Goal: Task Accomplishment & Management: Manage account settings

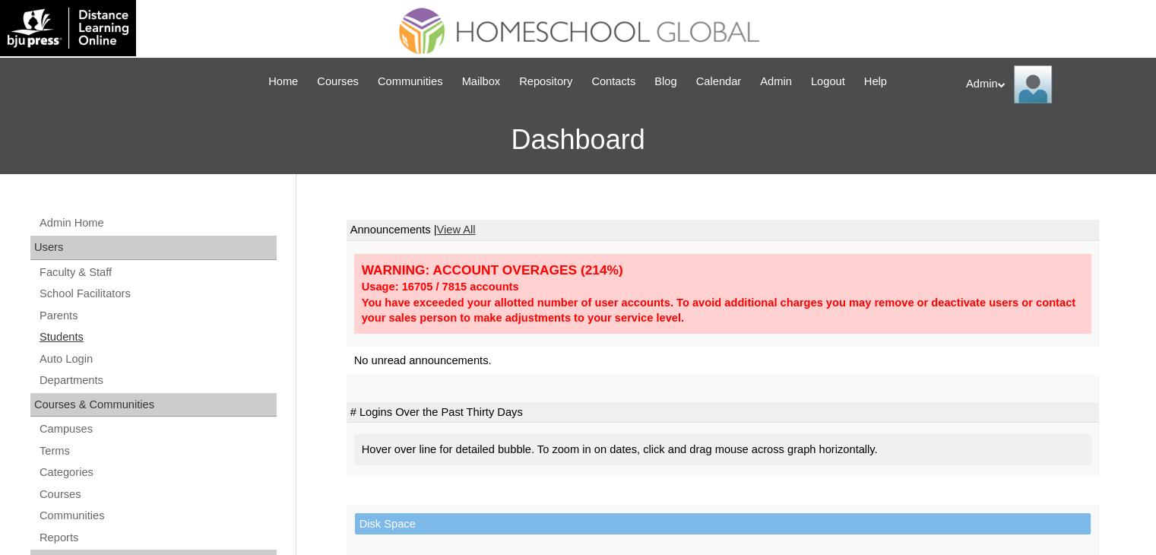
click at [78, 330] on link "Students" at bounding box center [157, 337] width 239 height 19
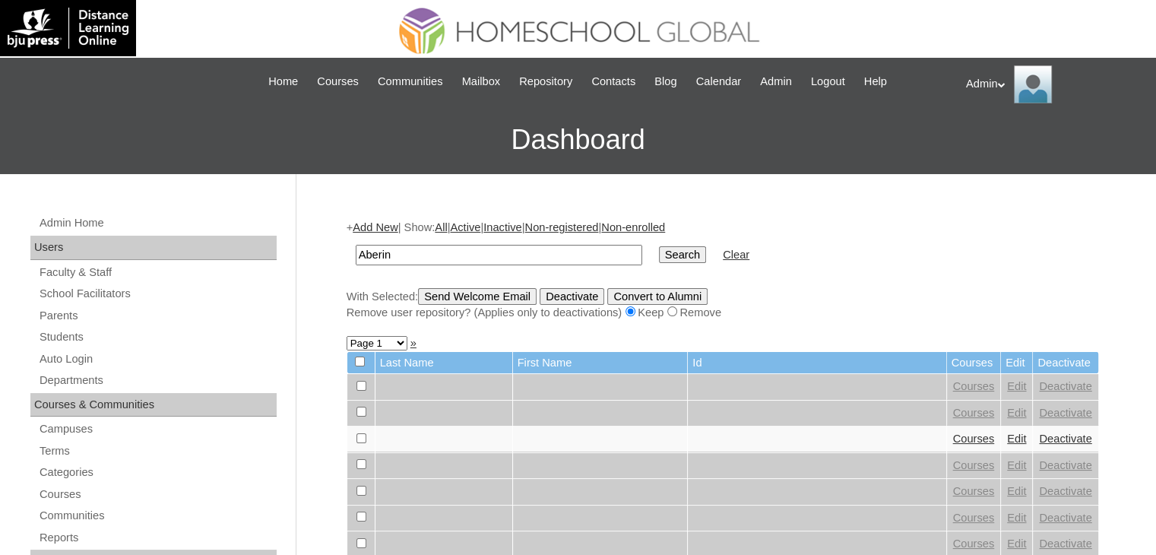
type input "Aberin"
click at [659, 259] on input "Search" at bounding box center [682, 254] width 47 height 17
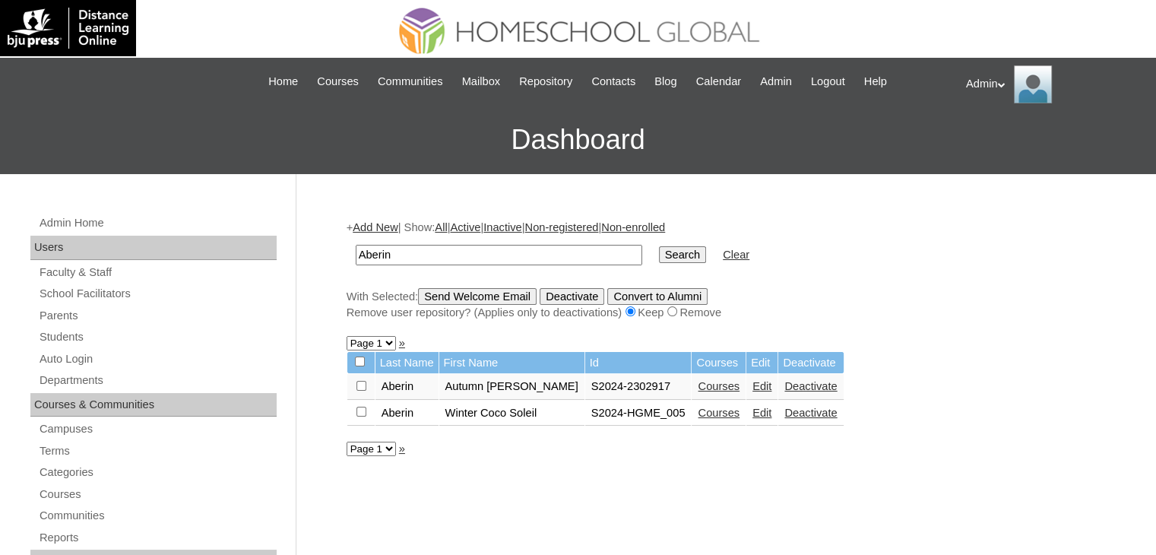
click at [753, 387] on link "Edit" at bounding box center [762, 386] width 19 height 12
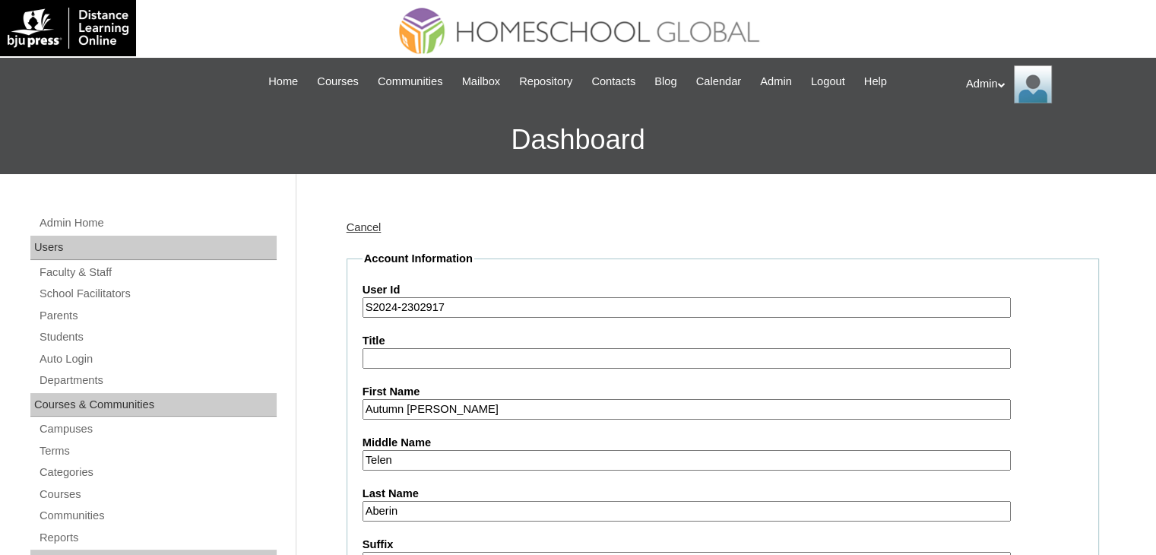
click at [392, 310] on input "S2024-2302917" at bounding box center [687, 307] width 648 height 21
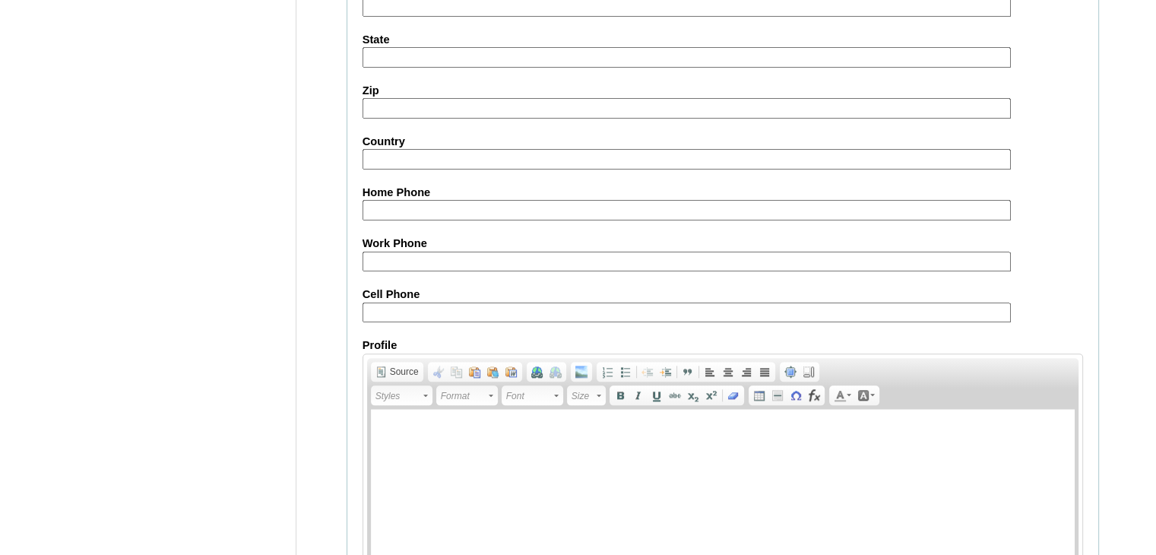
scroll to position [1745, 0]
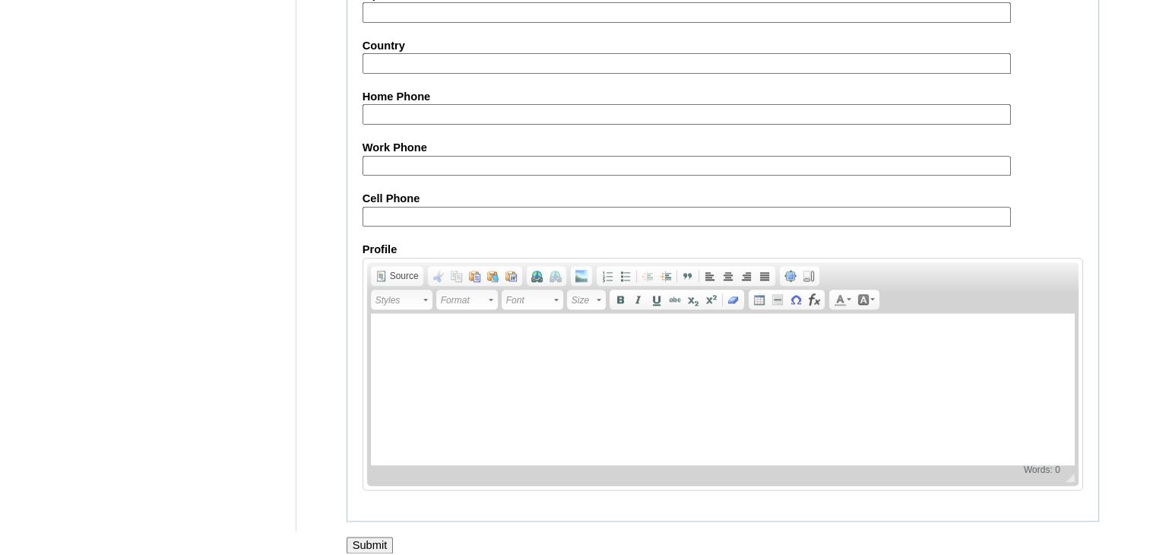
type input "S2025-2302917"
click at [382, 537] on input "Submit" at bounding box center [370, 545] width 47 height 17
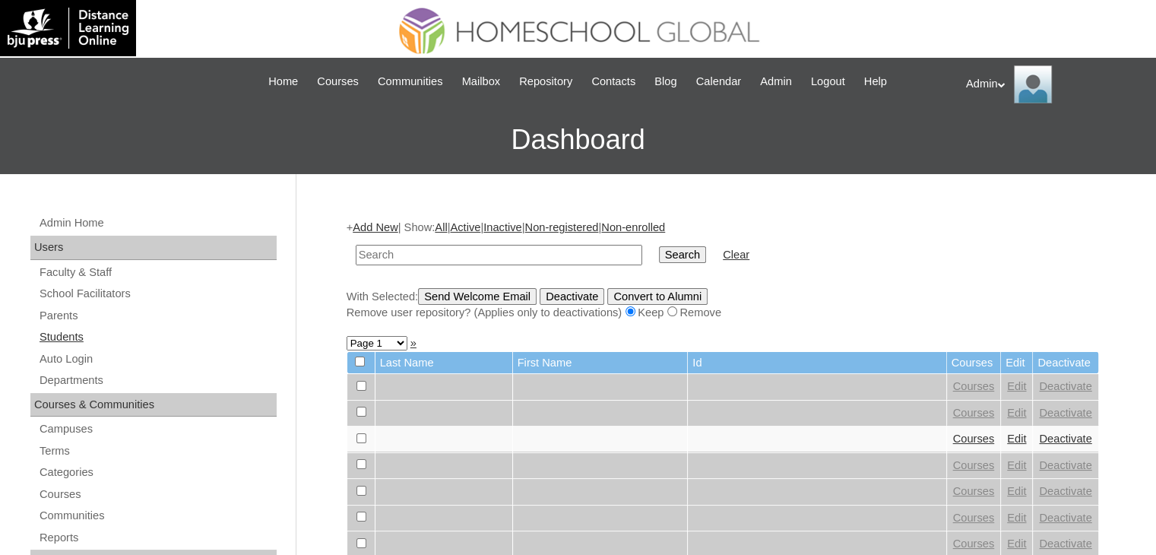
click at [73, 335] on link "Students" at bounding box center [157, 337] width 239 height 19
click at [76, 341] on link "Students" at bounding box center [157, 337] width 239 height 19
click at [471, 256] on input "text" at bounding box center [499, 255] width 287 height 21
type input "Aberin"
click at [659, 252] on input "Search" at bounding box center [682, 254] width 47 height 17
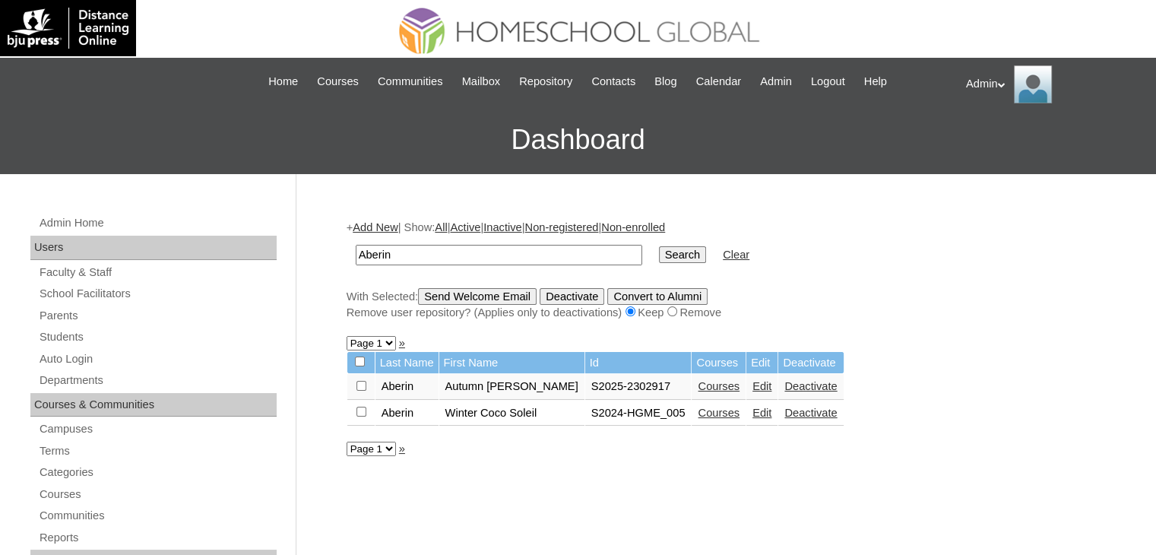
click at [698, 389] on link "Courses" at bounding box center [719, 386] width 42 height 12
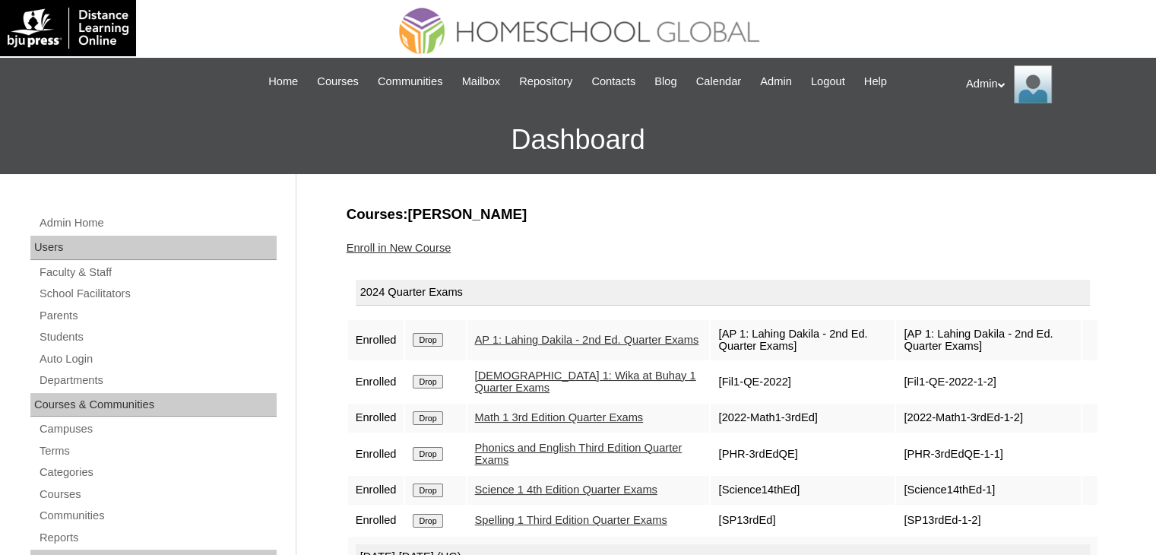
scroll to position [128, 0]
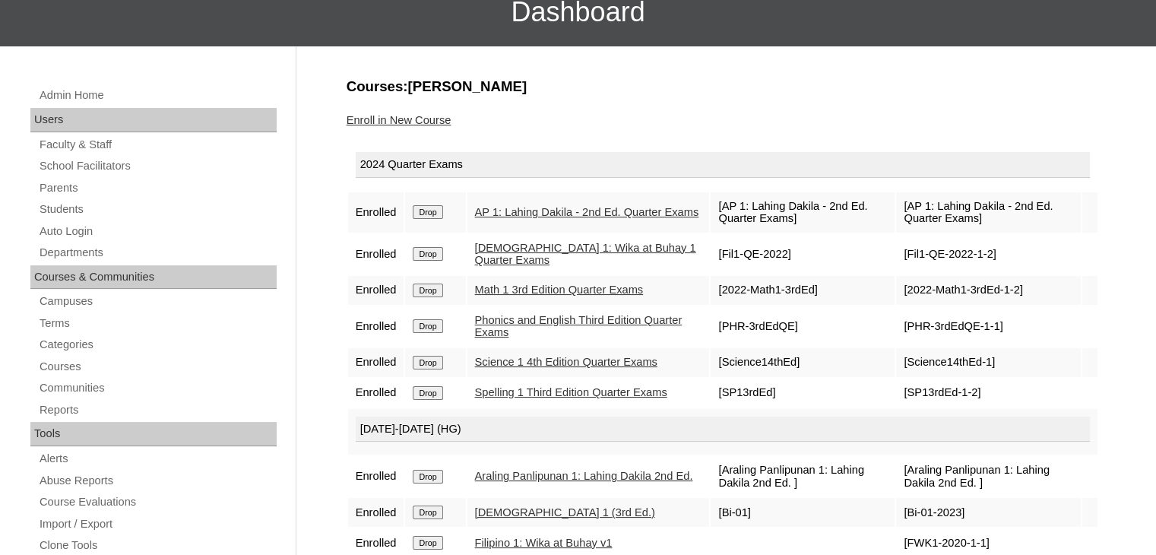
click at [439, 208] on input "Drop" at bounding box center [428, 212] width 30 height 14
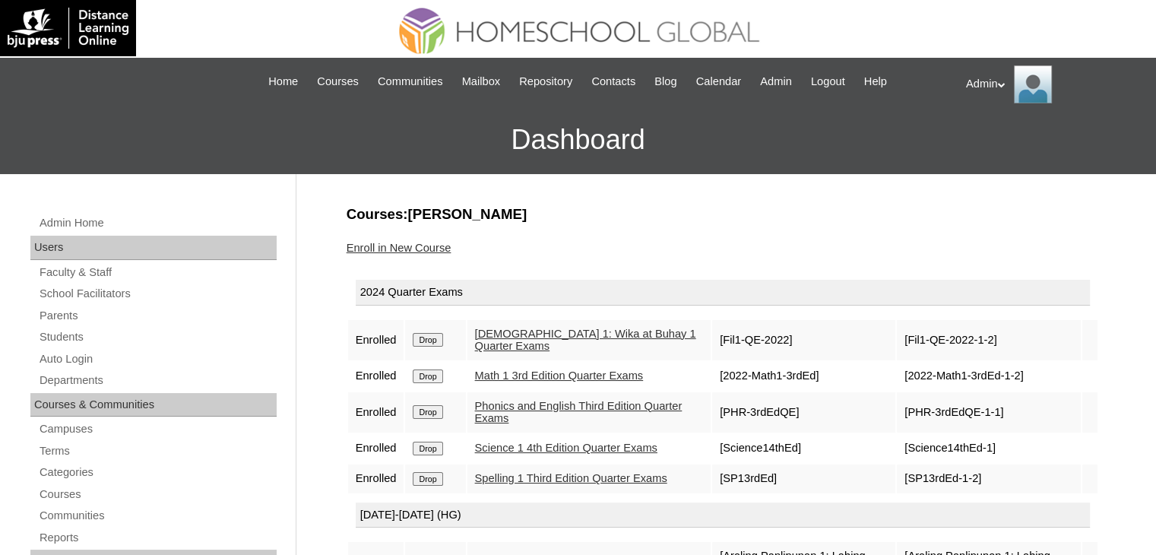
click at [428, 345] on td "Drop" at bounding box center [435, 340] width 60 height 40
click at [424, 338] on input "Drop" at bounding box center [428, 340] width 30 height 14
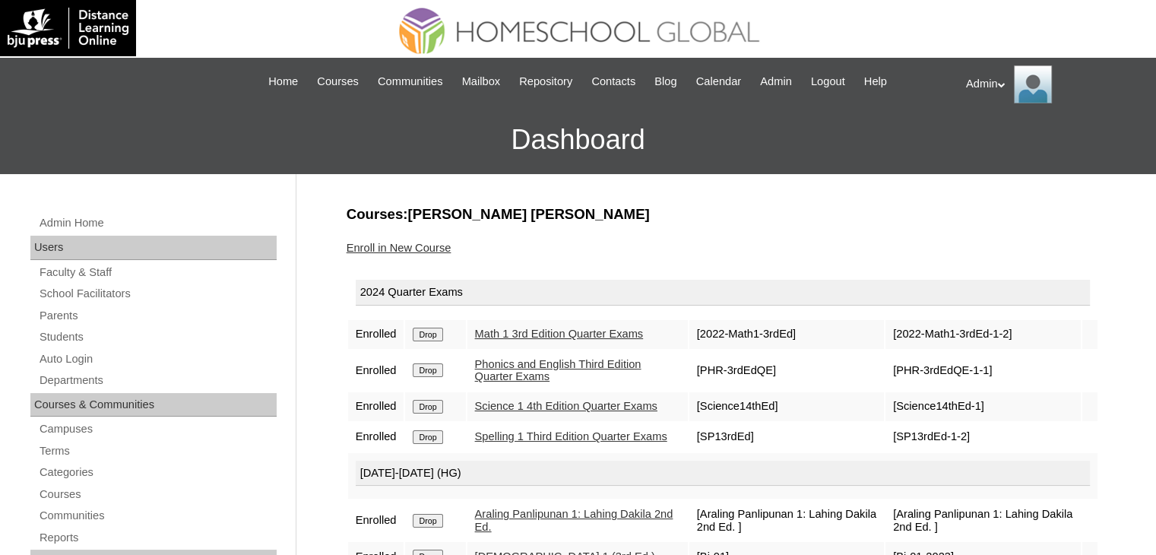
click at [424, 338] on input "Drop" at bounding box center [428, 335] width 30 height 14
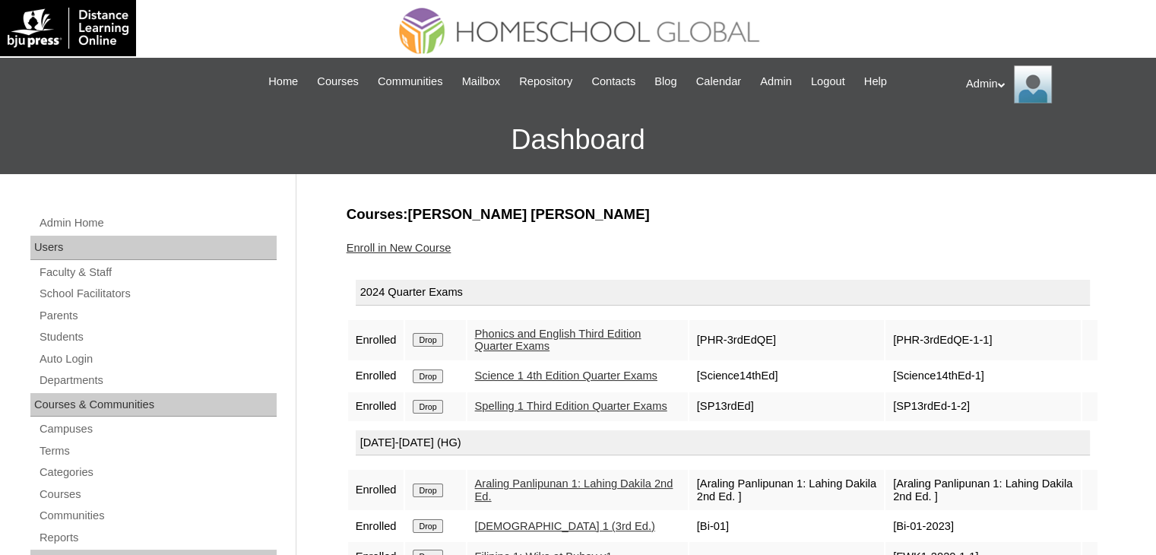
click at [424, 338] on input "Drop" at bounding box center [428, 340] width 30 height 14
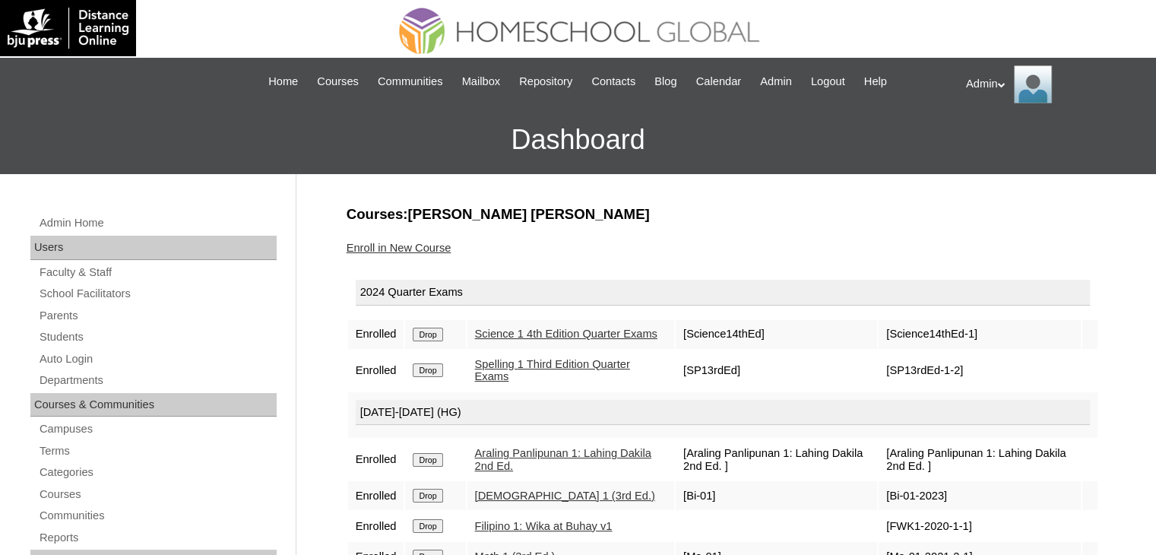
click at [424, 338] on input "Drop" at bounding box center [428, 335] width 30 height 14
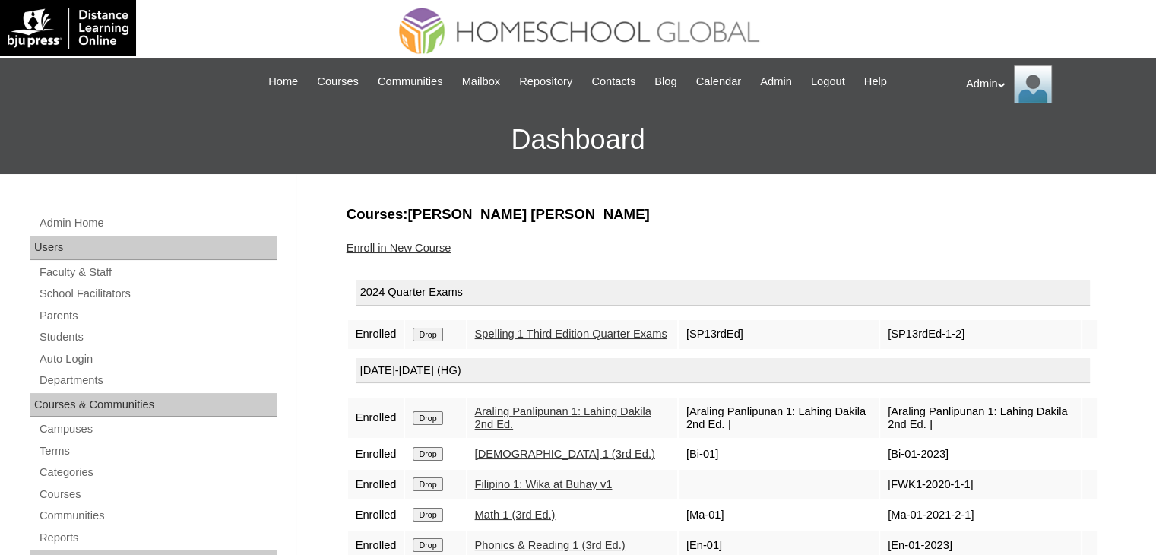
click at [424, 338] on input "Drop" at bounding box center [428, 335] width 30 height 14
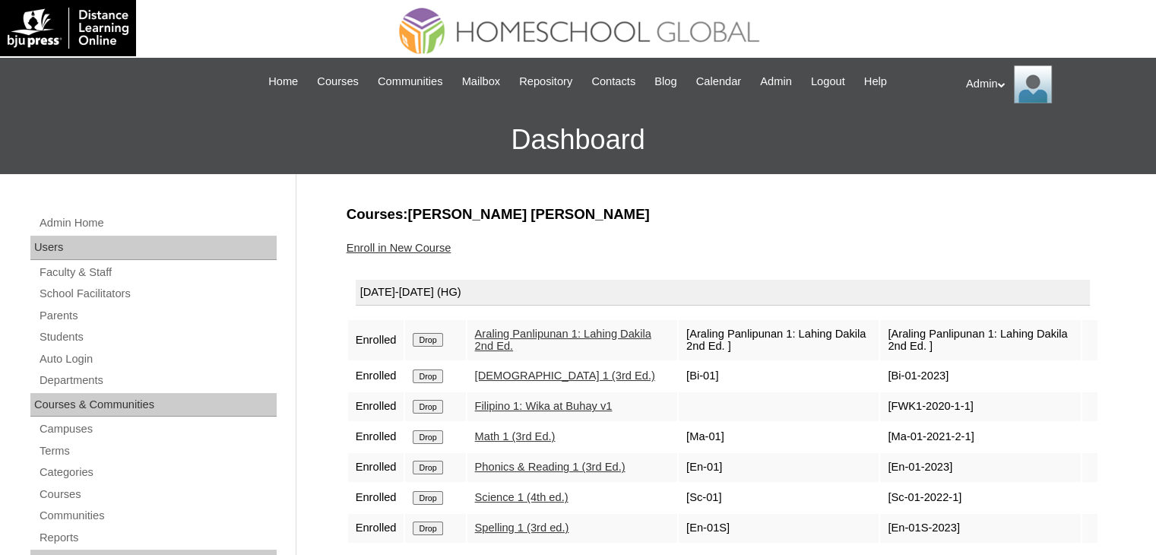
click at [424, 338] on input "Drop" at bounding box center [428, 340] width 30 height 14
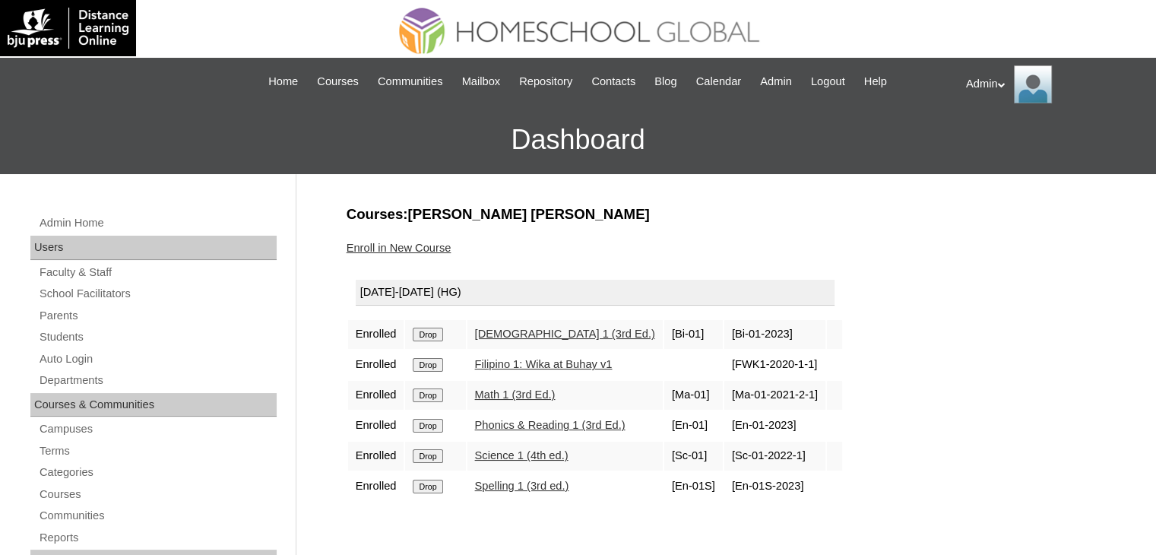
click at [424, 338] on input "Drop" at bounding box center [428, 335] width 30 height 14
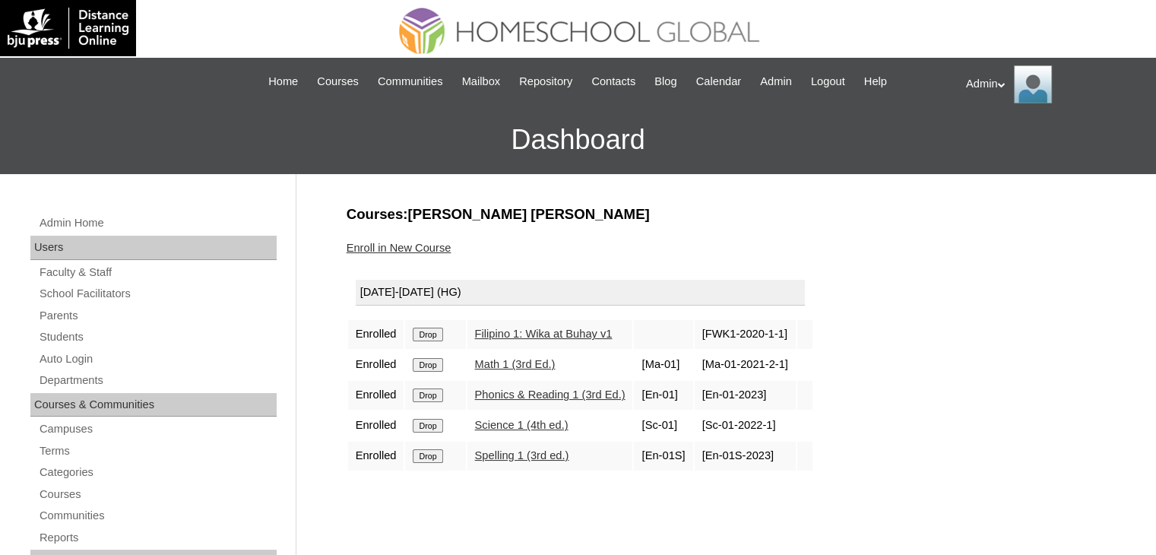
click at [424, 338] on input "Drop" at bounding box center [428, 335] width 30 height 14
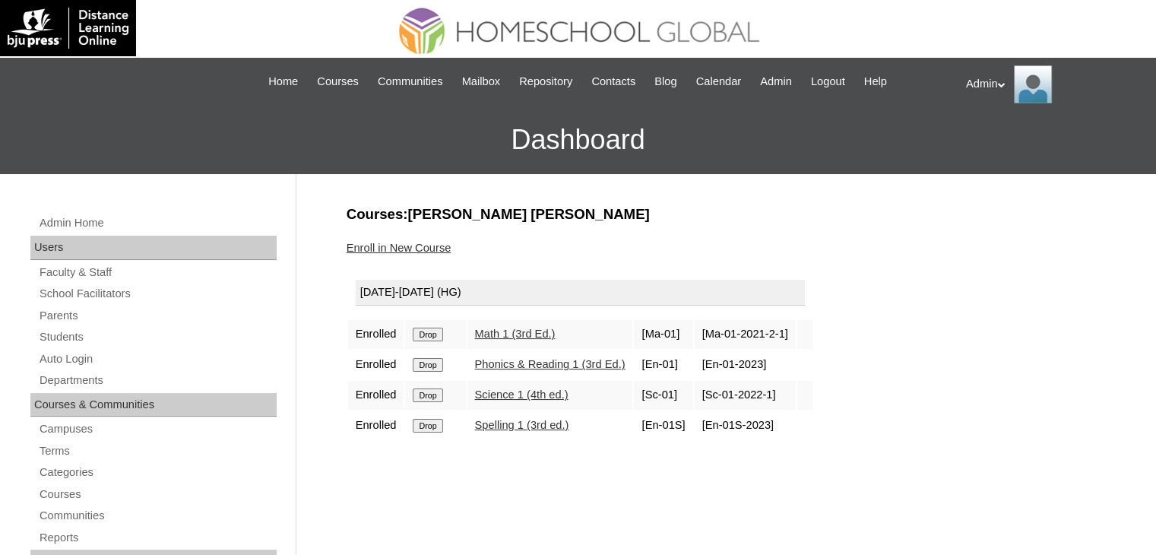
click at [424, 338] on input "Drop" at bounding box center [428, 335] width 30 height 14
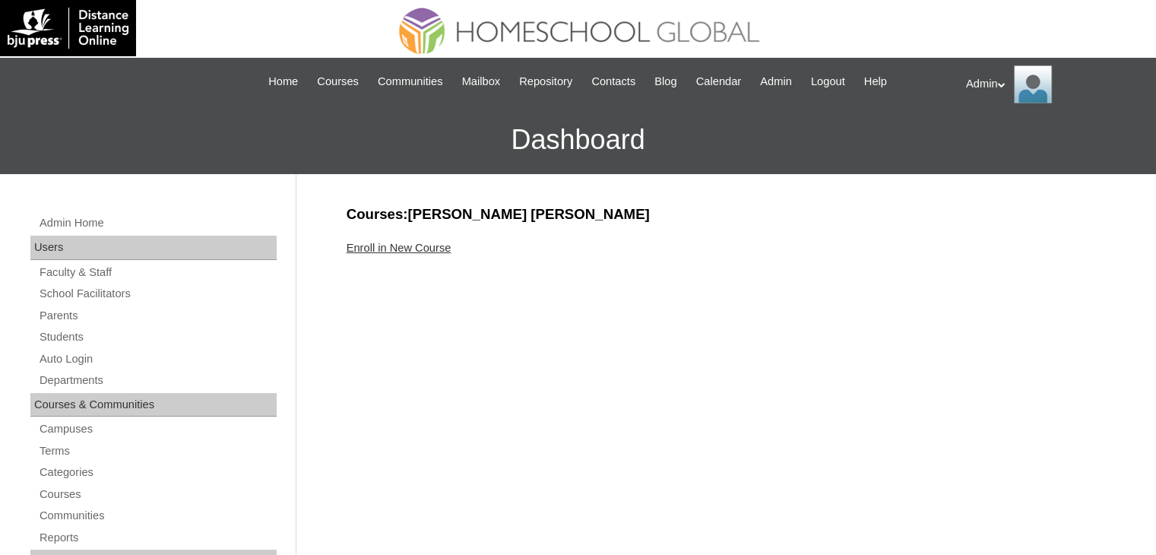
click at [416, 251] on link "Enroll in New Course" at bounding box center [399, 248] width 105 height 12
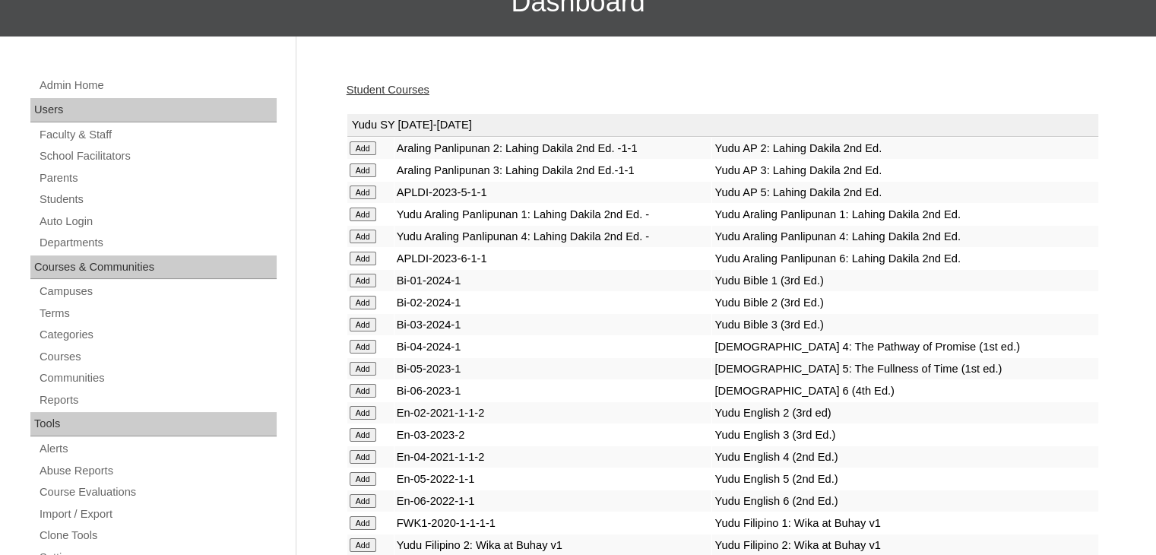
scroll to position [3711, 0]
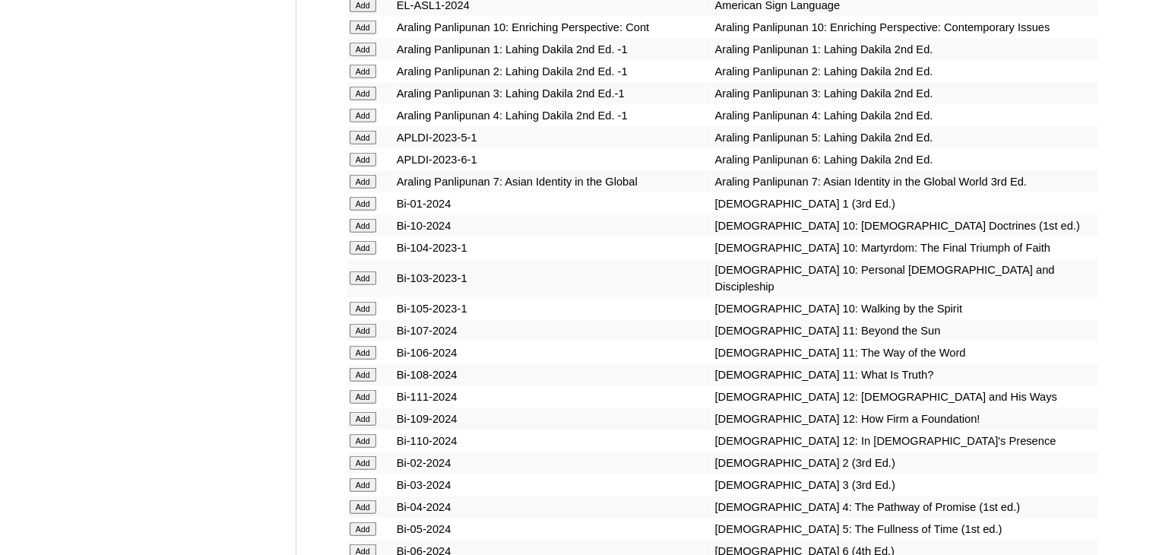
click at [363, 211] on input "Add" at bounding box center [363, 204] width 27 height 14
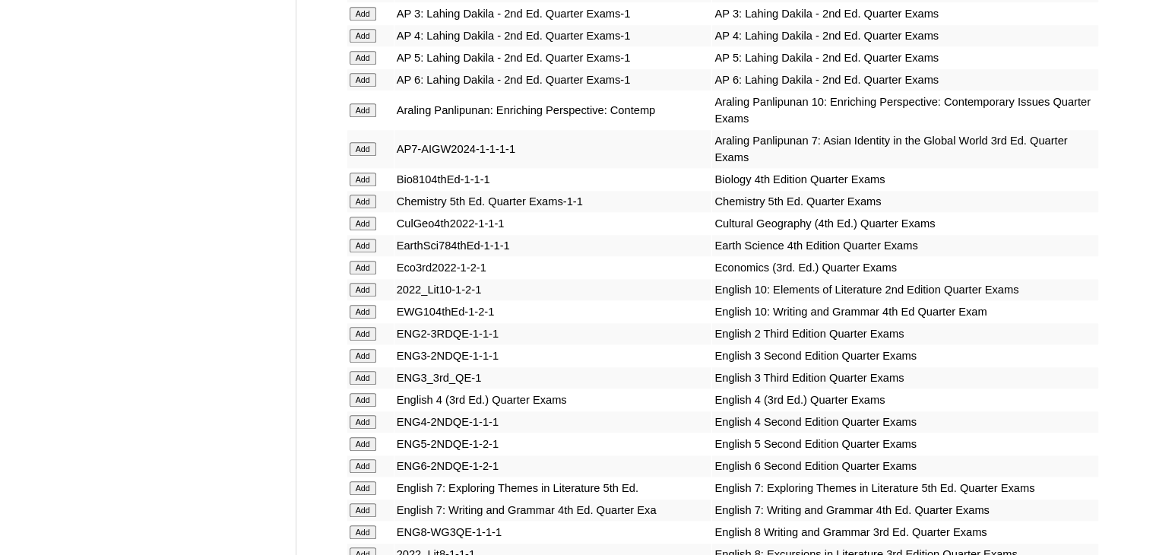
scroll to position [22460, 0]
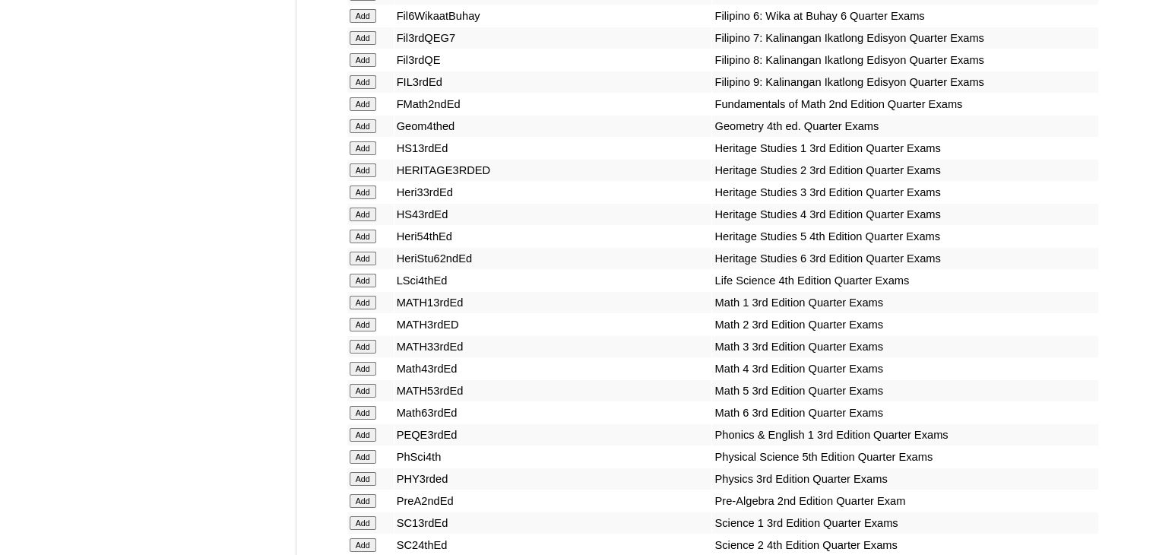
click at [365, 428] on input "Add" at bounding box center [363, 435] width 27 height 14
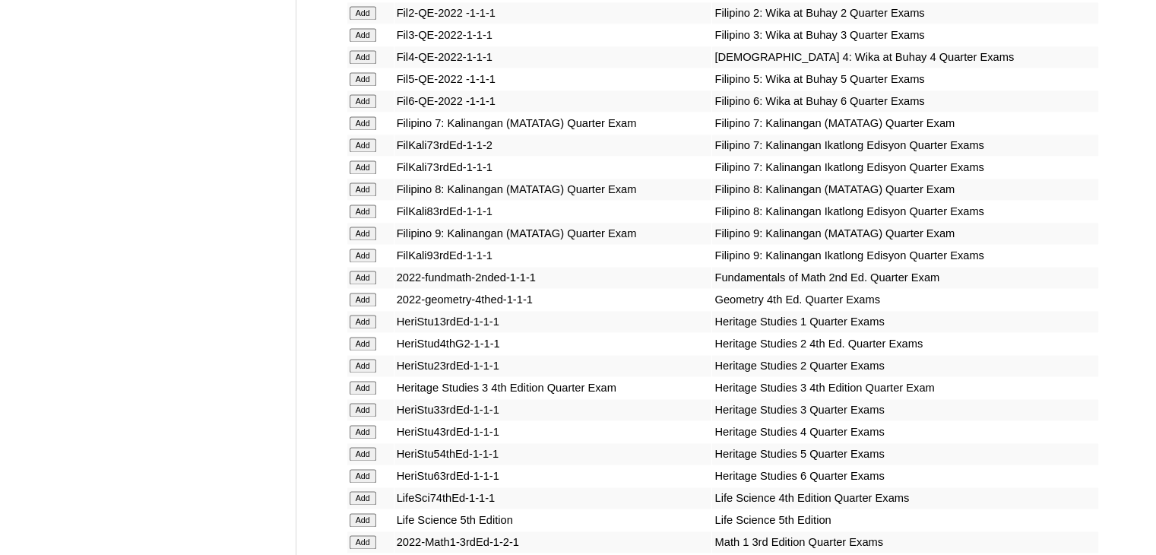
scroll to position [2531, 0]
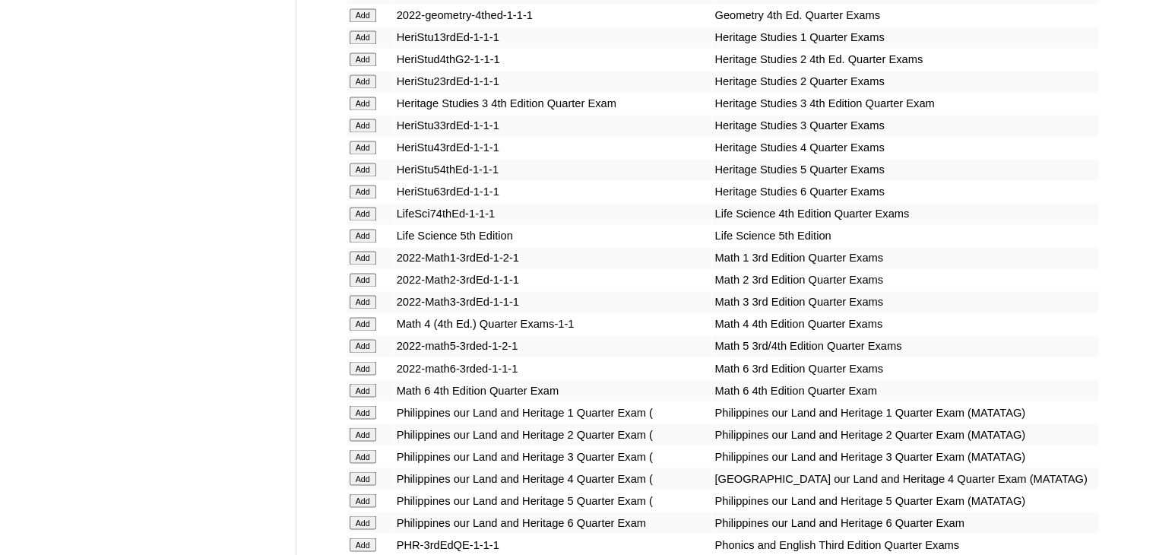
click at [356, 278] on input "Add" at bounding box center [363, 280] width 27 height 14
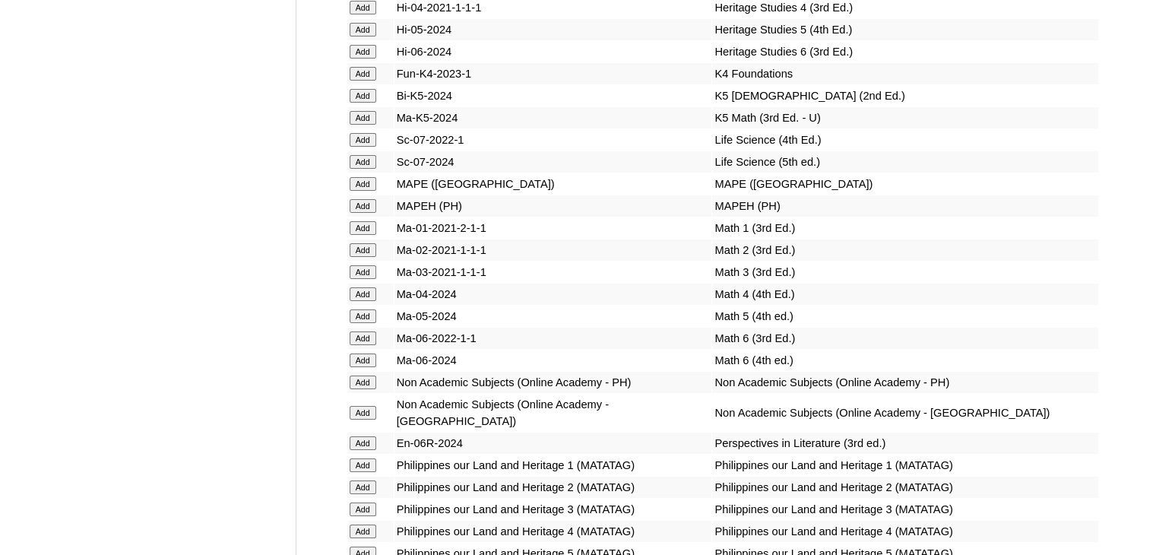
click at [357, 257] on input "Add" at bounding box center [363, 250] width 27 height 14
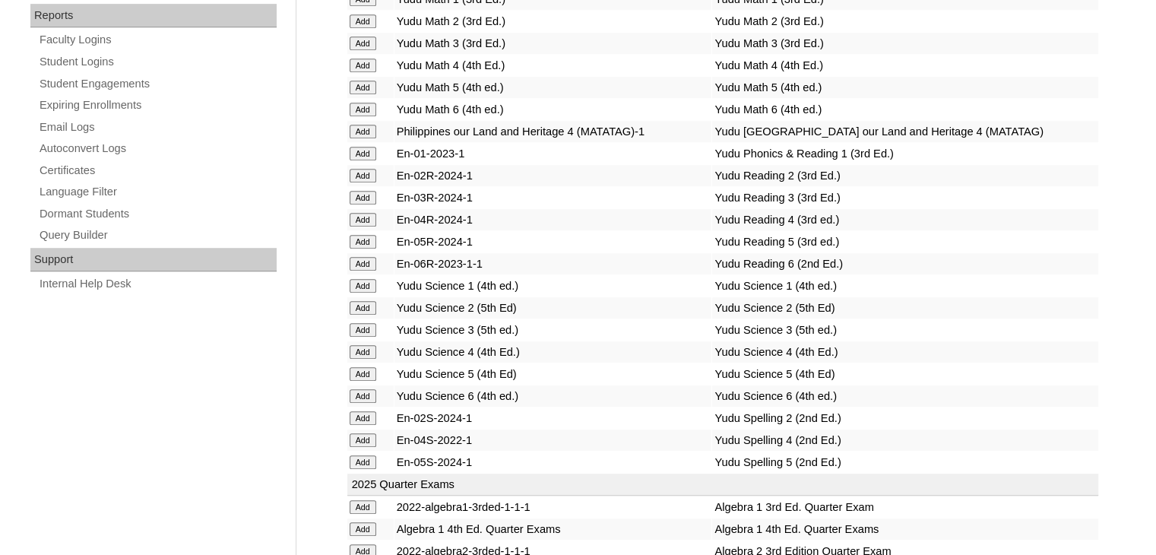
scroll to position [2988, 0]
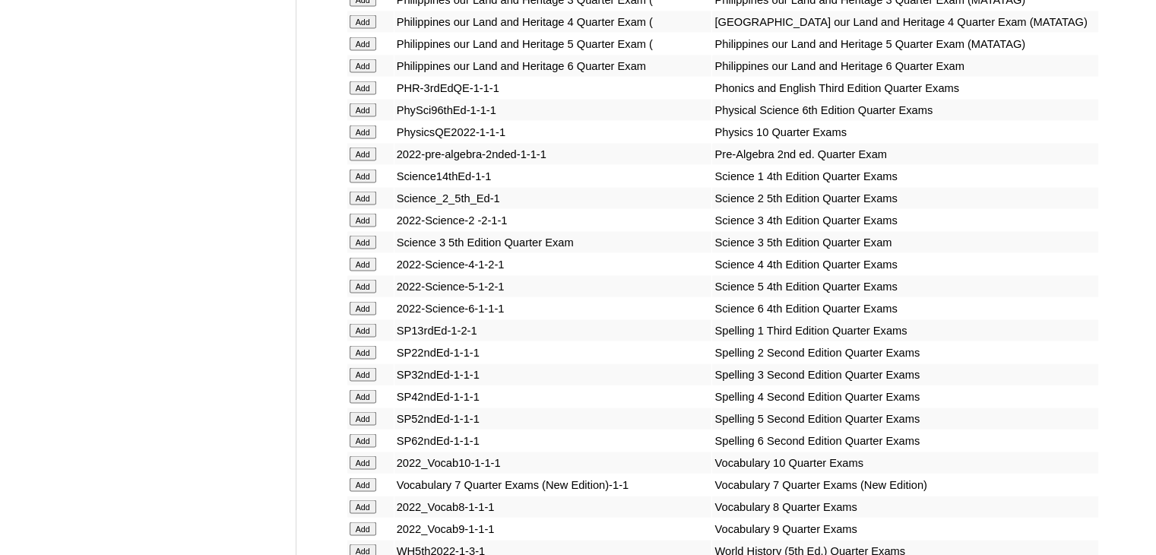
click at [364, 205] on input "Add" at bounding box center [363, 199] width 27 height 14
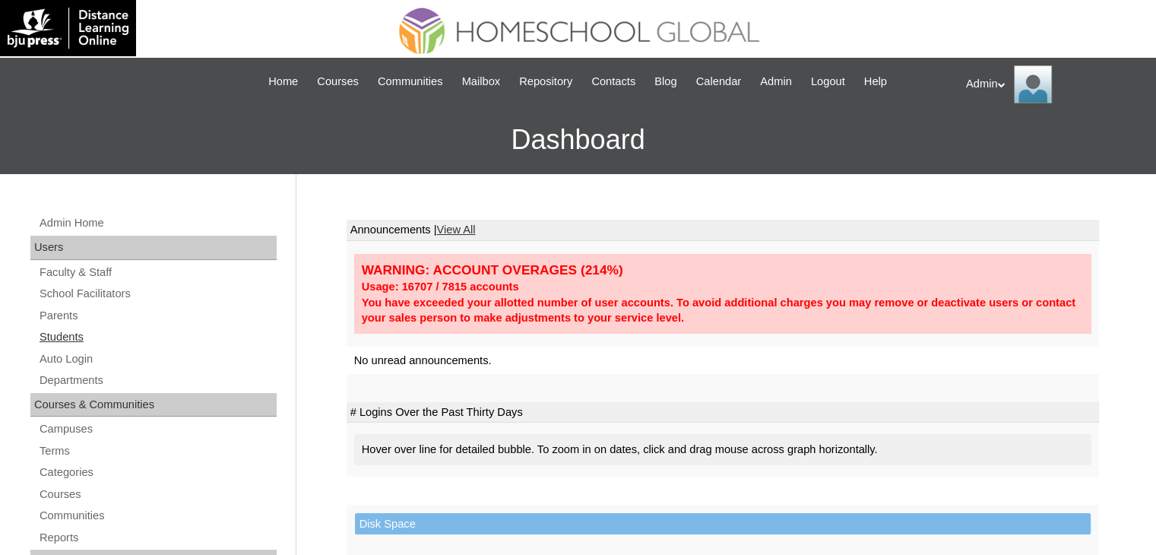
click at [66, 332] on link "Students" at bounding box center [157, 337] width 239 height 19
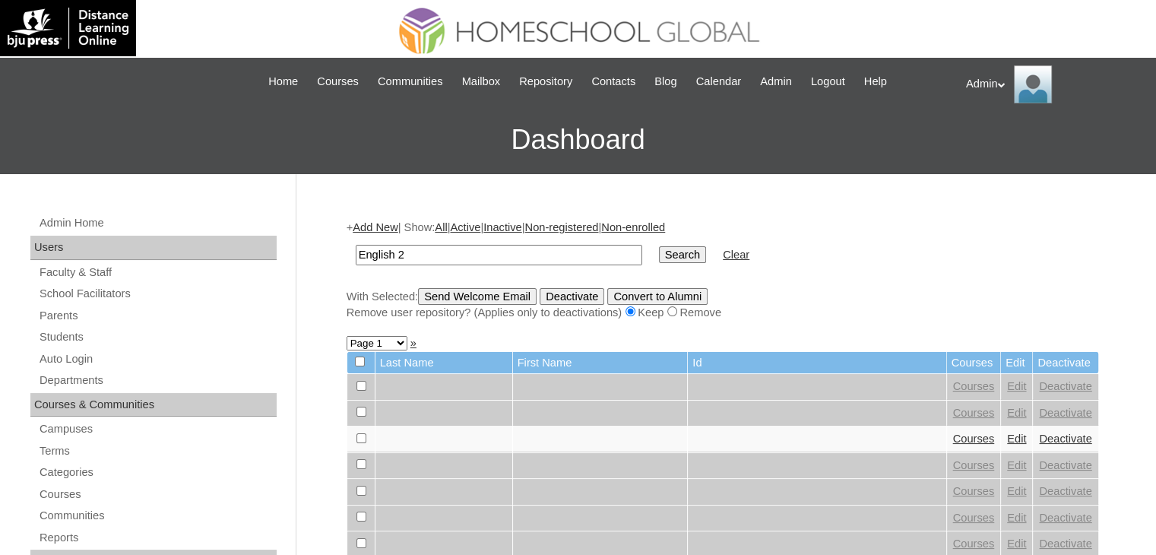
type input "English 2"
click at [659, 246] on input "Search" at bounding box center [682, 254] width 47 height 17
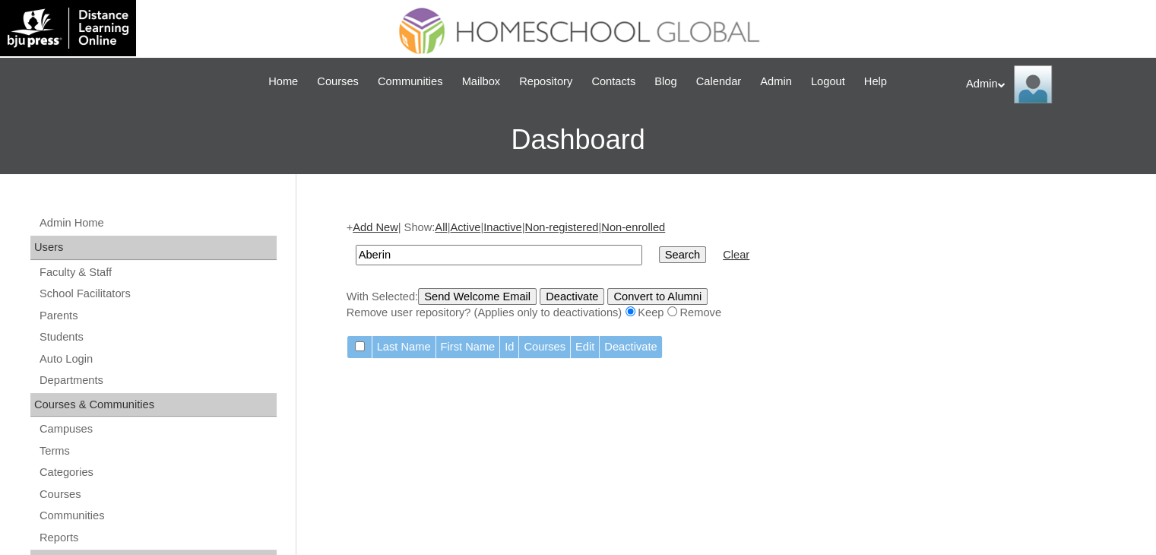
type input "Aberin"
click at [659, 246] on input "Search" at bounding box center [682, 254] width 47 height 17
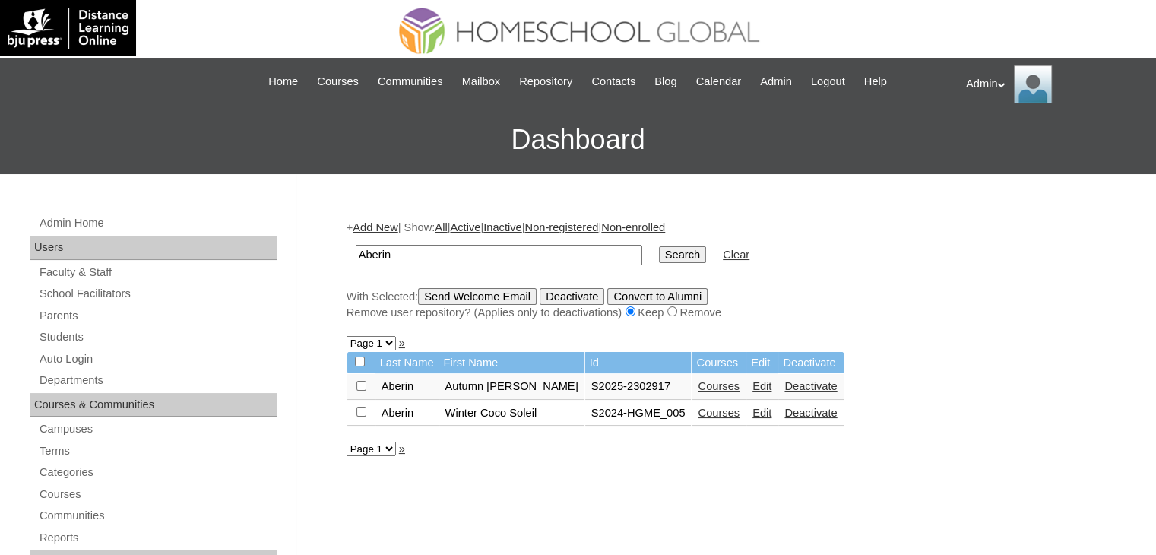
click at [698, 382] on link "Courses" at bounding box center [719, 386] width 42 height 12
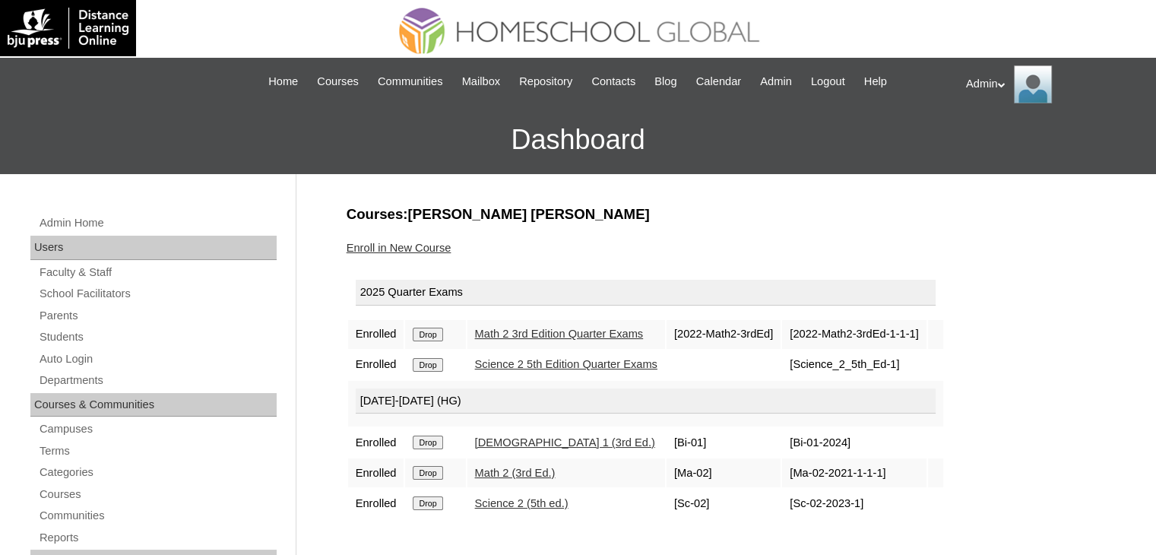
click at [437, 444] on input "Drop" at bounding box center [428, 443] width 30 height 14
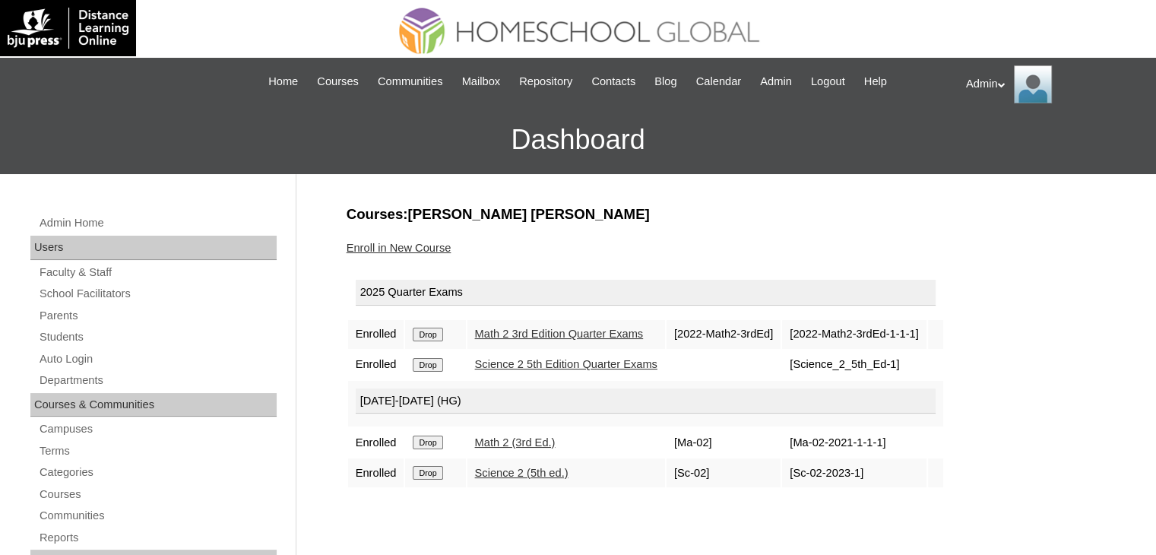
click at [435, 246] on link "Enroll in New Course" at bounding box center [399, 248] width 105 height 12
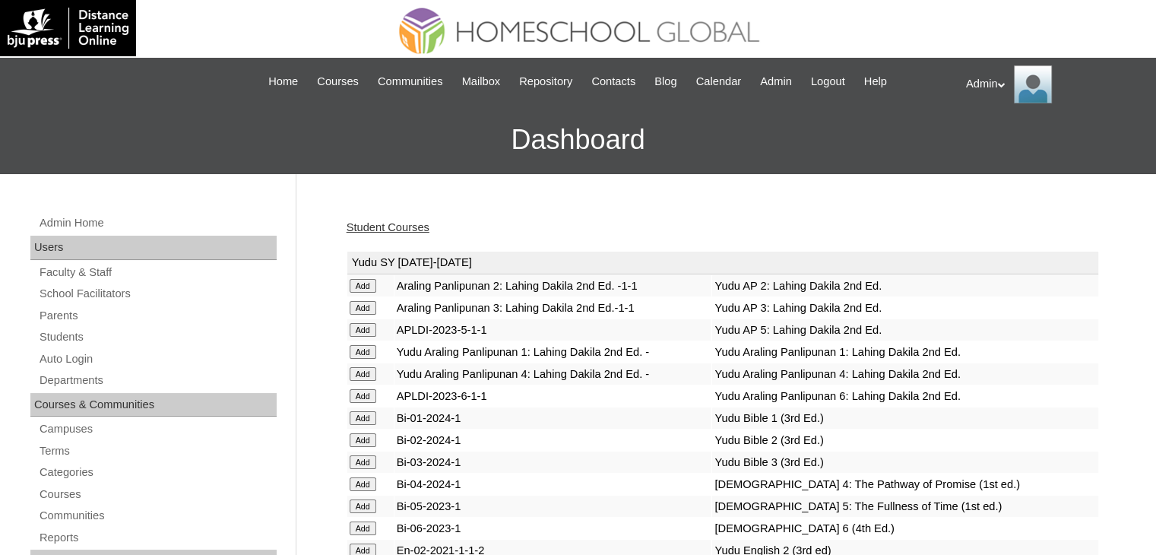
scroll to position [3952, 0]
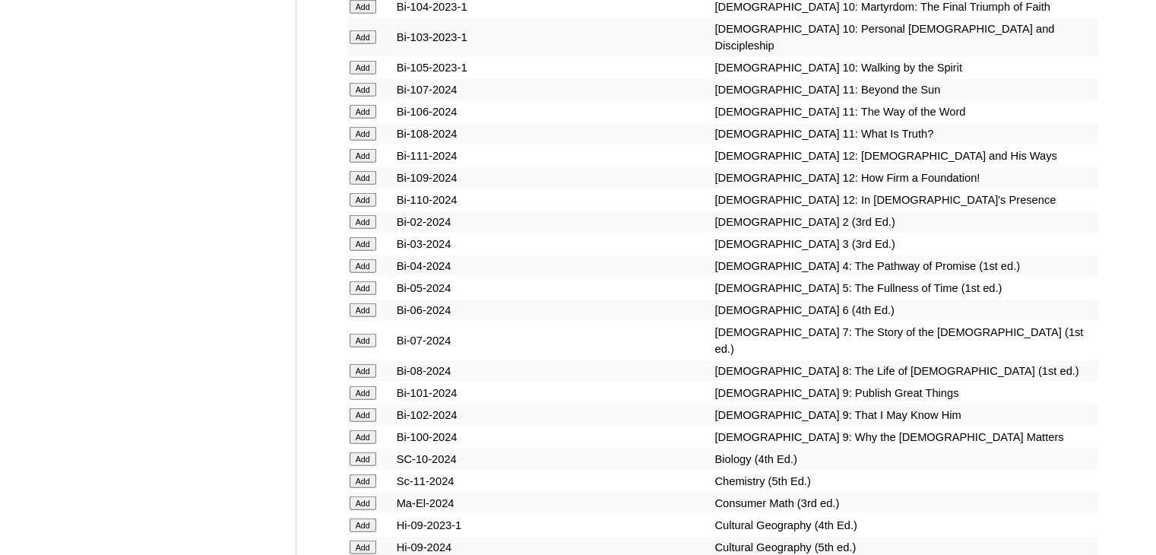
click at [366, 229] on input "Add" at bounding box center [363, 222] width 27 height 14
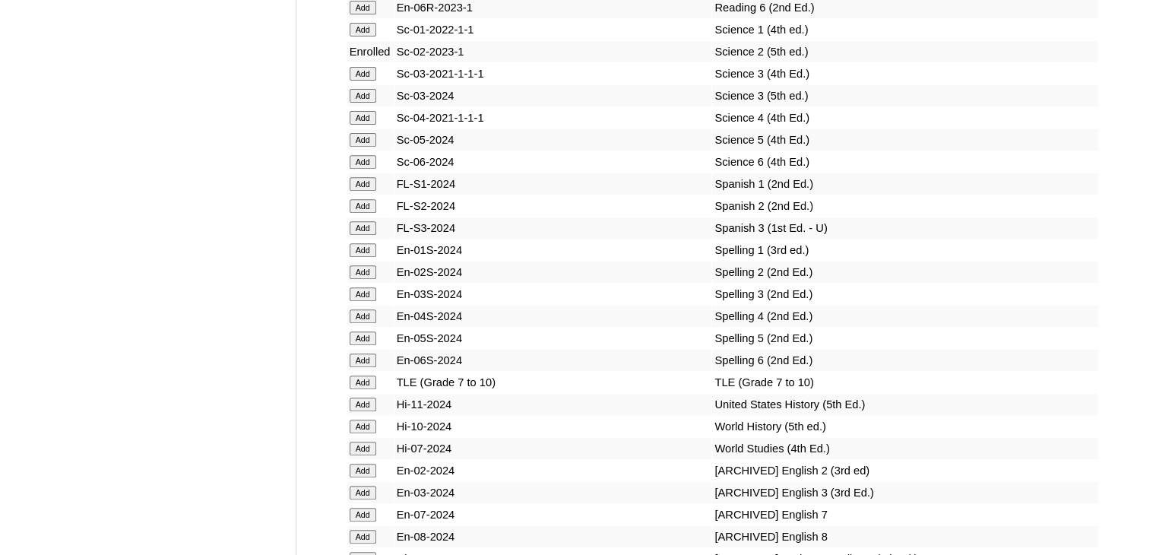
scroll to position [3141, 0]
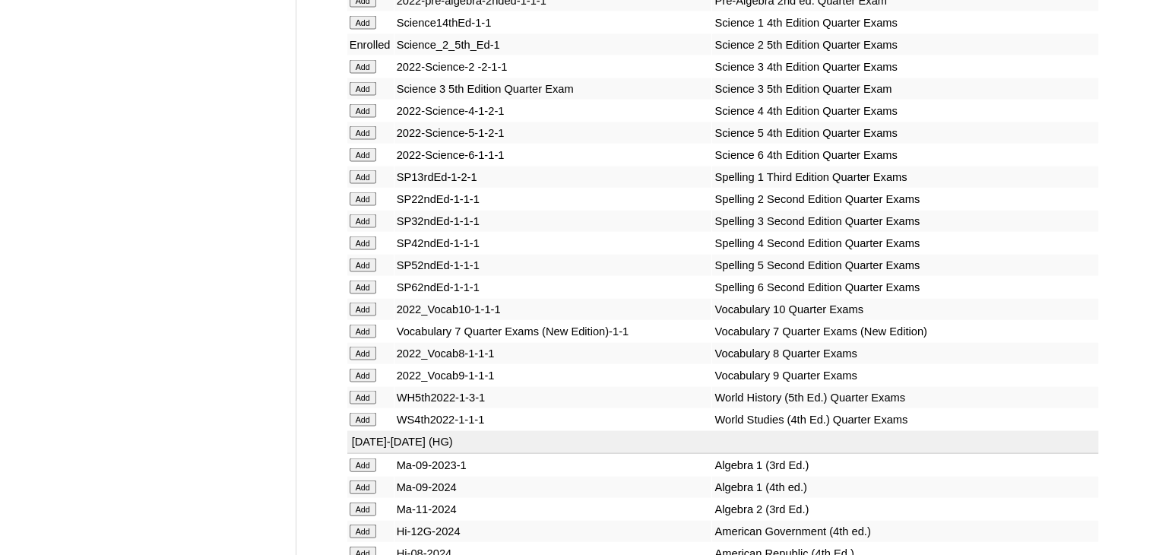
click at [368, 206] on input "Add" at bounding box center [363, 199] width 27 height 14
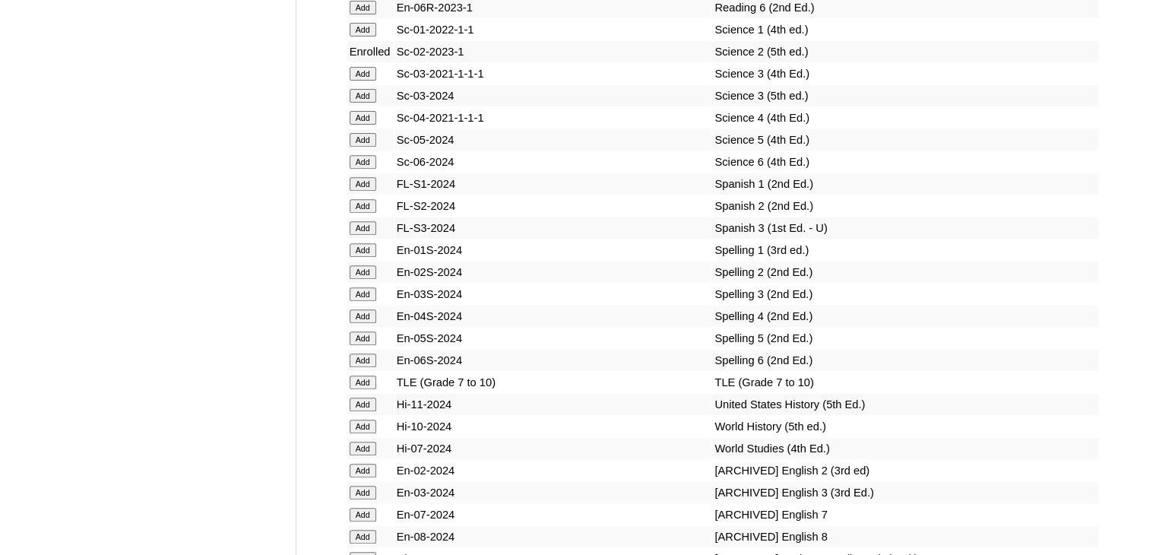
click at [368, 274] on input "Add" at bounding box center [363, 272] width 27 height 14
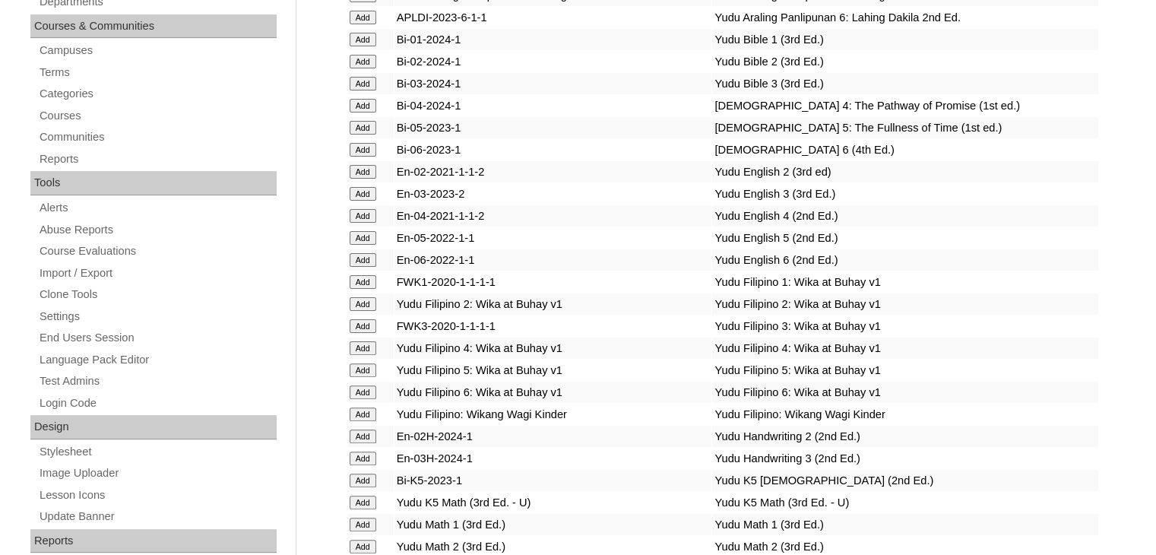
scroll to position [1984, 0]
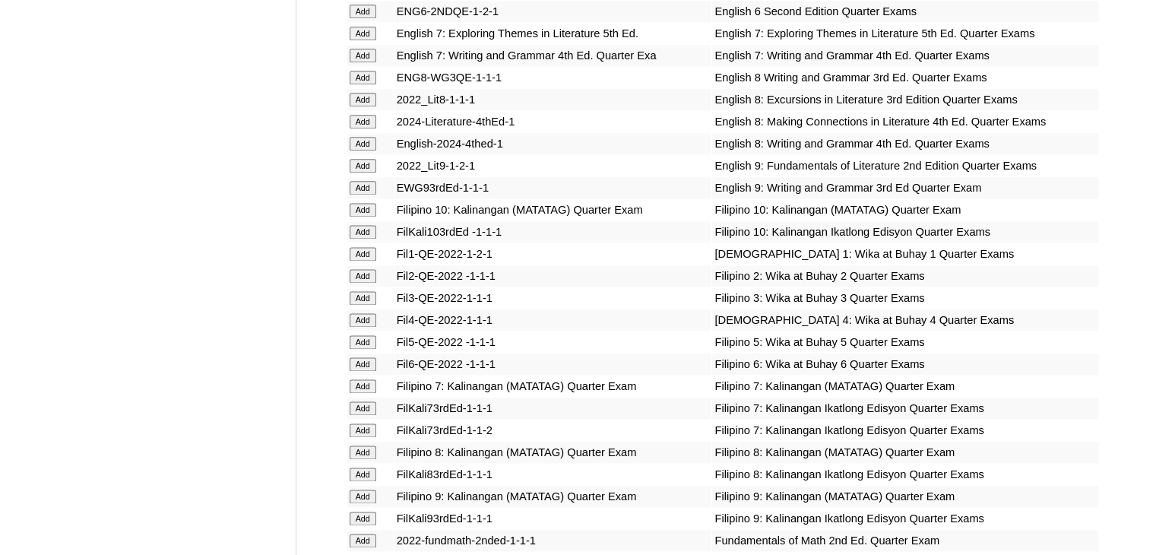
click at [365, 277] on input "Add" at bounding box center [363, 276] width 27 height 14
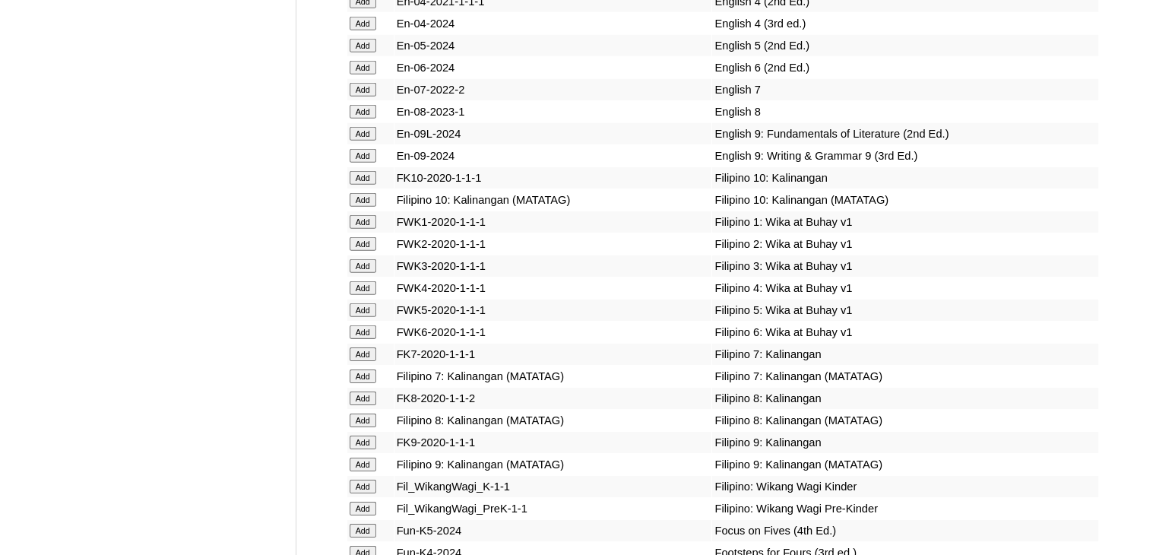
click at [365, 251] on input "Add" at bounding box center [363, 244] width 27 height 14
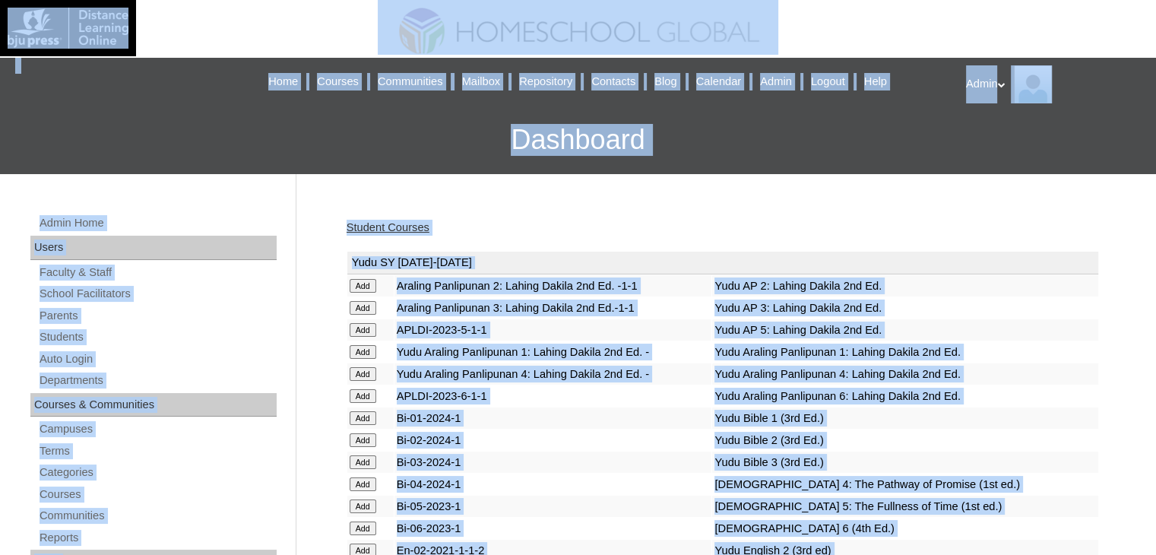
click at [699, 224] on div "Student Courses" at bounding box center [723, 228] width 753 height 16
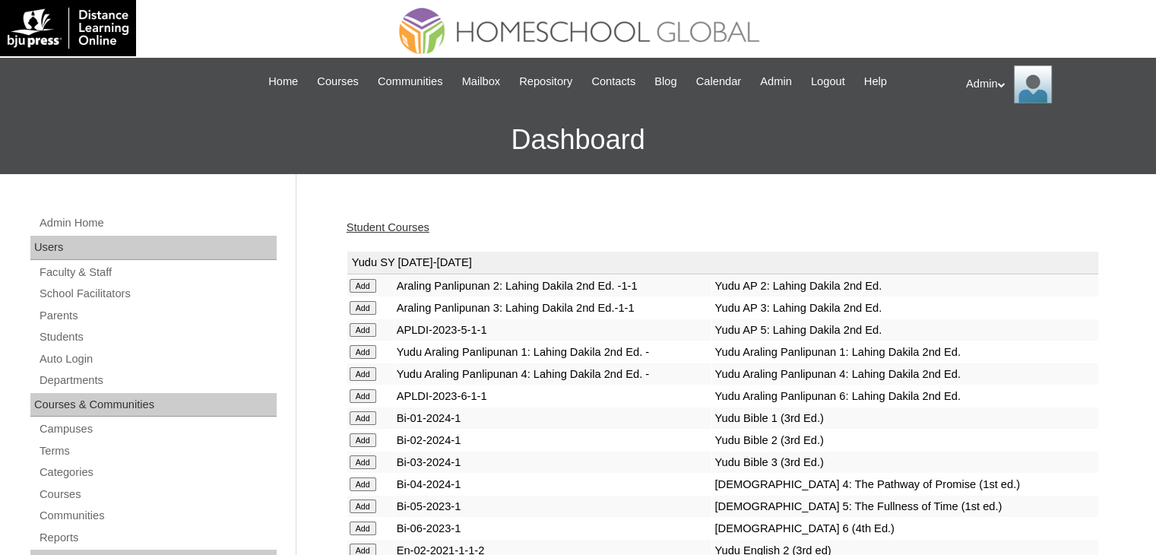
scroll to position [1234, 0]
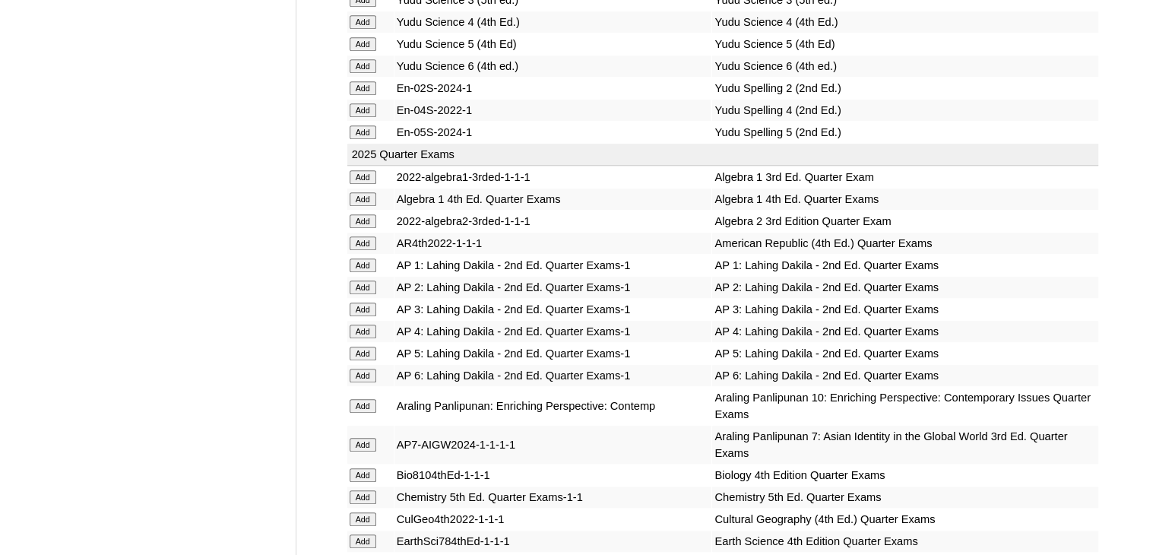
click at [358, 283] on input "Add" at bounding box center [363, 288] width 27 height 14
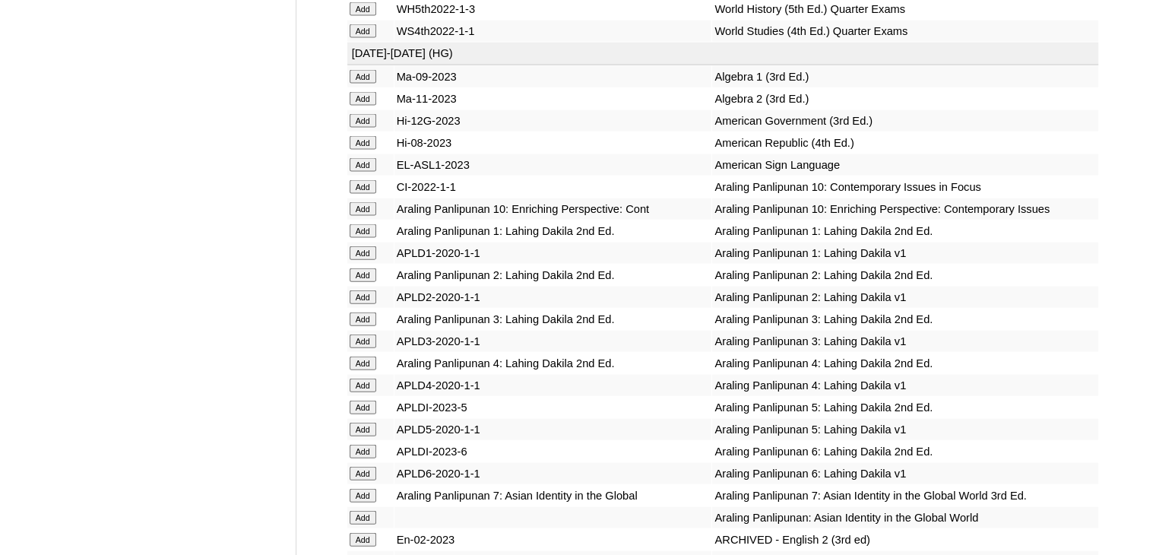
scroll to position [3580, 0]
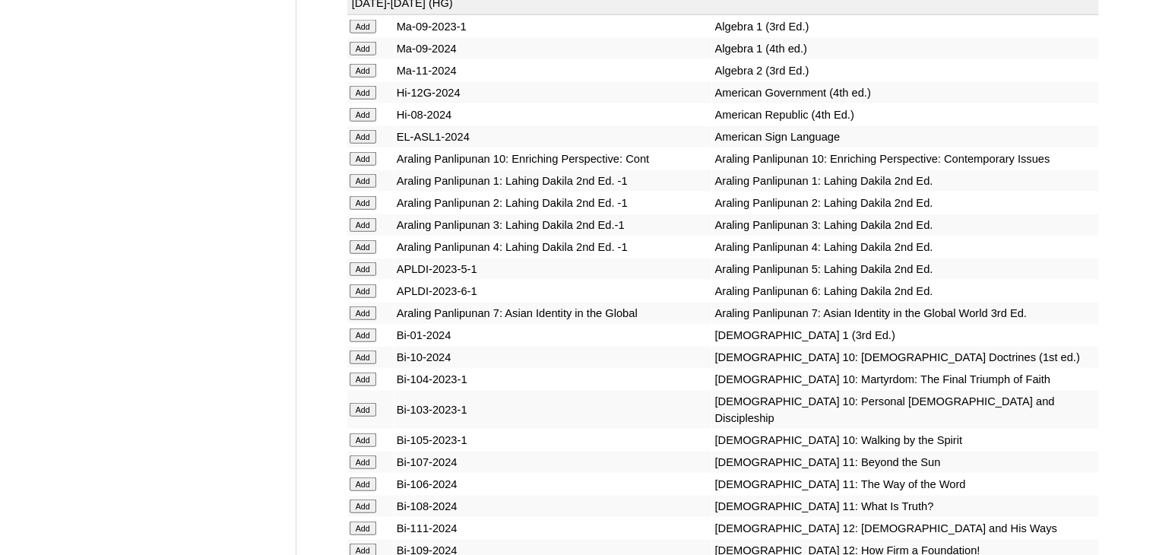
click at [363, 210] on input "Add" at bounding box center [363, 203] width 27 height 14
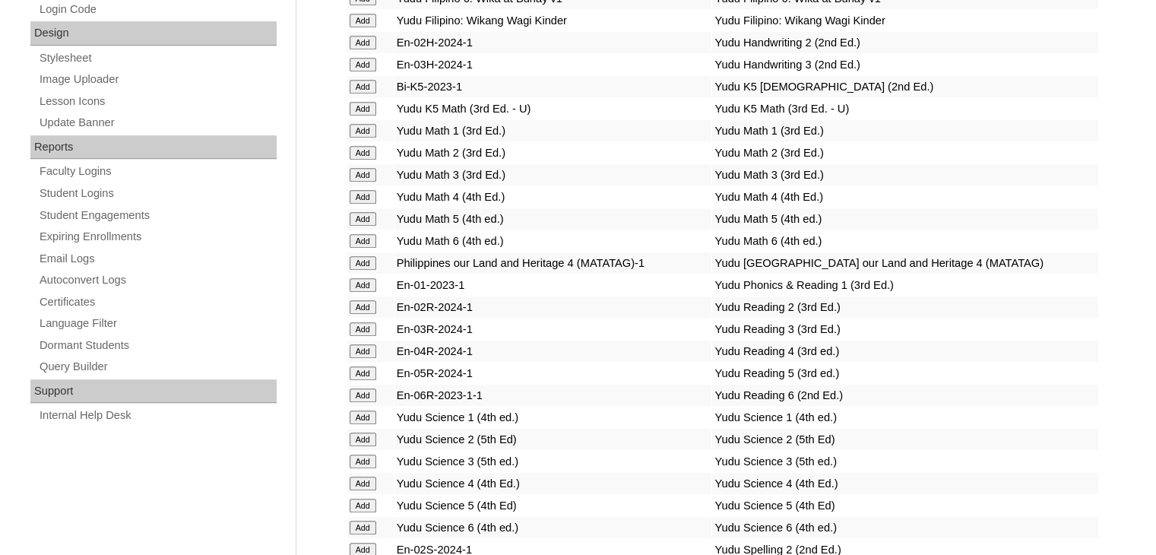
scroll to position [6010, 0]
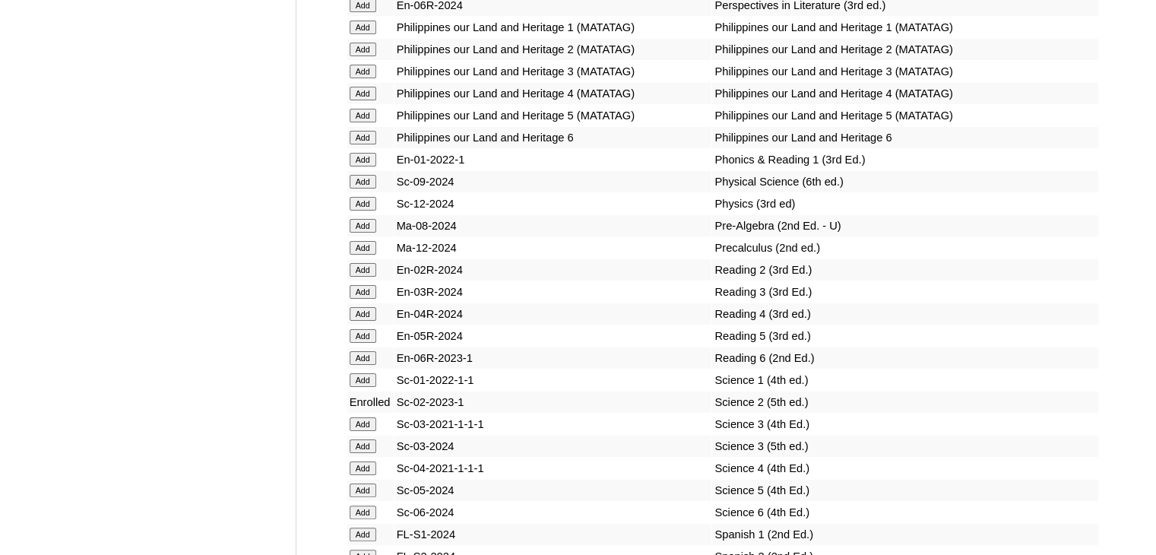
click at [363, 277] on input "Add" at bounding box center [363, 270] width 27 height 14
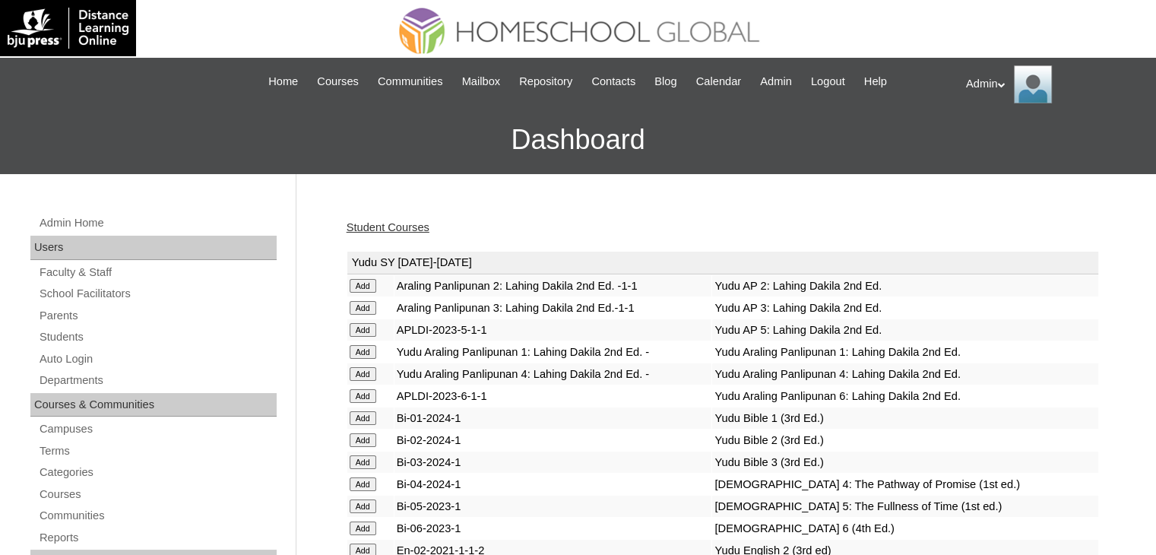
click at [400, 226] on link "Student Courses" at bounding box center [388, 227] width 83 height 12
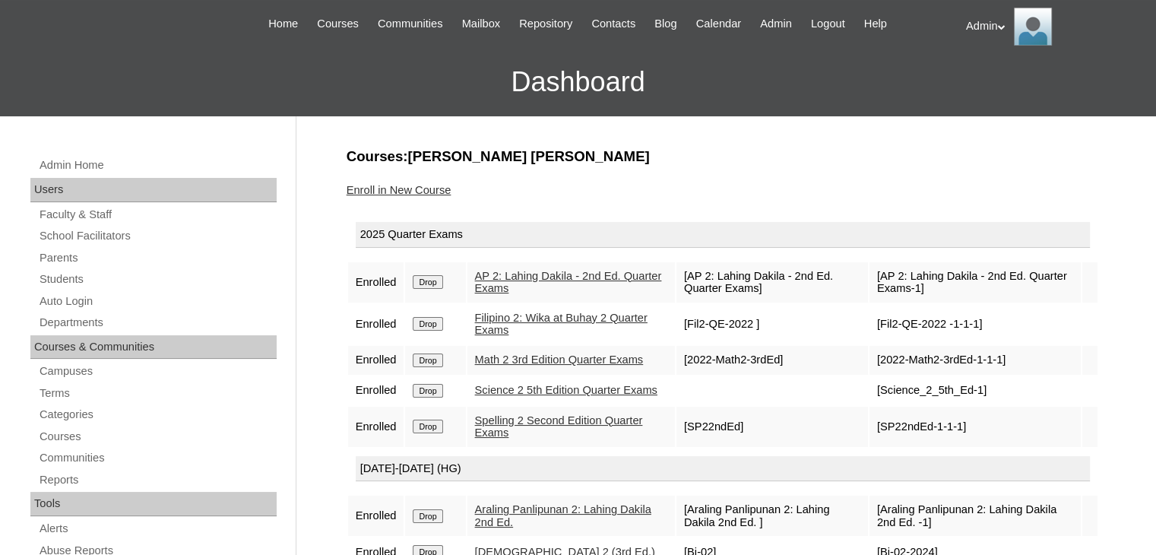
scroll to position [47, 0]
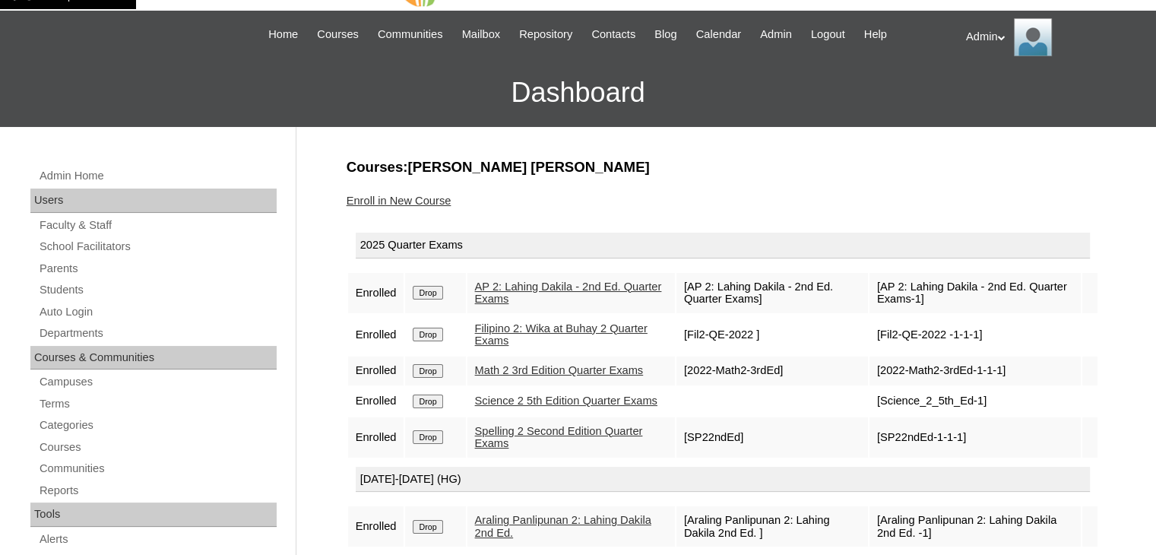
click at [386, 198] on link "Enroll in New Course" at bounding box center [399, 201] width 105 height 12
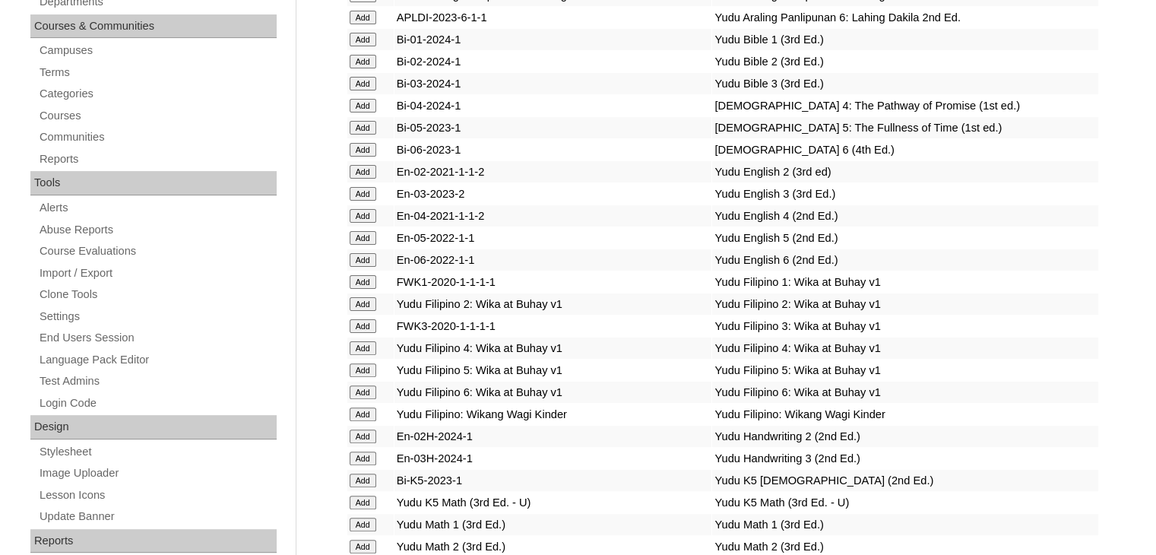
scroll to position [5090, 0]
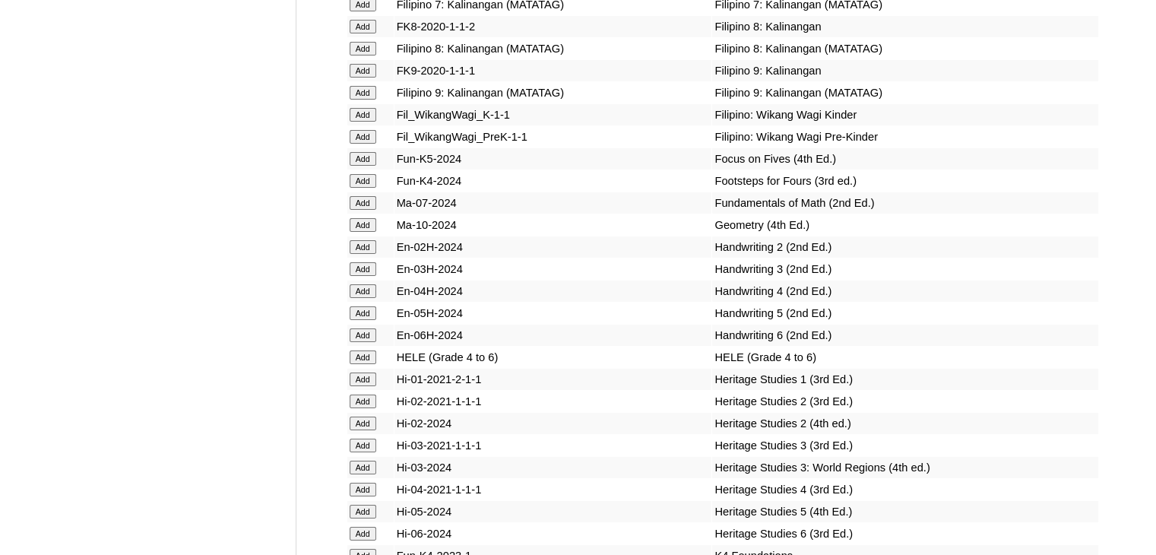
click at [366, 254] on input "Add" at bounding box center [363, 247] width 27 height 14
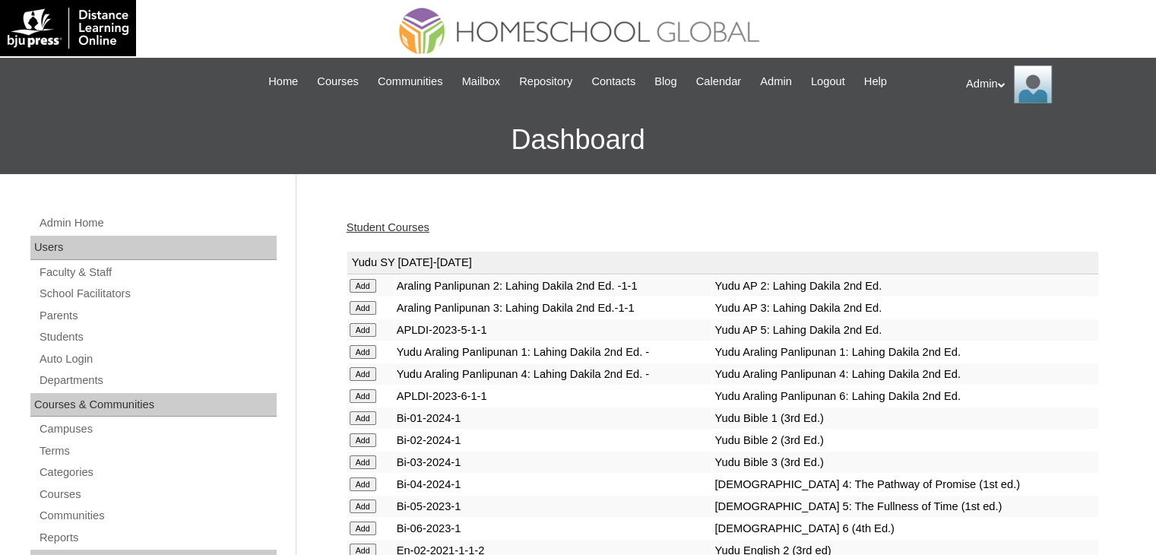
click at [410, 221] on link "Student Courses" at bounding box center [388, 227] width 83 height 12
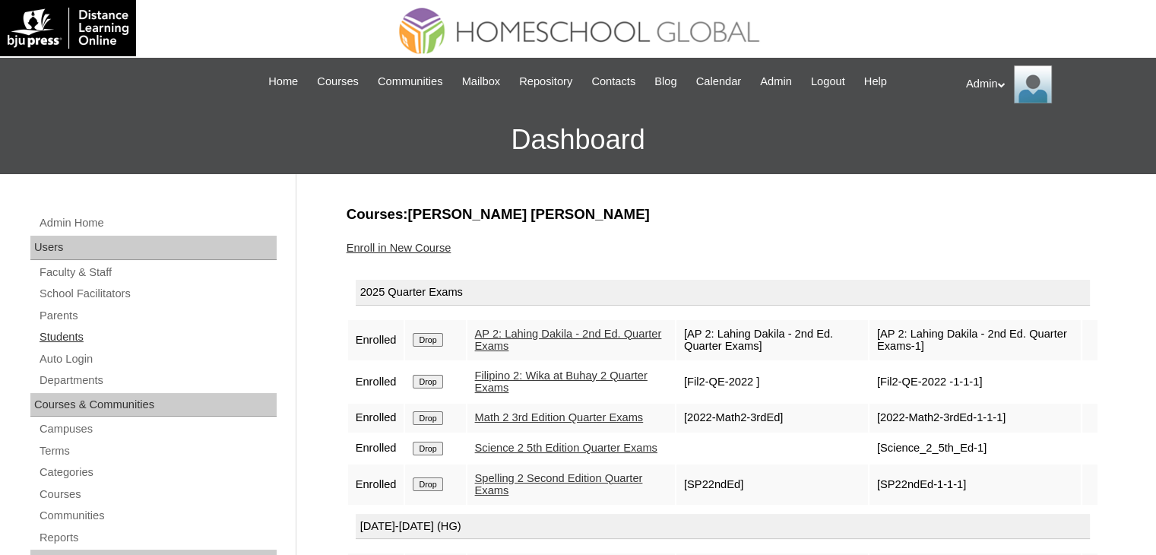
click at [71, 339] on link "Students" at bounding box center [157, 337] width 239 height 19
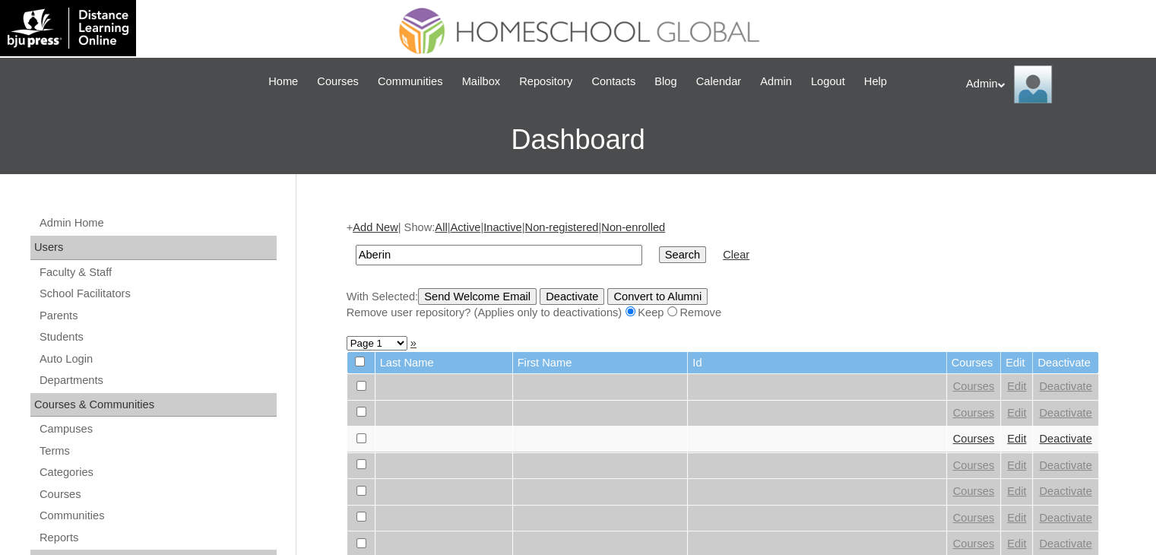
type input "Aberin"
click at [659, 246] on input "Search" at bounding box center [682, 254] width 47 height 17
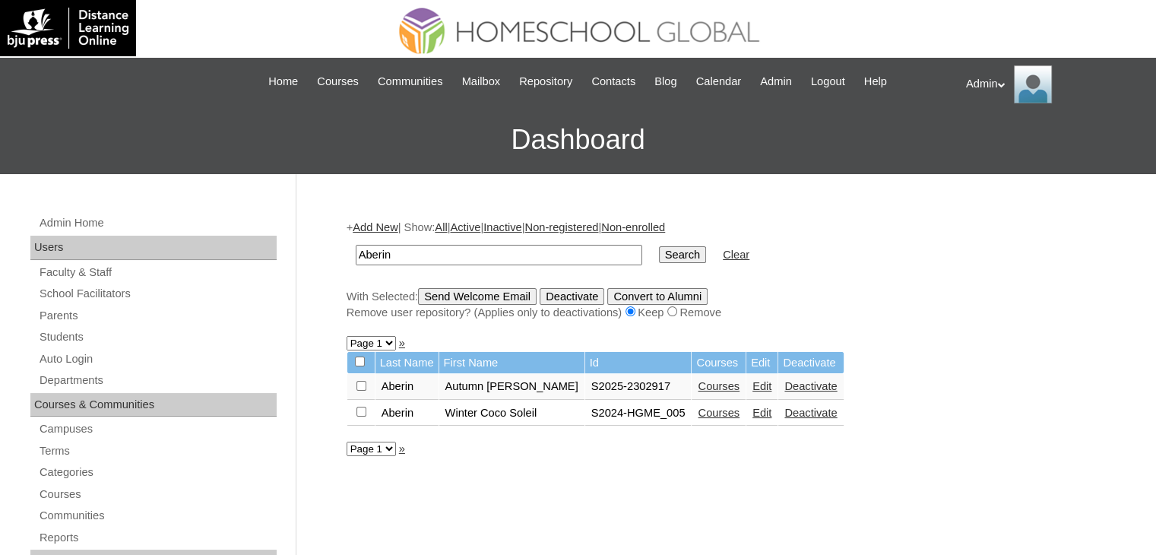
click at [753, 409] on link "Edit" at bounding box center [762, 413] width 19 height 12
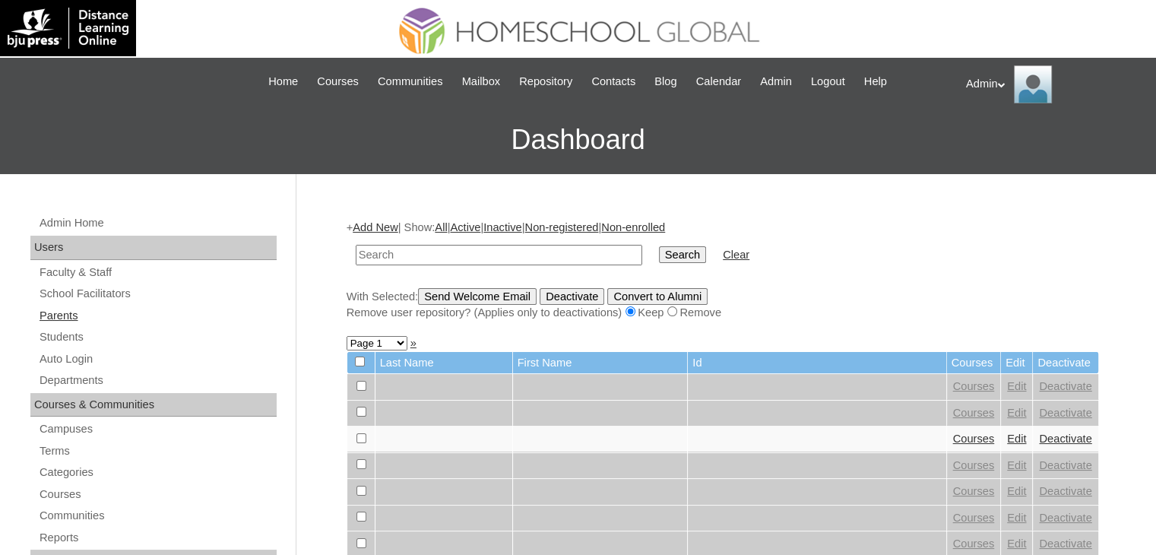
click at [74, 308] on link "Parents" at bounding box center [157, 315] width 239 height 19
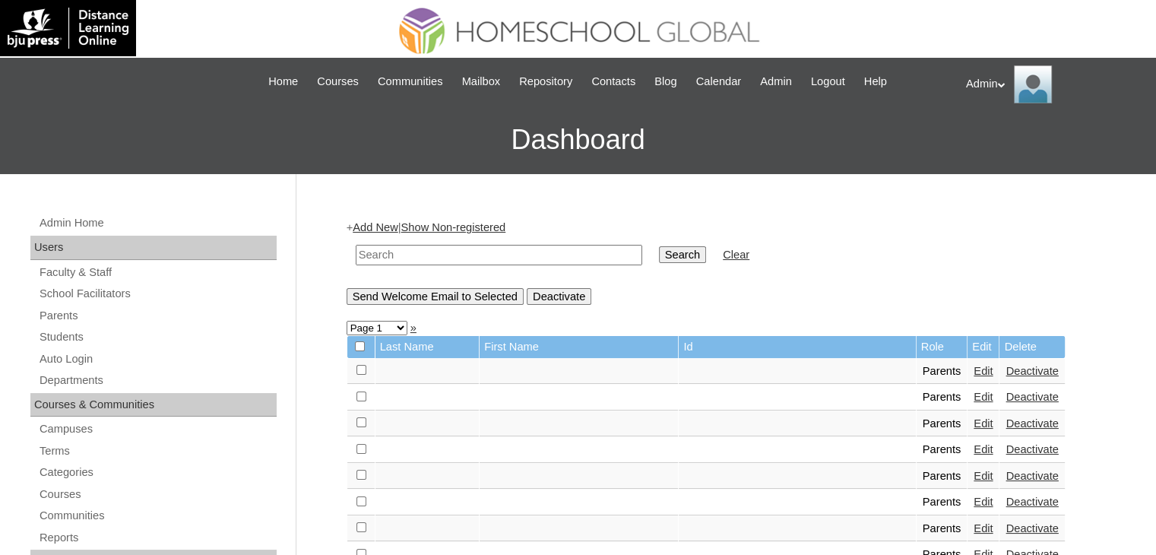
click at [415, 250] on input "text" at bounding box center [499, 255] width 287 height 21
type input "Aberin"
click at [659, 250] on input "Search" at bounding box center [682, 254] width 47 height 17
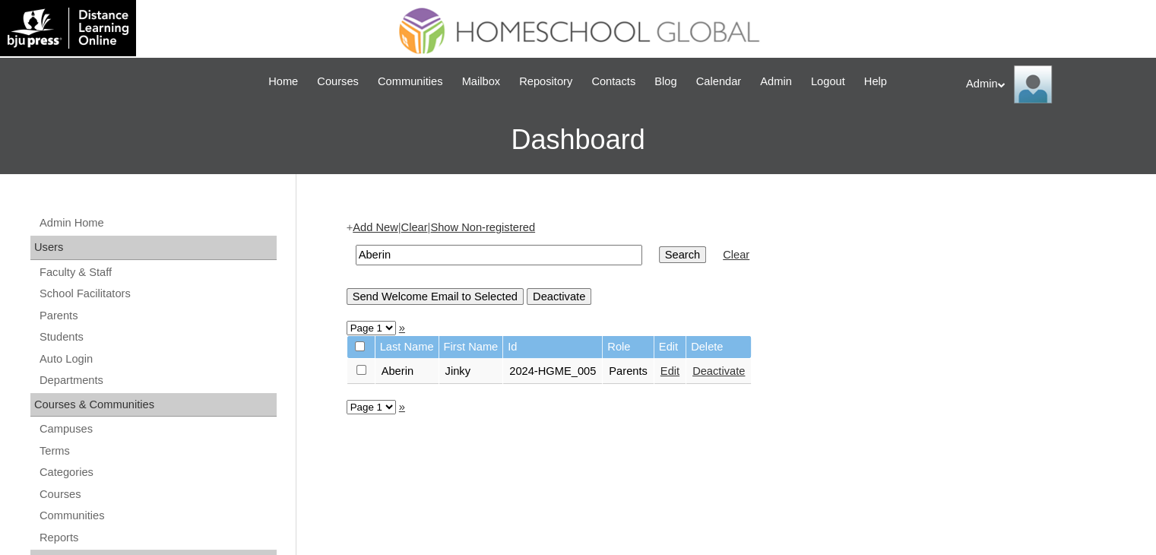
click at [674, 375] on link "Edit" at bounding box center [670, 371] width 19 height 12
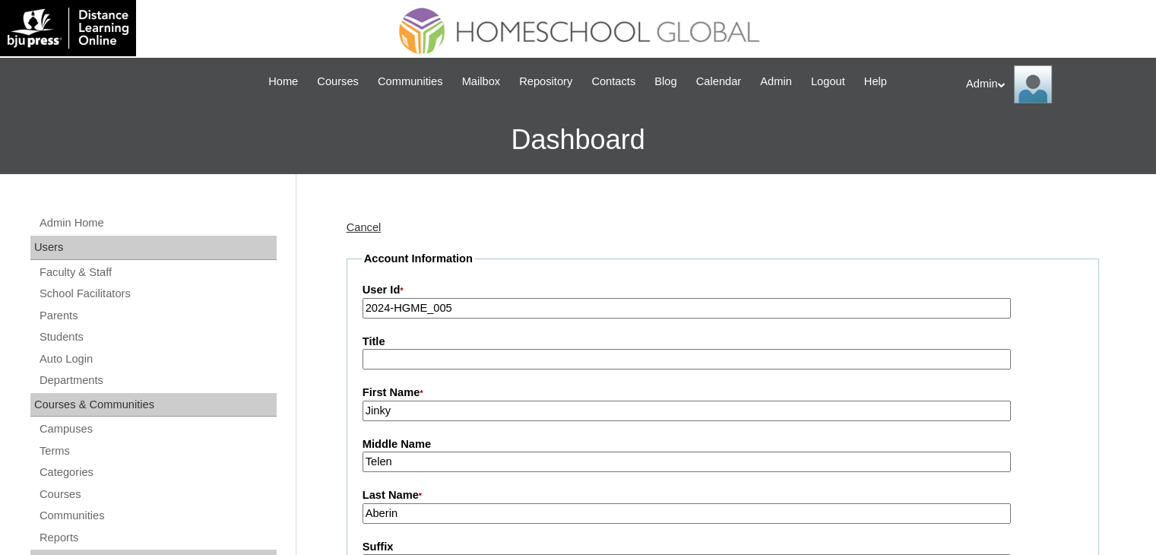
click at [388, 305] on input "2024-HGME_005" at bounding box center [687, 308] width 648 height 21
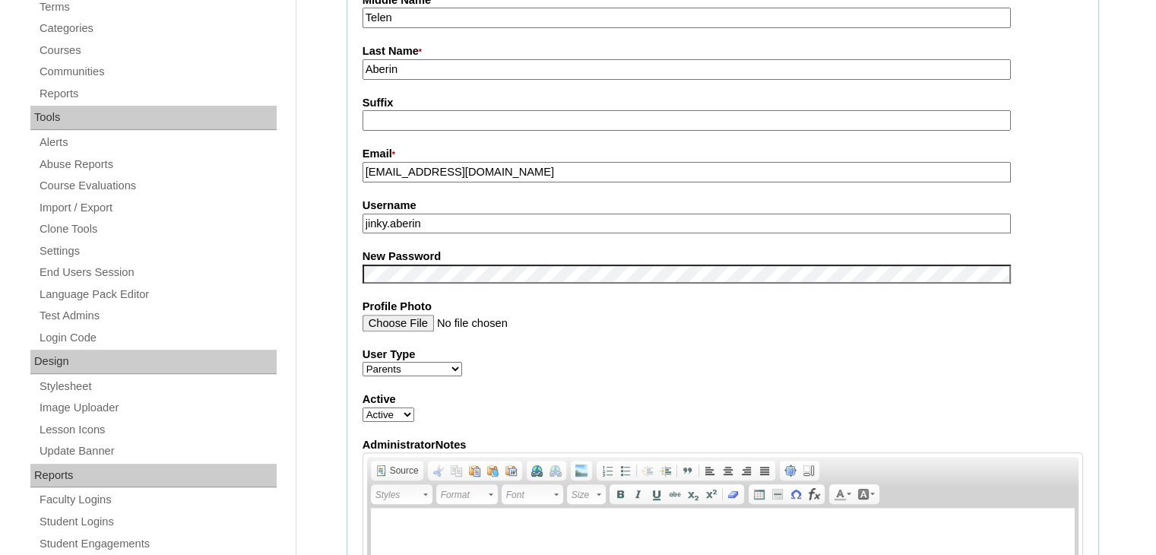
scroll to position [450, 0]
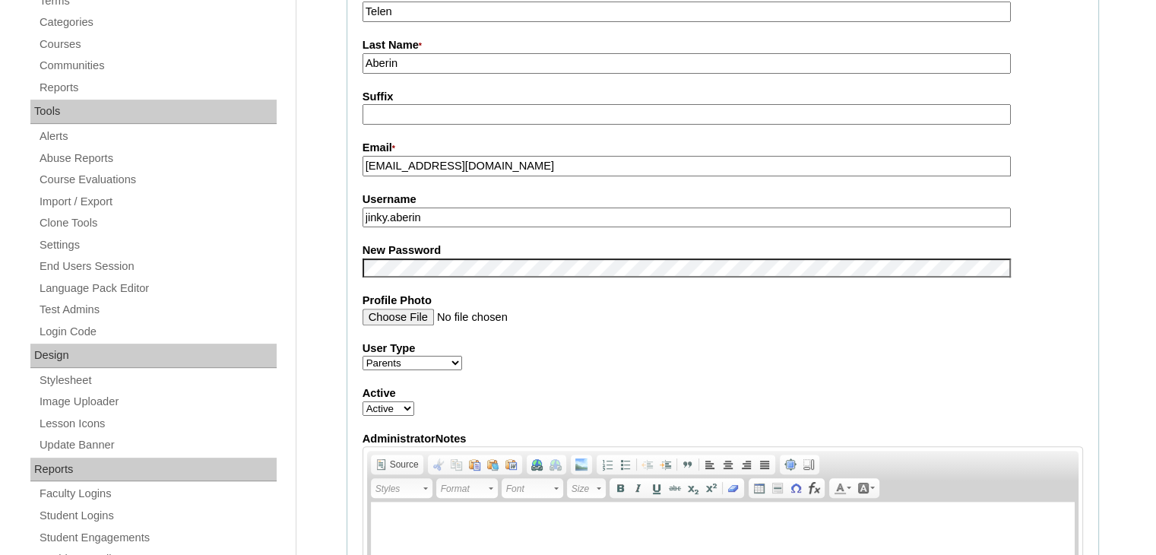
type input "2025-HGME_005"
click at [845, 302] on label "Profile Photo" at bounding box center [723, 301] width 721 height 16
click at [845, 309] on input "Profile Photo" at bounding box center [687, 317] width 648 height 17
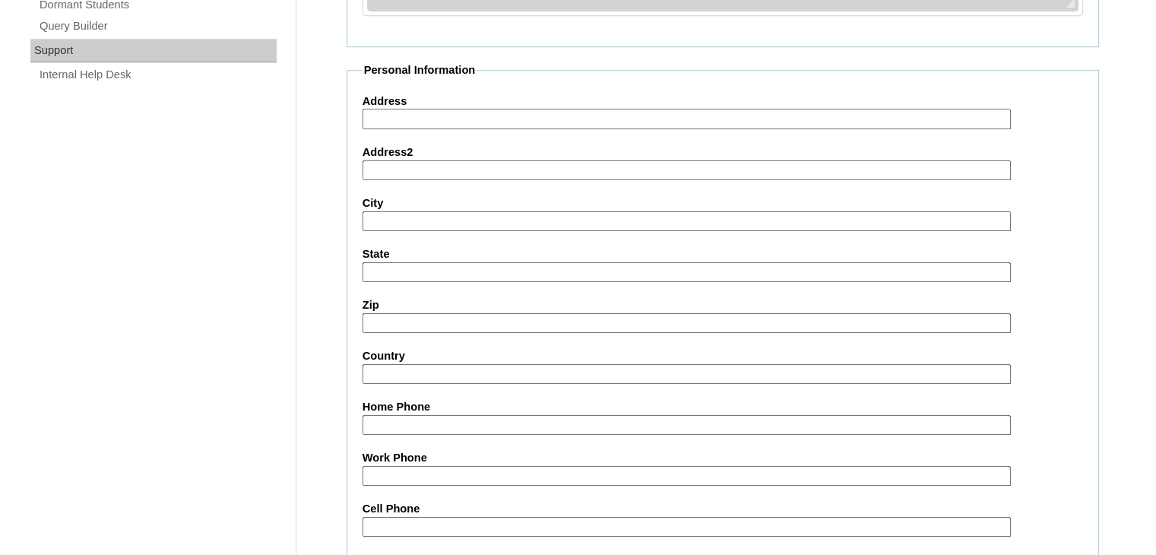
scroll to position [1428, 0]
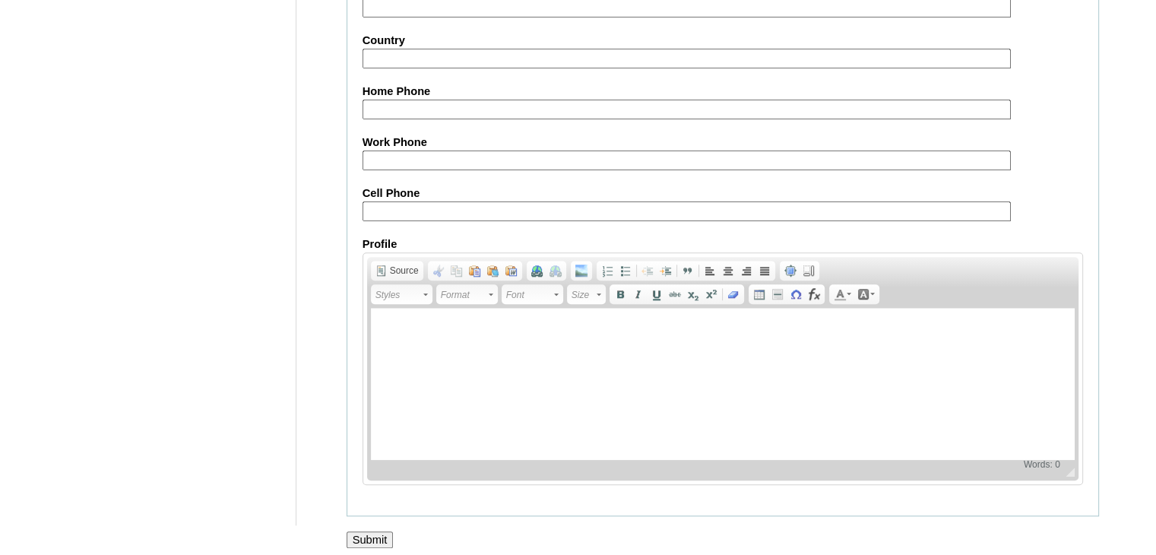
click at [364, 531] on input "Submit" at bounding box center [370, 539] width 47 height 17
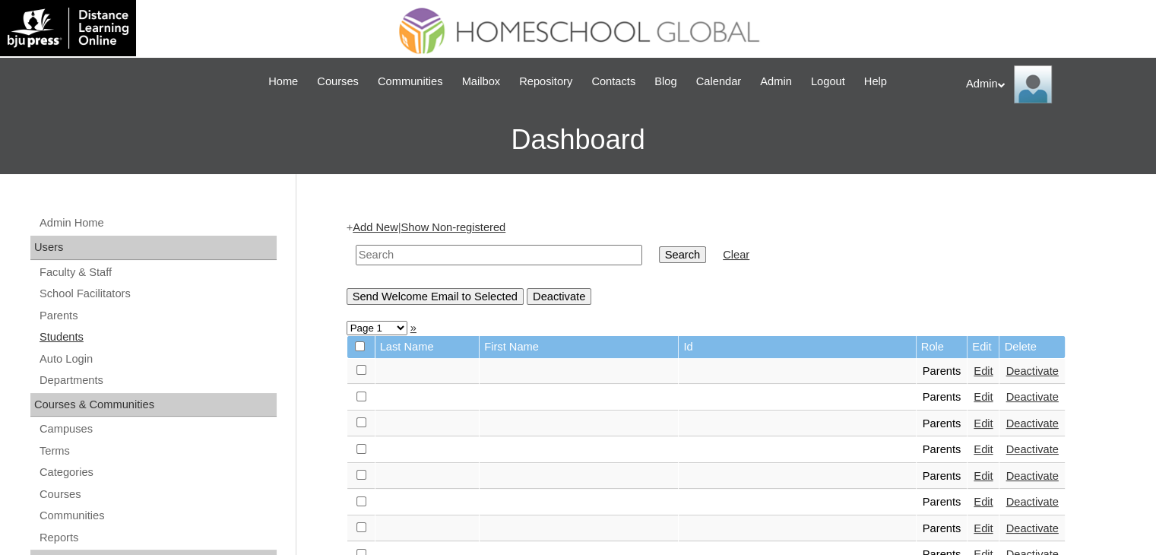
click at [73, 329] on link "Students" at bounding box center [157, 337] width 239 height 19
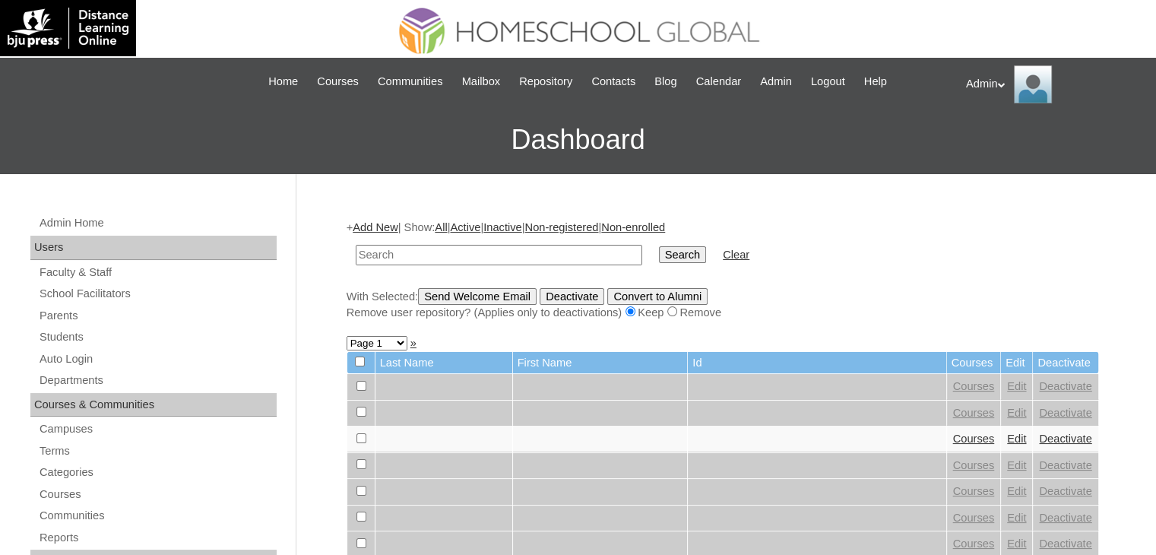
click at [441, 258] on input "text" at bounding box center [499, 255] width 287 height 21
click at [902, 220] on div "+ Add New | Show: All | Active | Inactive | Non-registered | Non-enrolled Searc…" at bounding box center [723, 270] width 753 height 100
click at [574, 256] on input "text" at bounding box center [499, 255] width 287 height 21
type input "Aberin"
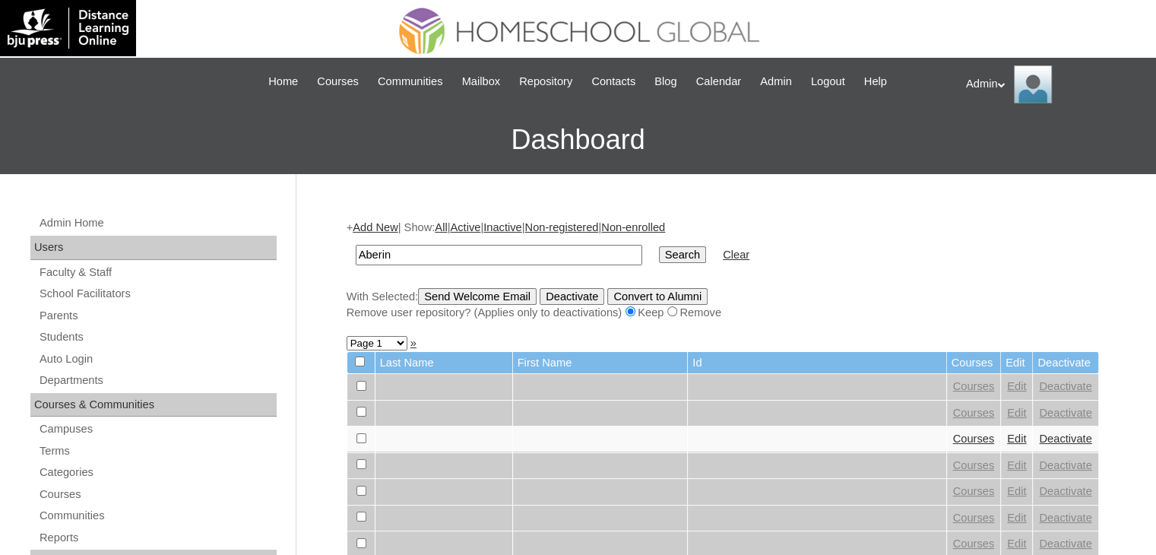
click at [659, 253] on input "Search" at bounding box center [682, 254] width 47 height 17
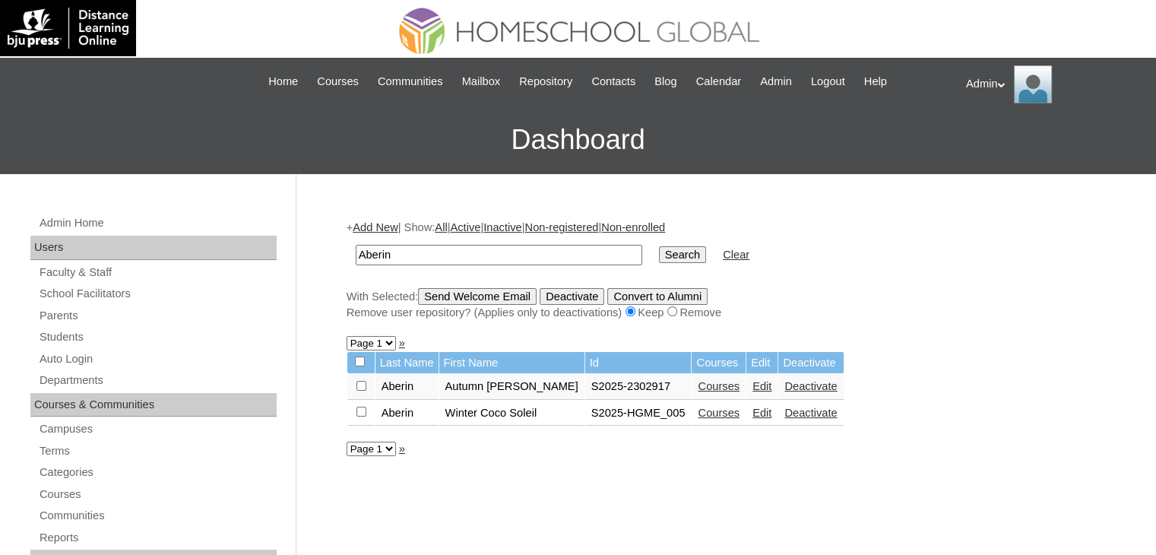
click at [698, 415] on link "Courses" at bounding box center [719, 413] width 42 height 12
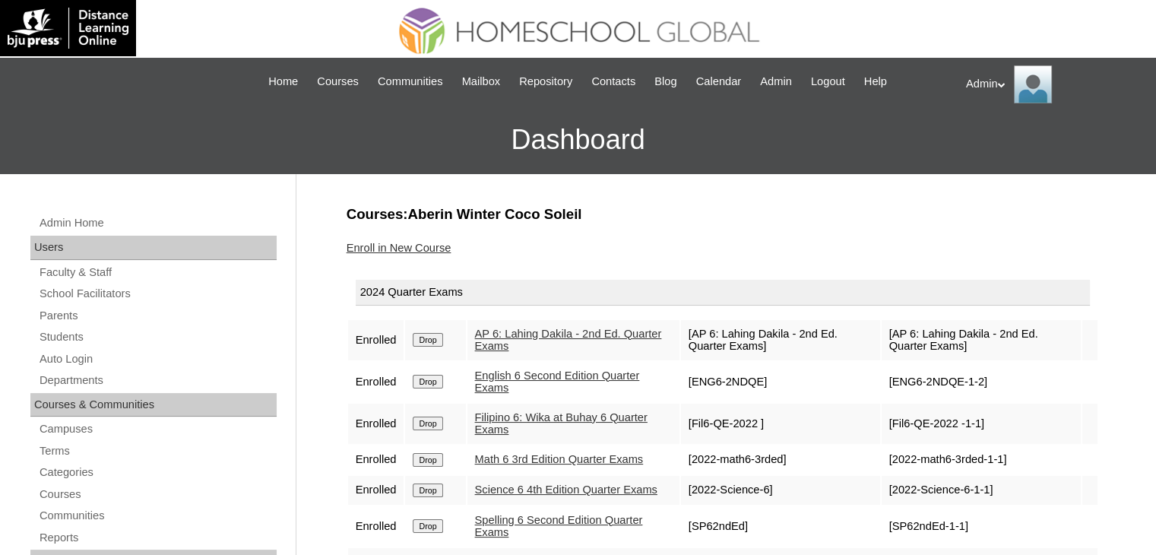
click at [417, 335] on input "Drop" at bounding box center [428, 340] width 30 height 14
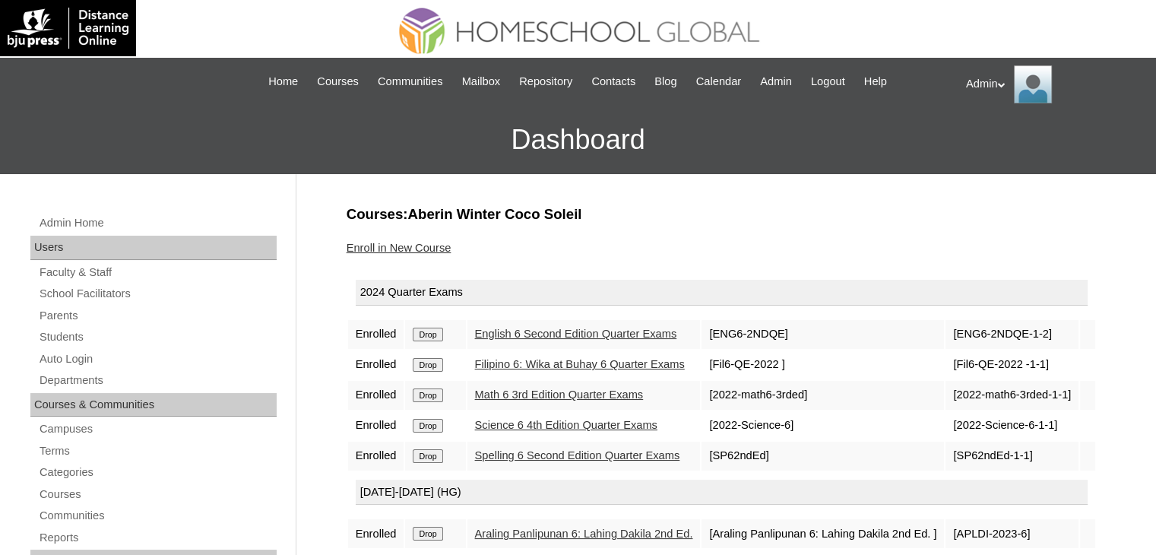
click at [425, 333] on input "Drop" at bounding box center [428, 335] width 30 height 14
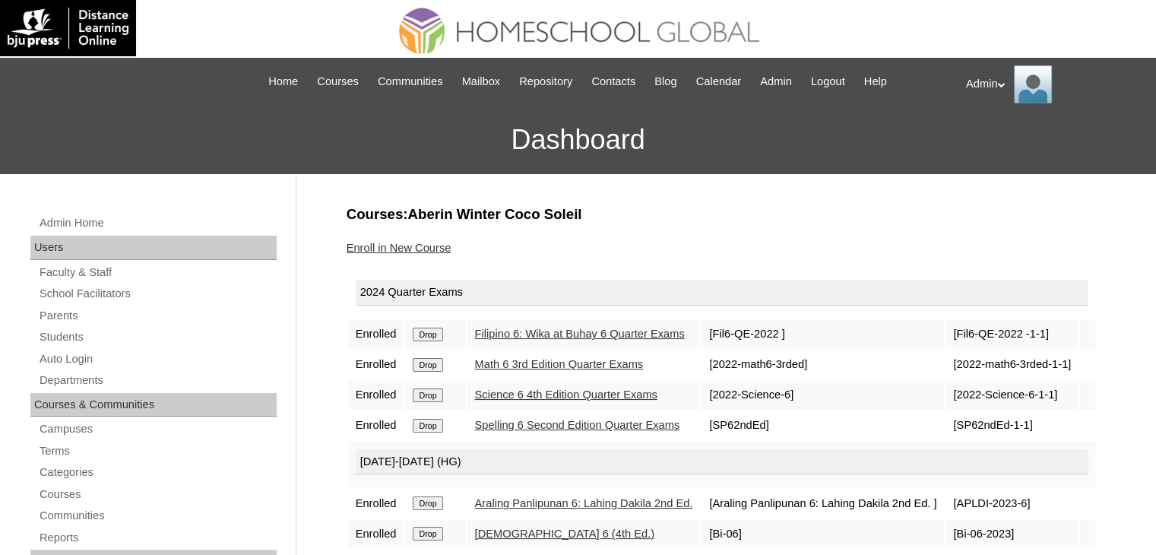
click at [430, 339] on input "Drop" at bounding box center [428, 335] width 30 height 14
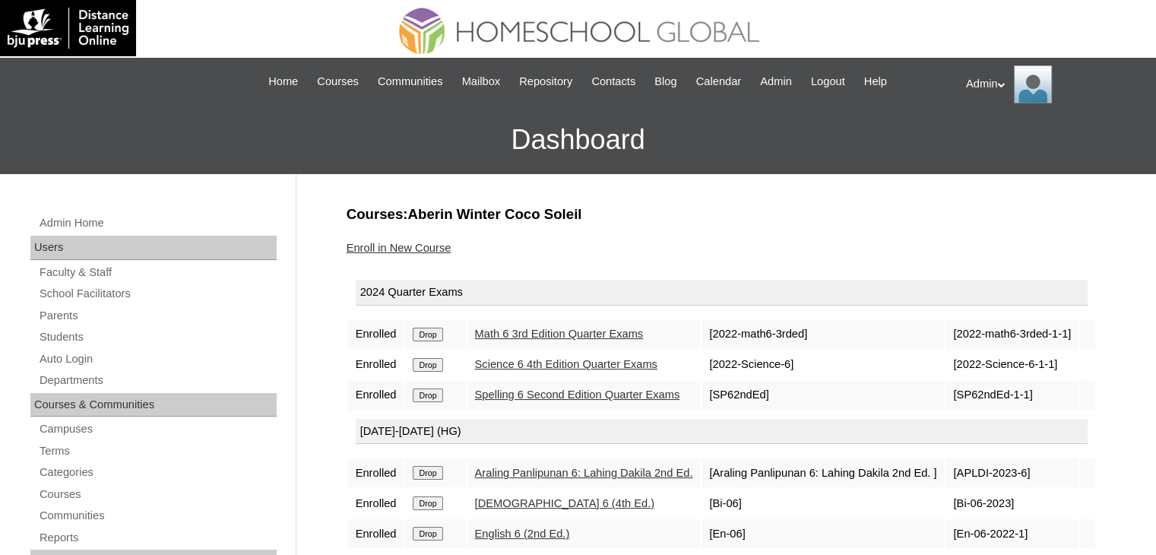
click at [430, 339] on input "Drop" at bounding box center [428, 335] width 30 height 14
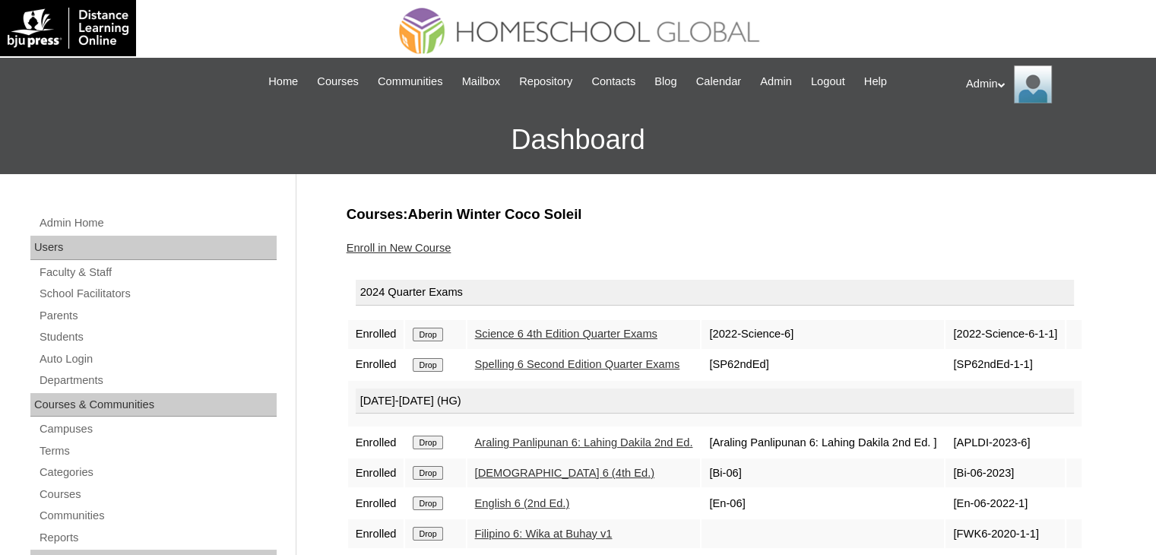
click at [430, 339] on input "Drop" at bounding box center [428, 335] width 30 height 14
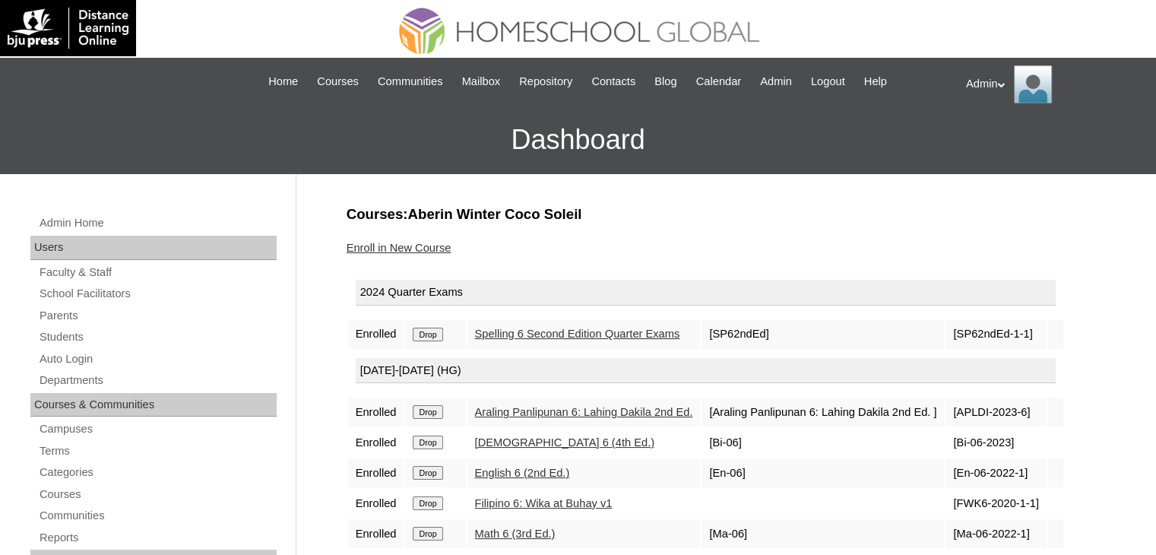
click at [430, 339] on input "Drop" at bounding box center [428, 335] width 30 height 14
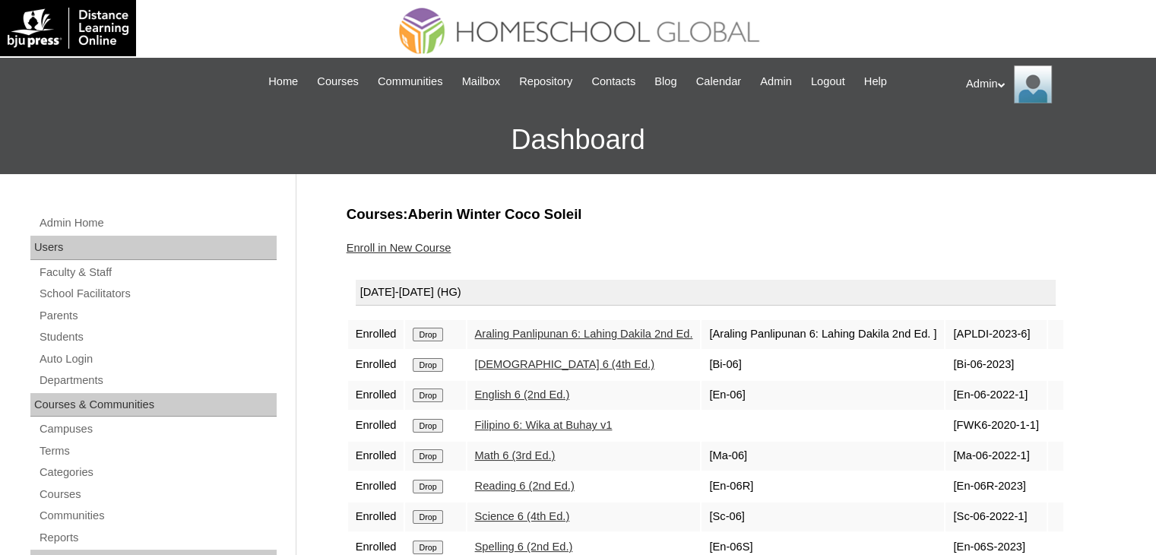
click at [430, 339] on input "Drop" at bounding box center [428, 335] width 30 height 14
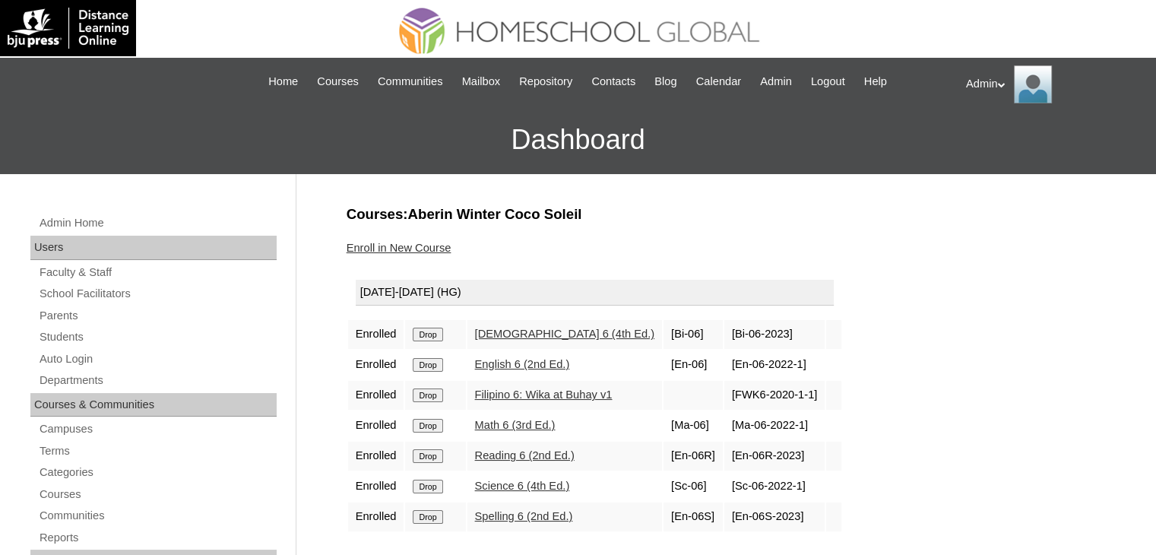
click at [430, 339] on input "Drop" at bounding box center [428, 335] width 30 height 14
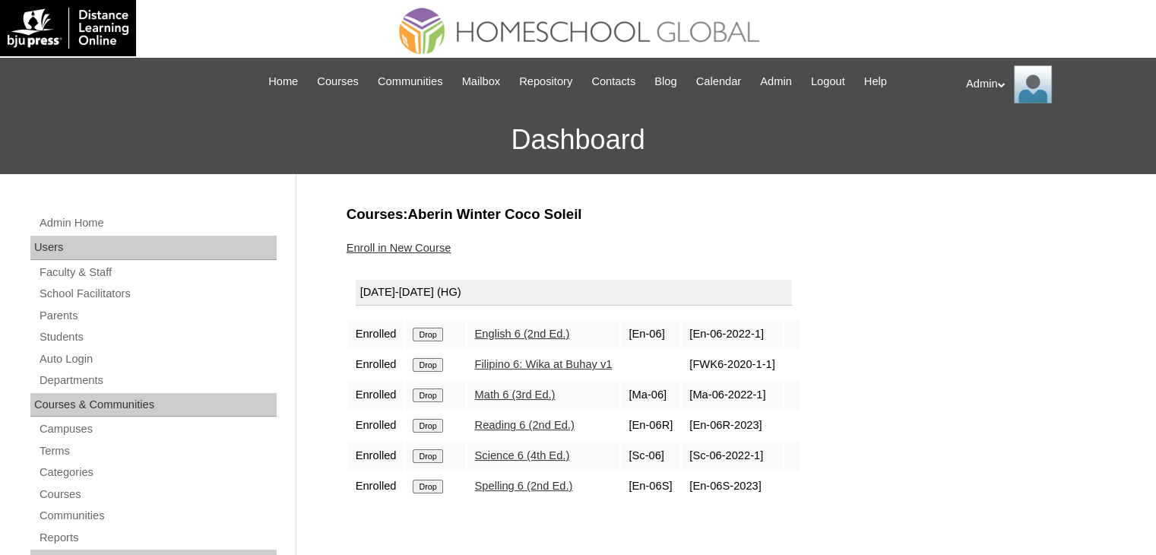
click at [430, 339] on input "Drop" at bounding box center [428, 335] width 30 height 14
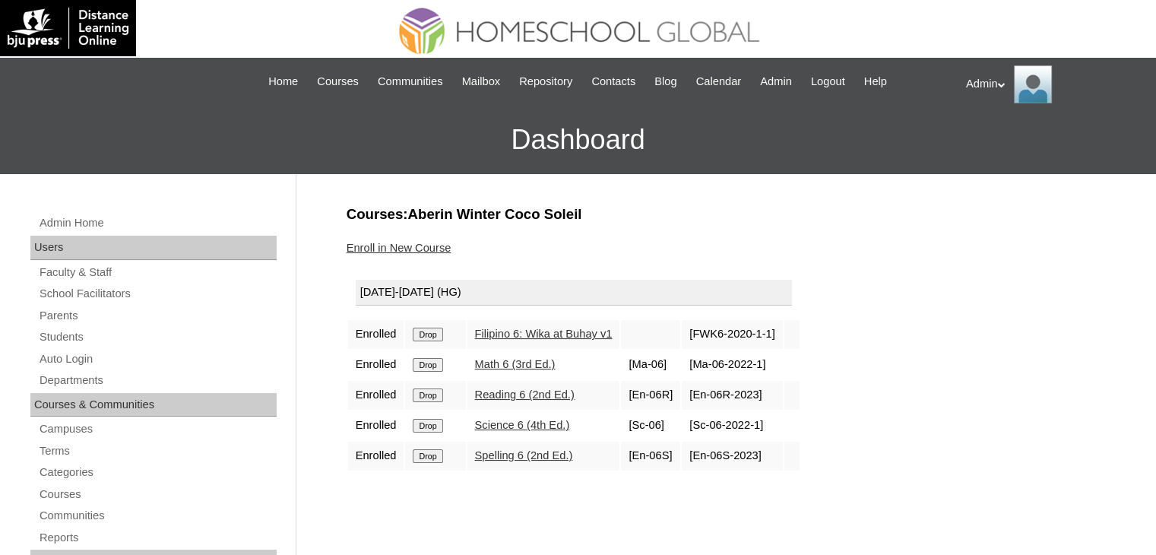
click at [430, 339] on input "Drop" at bounding box center [428, 335] width 30 height 14
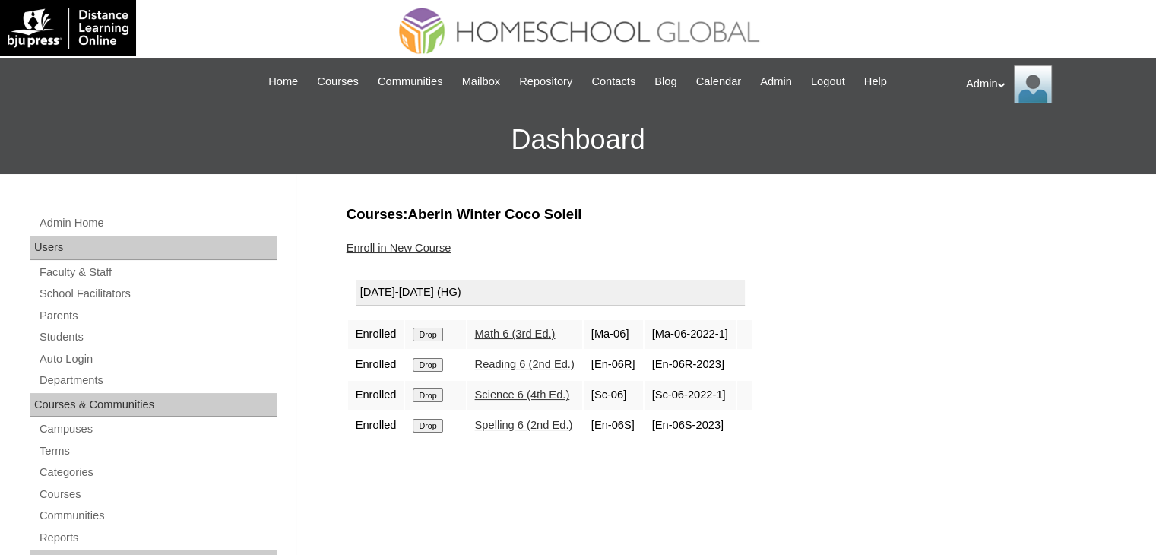
click at [430, 339] on input "Drop" at bounding box center [428, 335] width 30 height 14
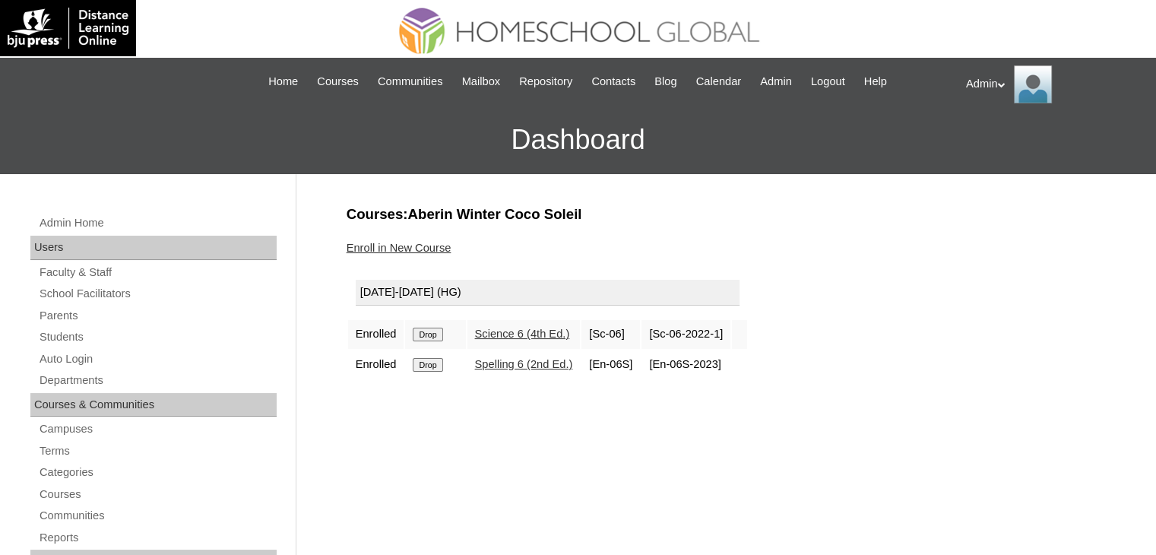
click at [430, 339] on input "Drop" at bounding box center [428, 335] width 30 height 14
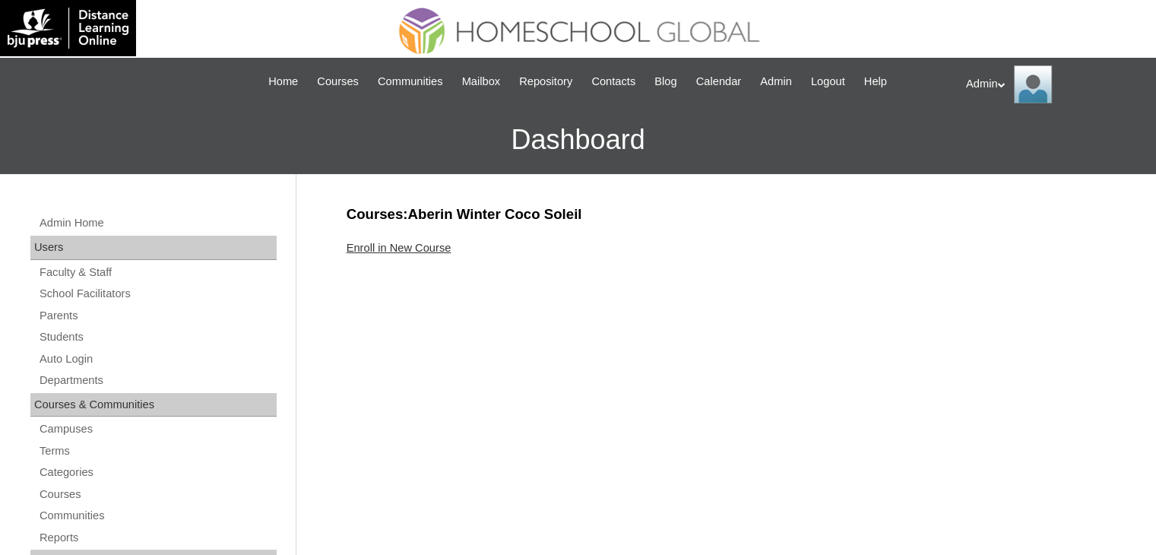
click at [377, 242] on link "Enroll in New Course" at bounding box center [399, 248] width 105 height 12
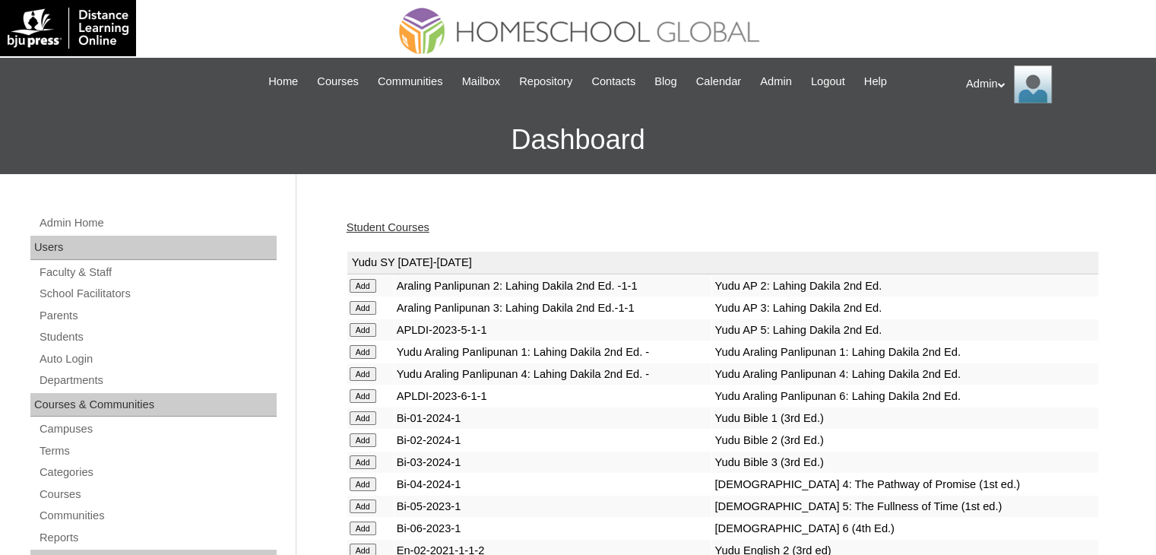
scroll to position [4062, 0]
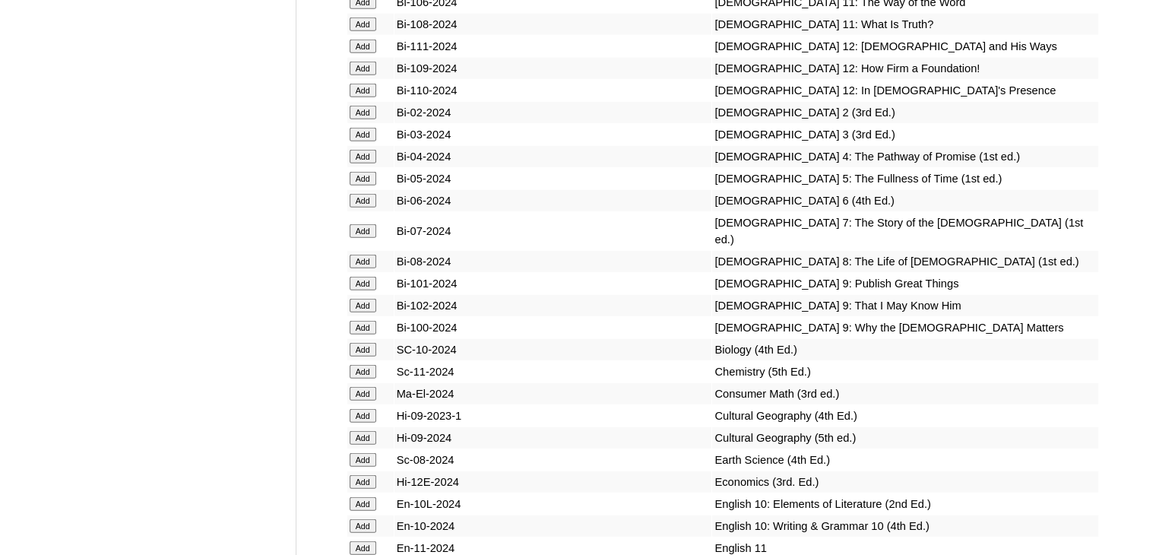
click at [364, 238] on input "Add" at bounding box center [363, 231] width 27 height 14
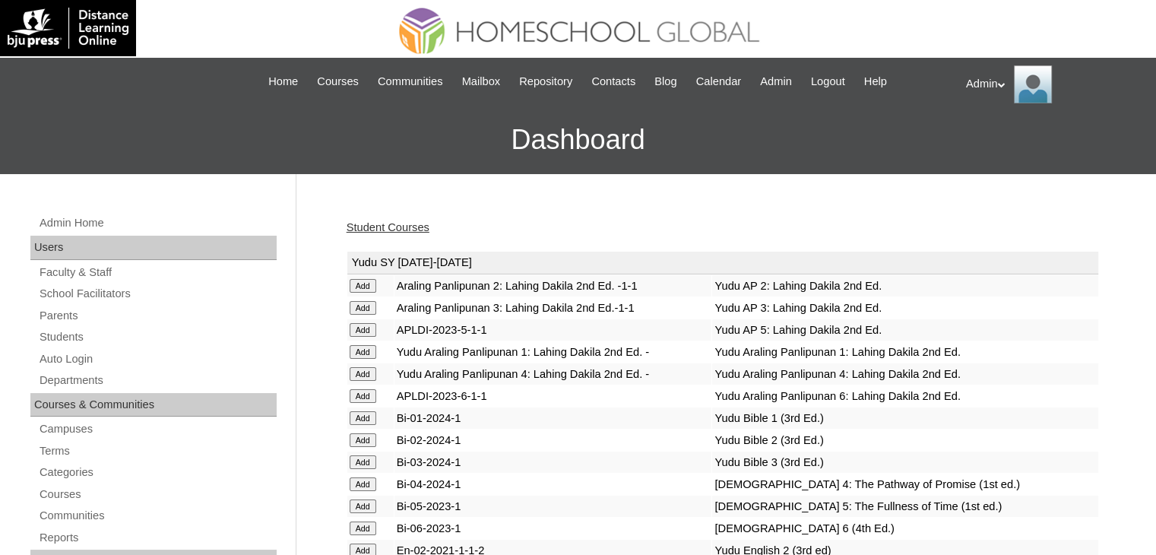
scroll to position [1727, 0]
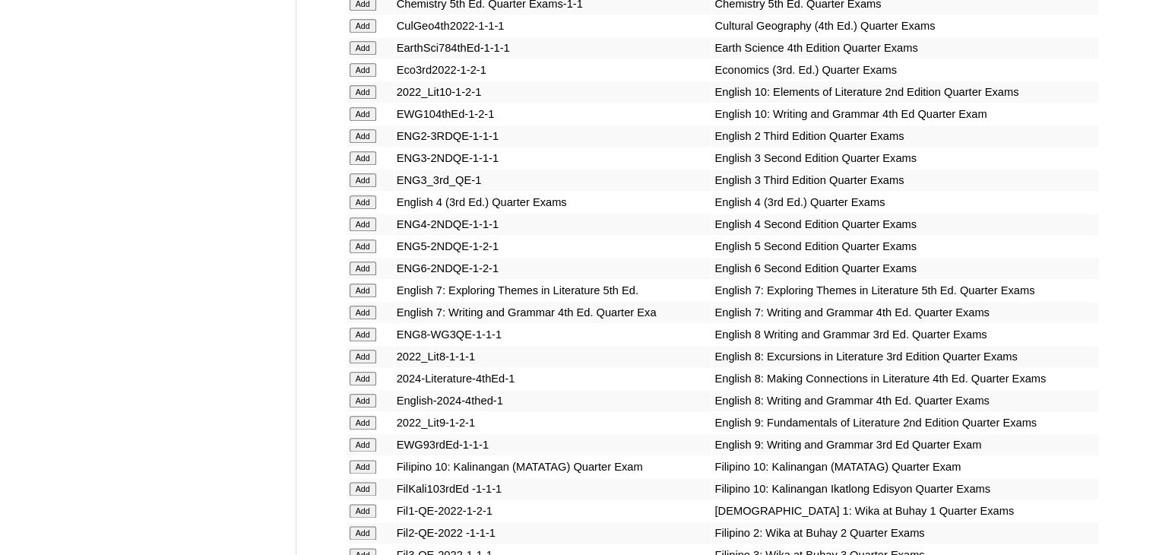
click at [356, 284] on input "Add" at bounding box center [363, 291] width 27 height 14
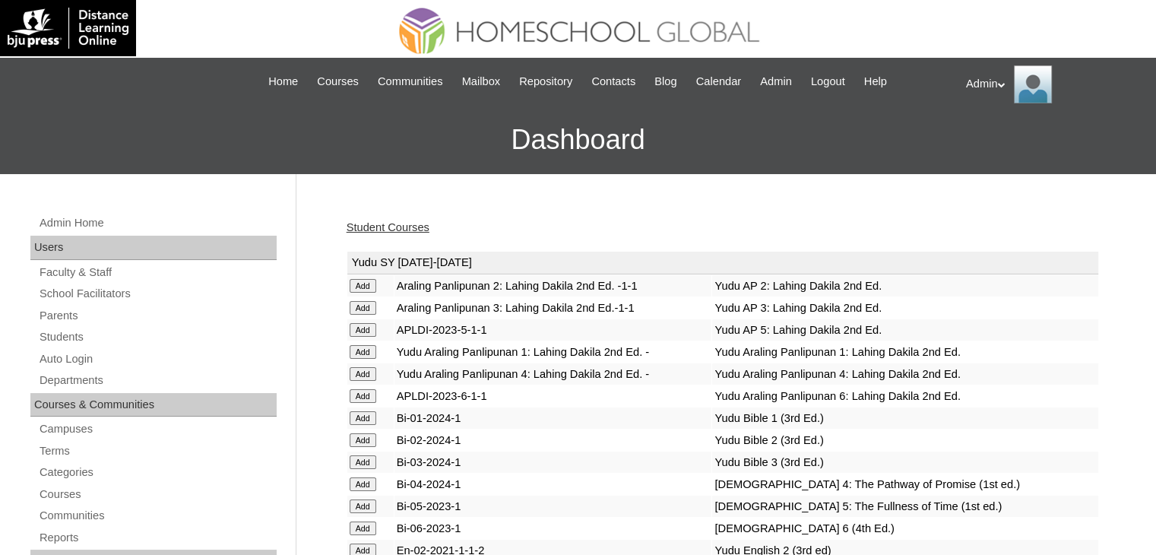
scroll to position [1727, 0]
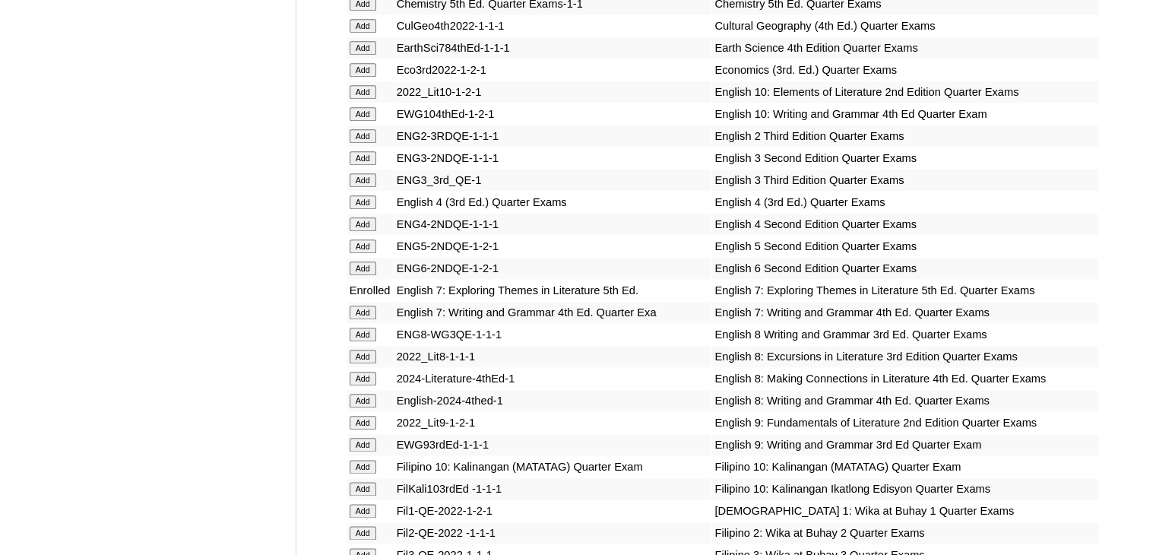
click at [360, 309] on input "Add" at bounding box center [363, 313] width 27 height 14
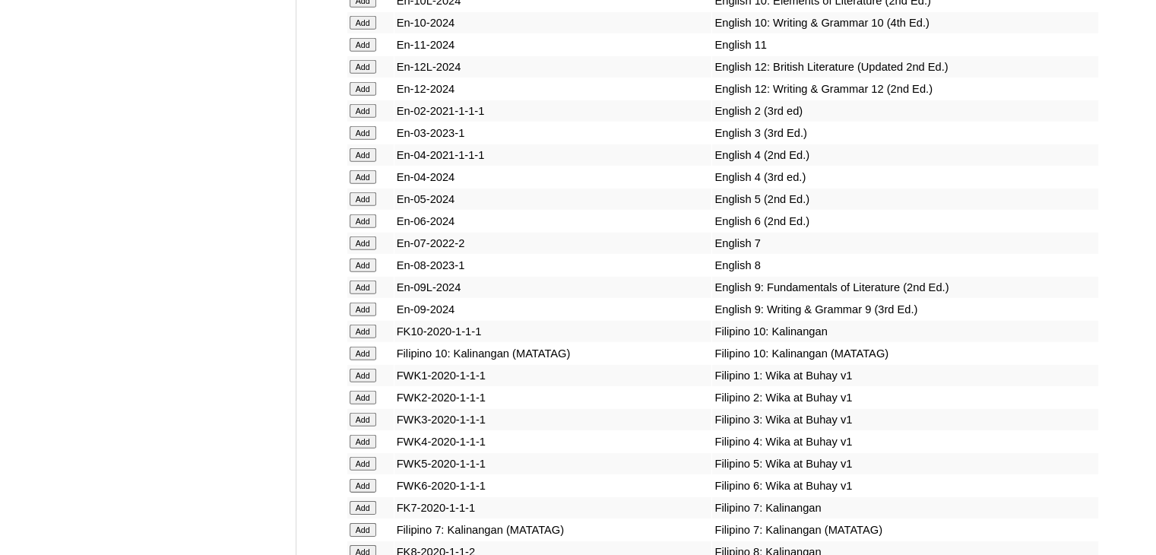
click at [357, 250] on input "Add" at bounding box center [363, 243] width 27 height 14
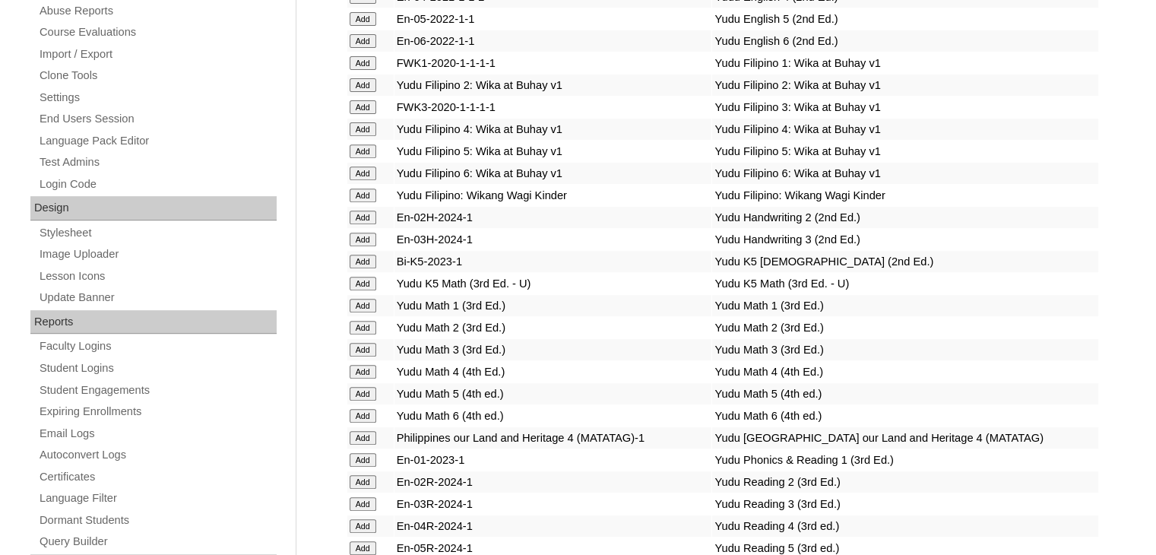
scroll to position [3251, 0]
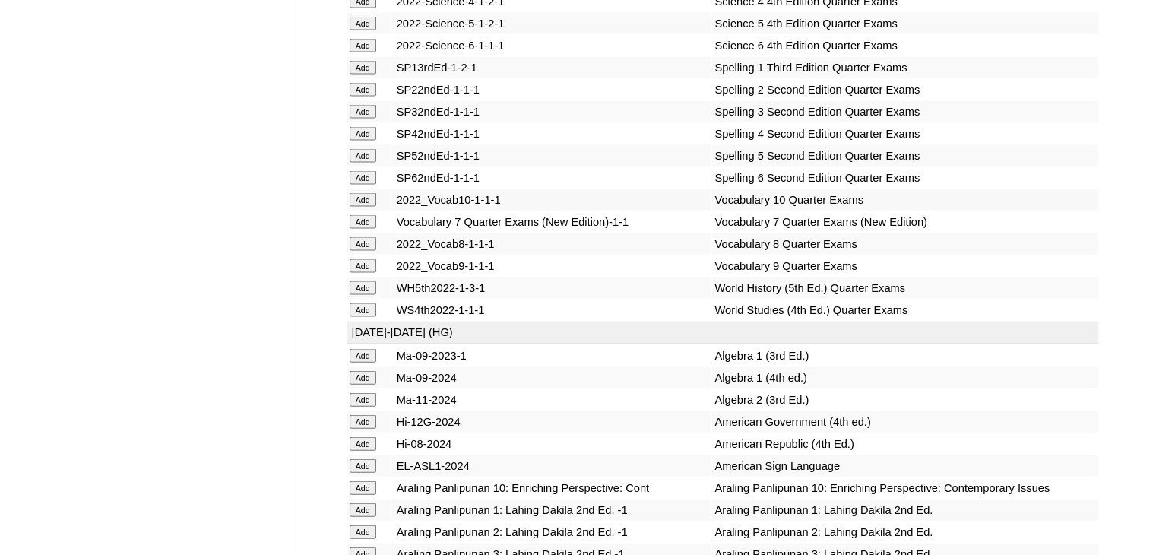
click at [363, 229] on input "Add" at bounding box center [363, 222] width 27 height 14
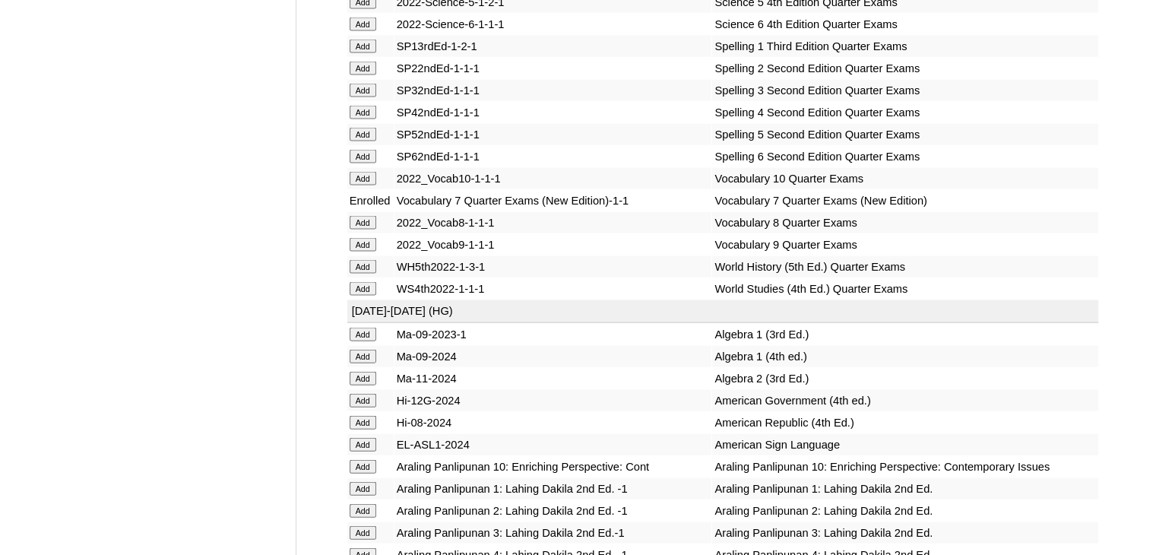
scroll to position [8820, 0]
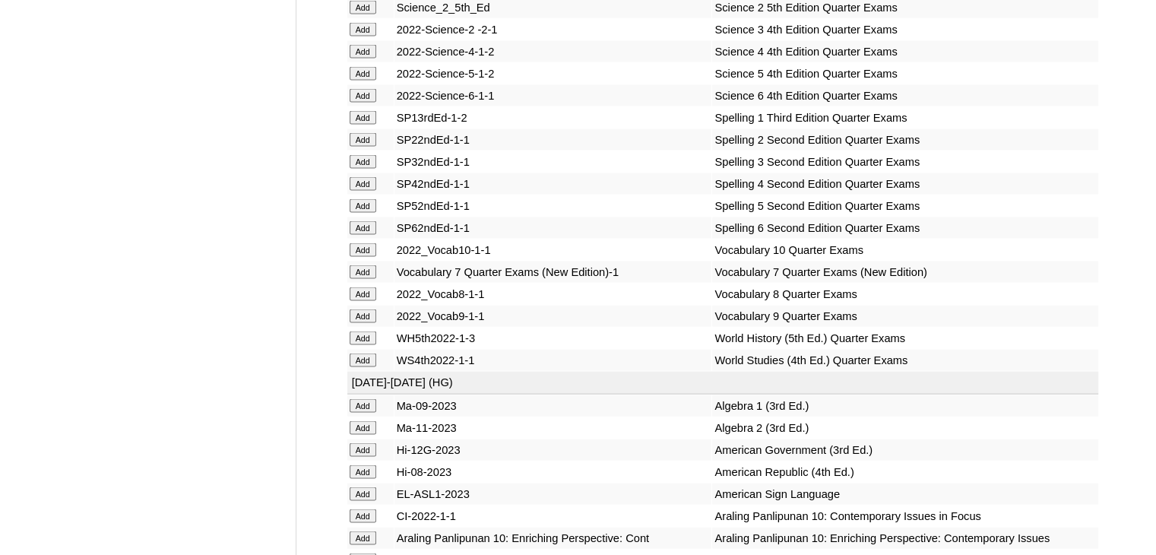
click at [360, 279] on input "Add" at bounding box center [363, 272] width 27 height 14
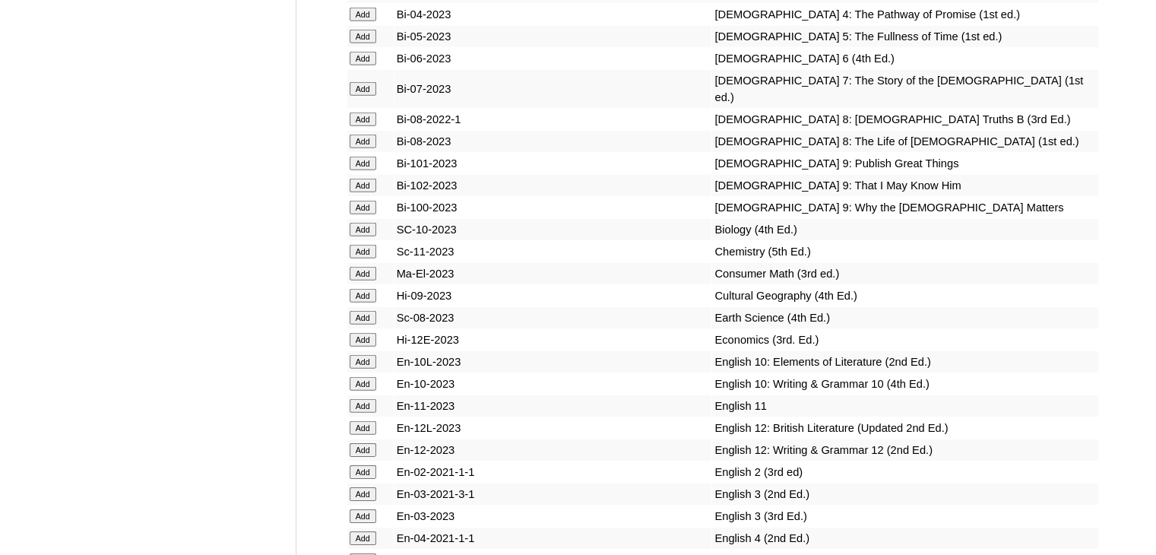
scroll to position [1486, 0]
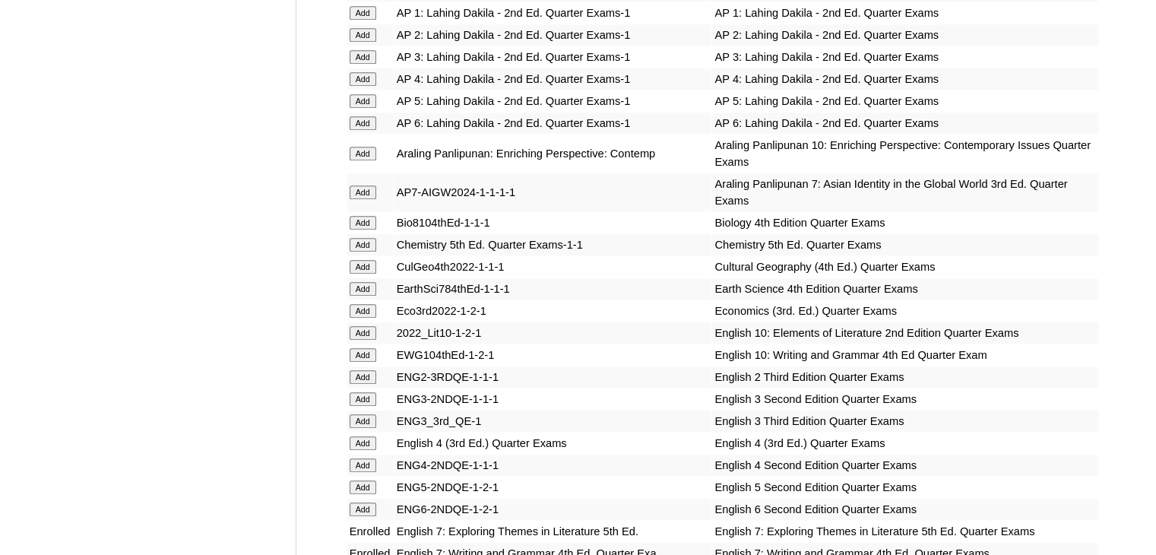
click at [373, 282] on input "Add" at bounding box center [363, 289] width 27 height 14
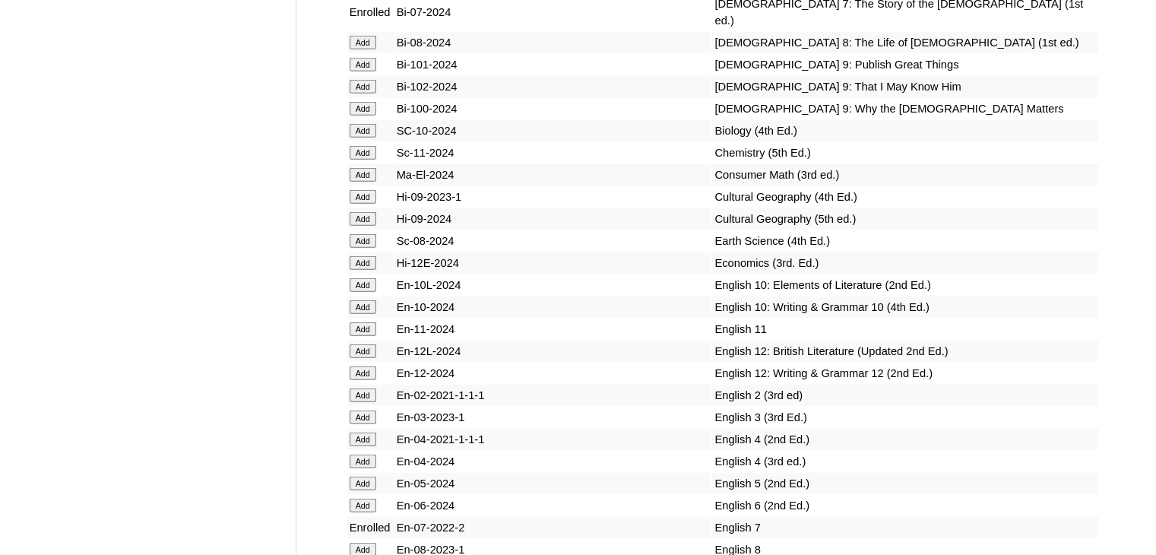
click at [373, 248] on input "Add" at bounding box center [363, 241] width 27 height 14
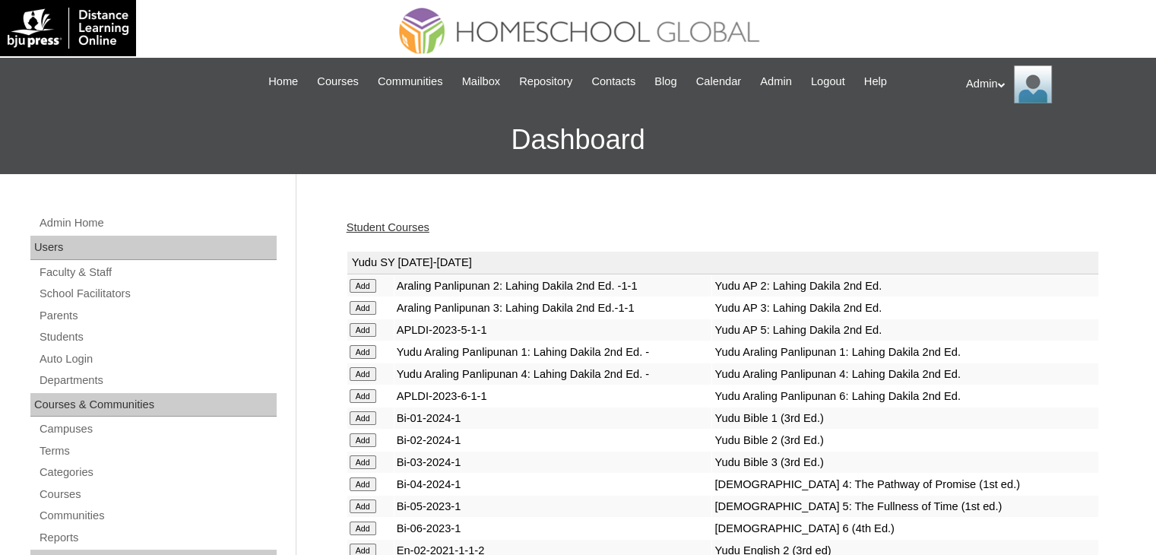
scroll to position [2943, 0]
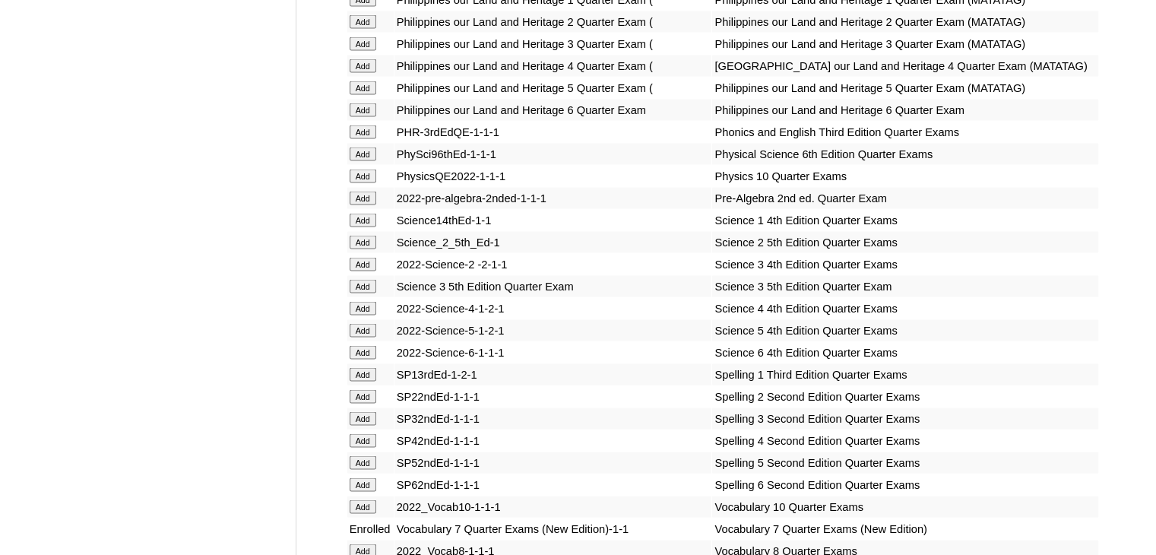
click at [362, 205] on input "Add" at bounding box center [363, 199] width 27 height 14
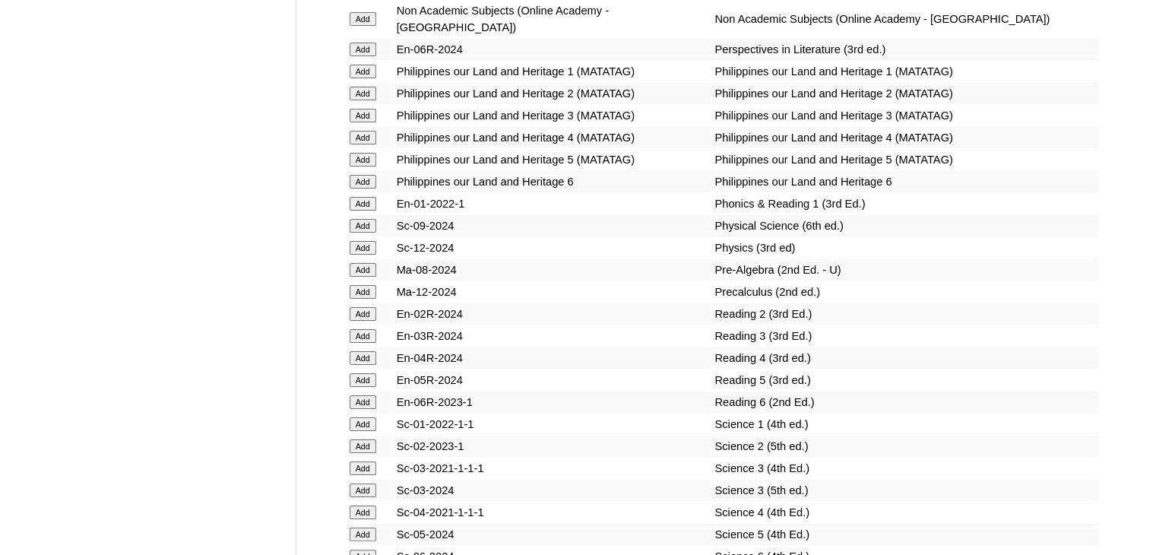
click at [363, 277] on input "Add" at bounding box center [363, 270] width 27 height 14
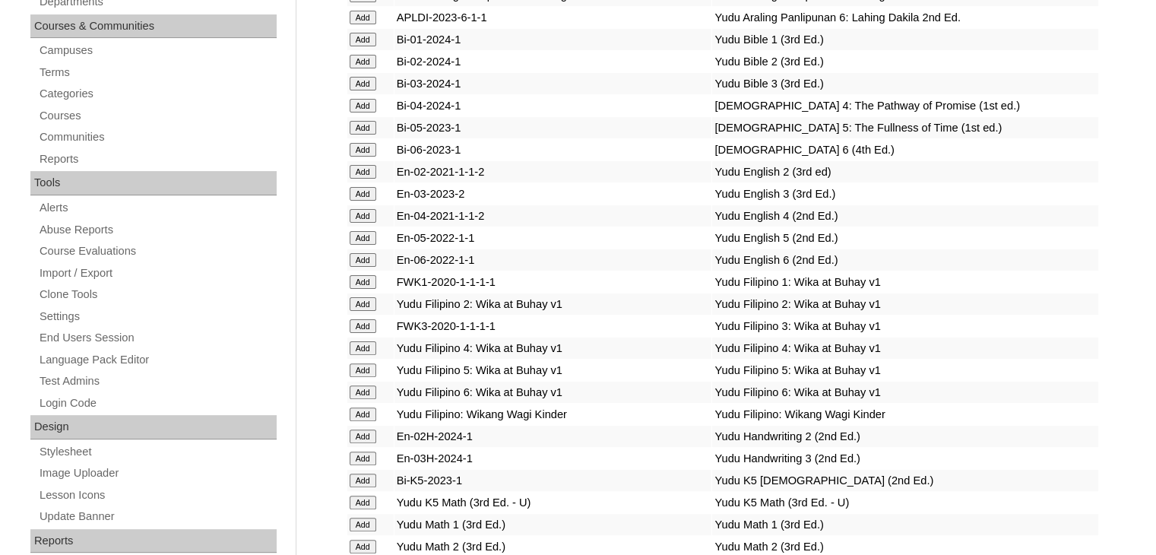
scroll to position [2094, 0]
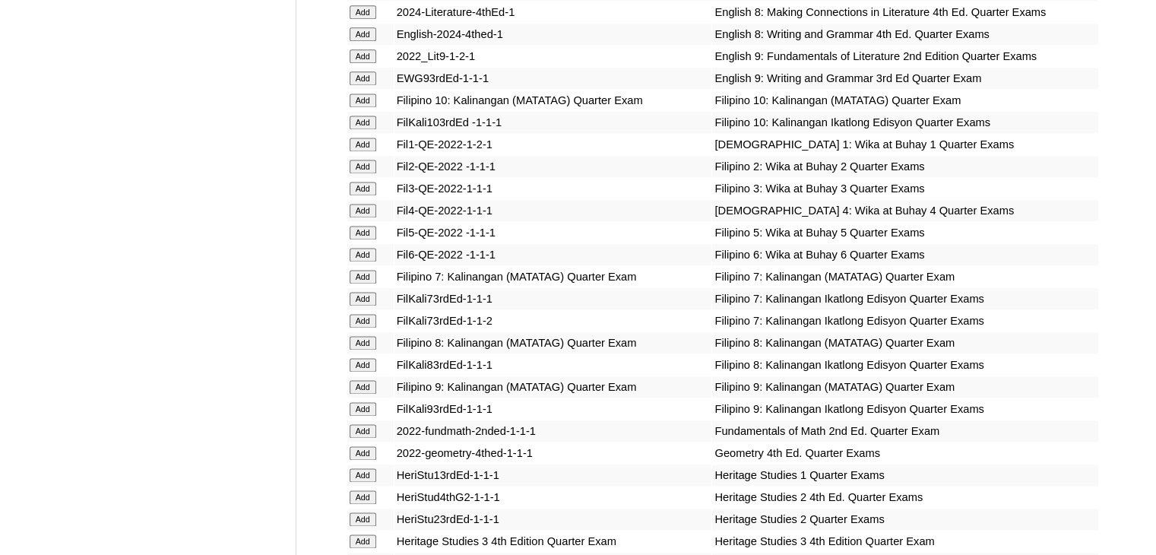
click at [356, 320] on input "Add" at bounding box center [363, 321] width 27 height 14
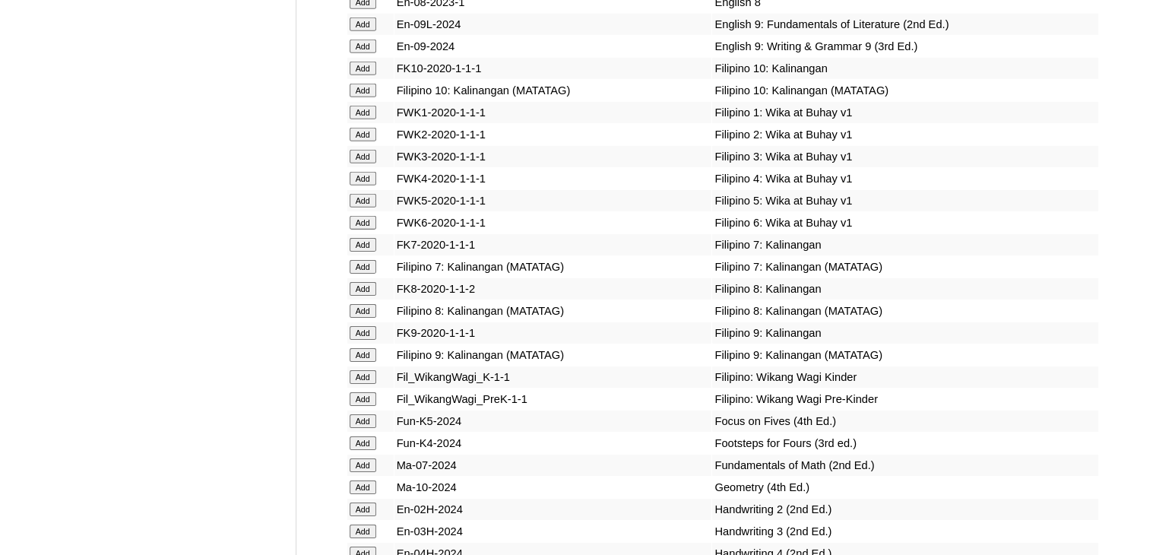
click at [362, 252] on input "Add" at bounding box center [363, 245] width 27 height 14
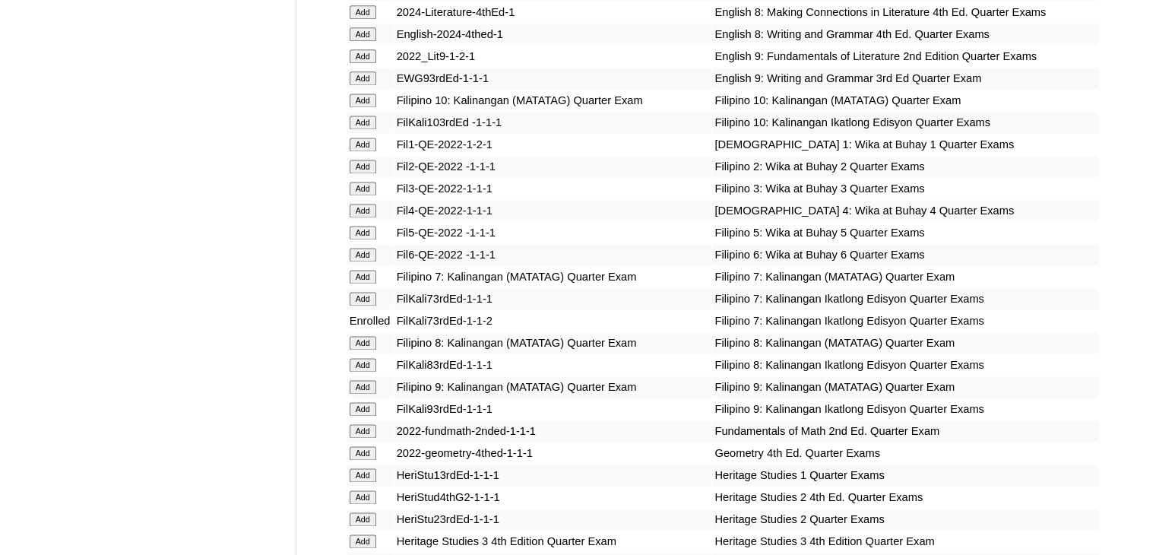
scroll to position [2094, 0]
click at [365, 279] on input "Add" at bounding box center [363, 277] width 27 height 14
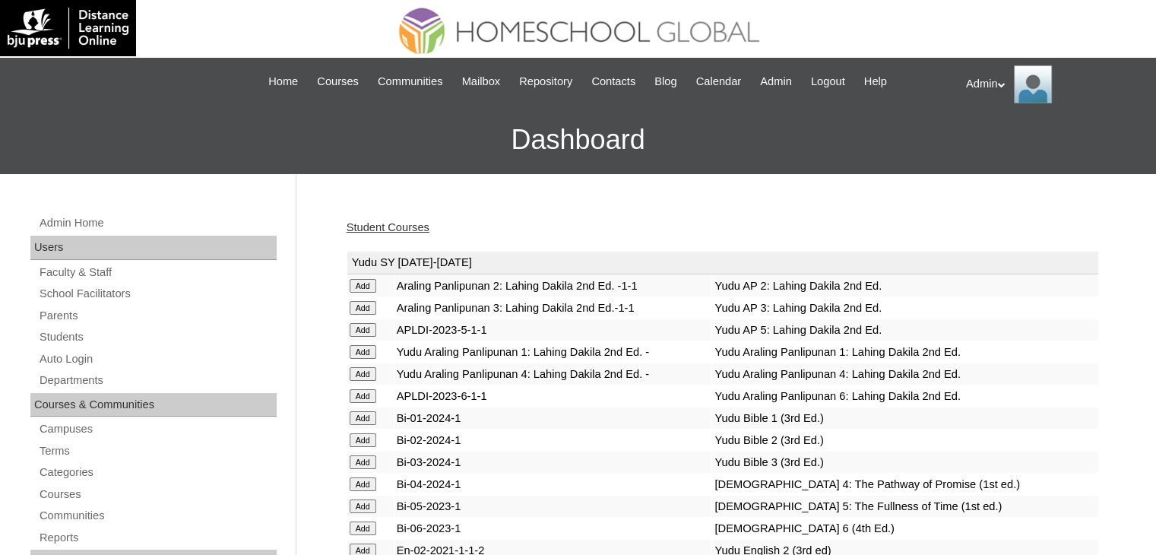
click at [404, 226] on link "Student Courses" at bounding box center [388, 227] width 83 height 12
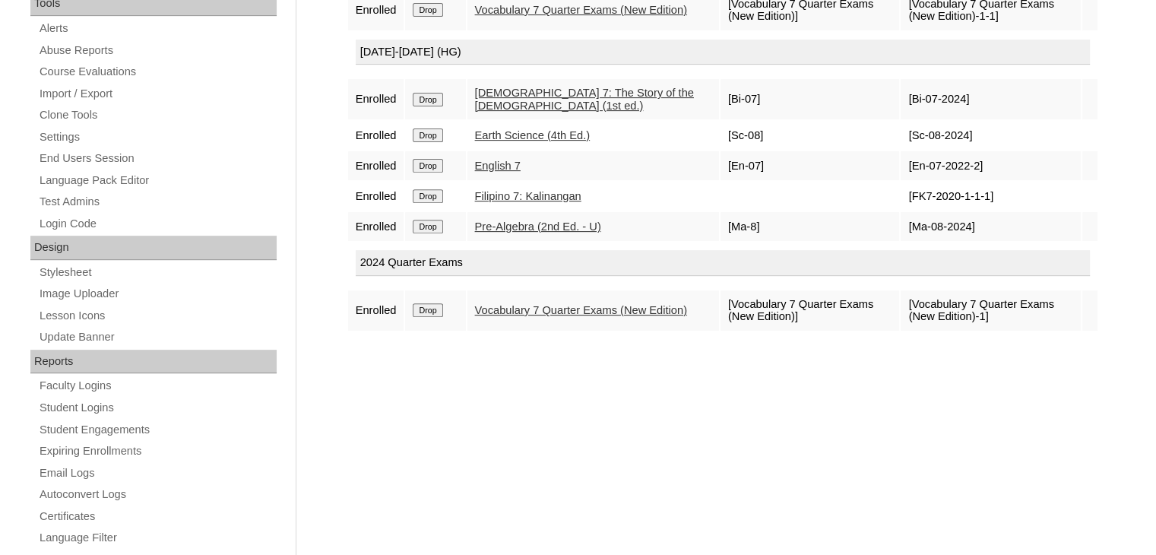
scroll to position [559, 0]
click at [441, 316] on input "Drop" at bounding box center [428, 310] width 30 height 14
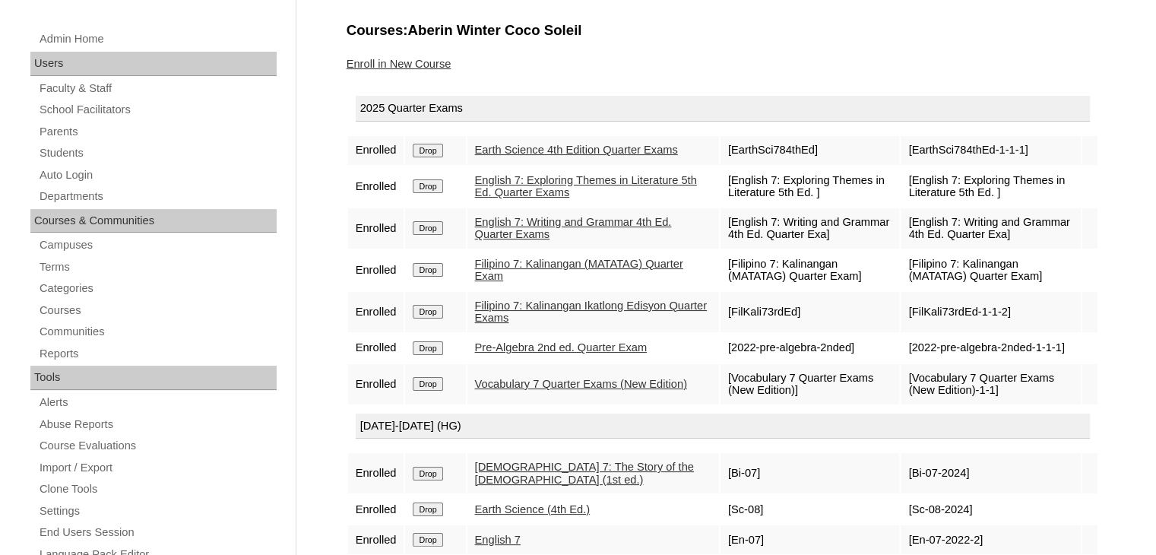
scroll to position [137, 0]
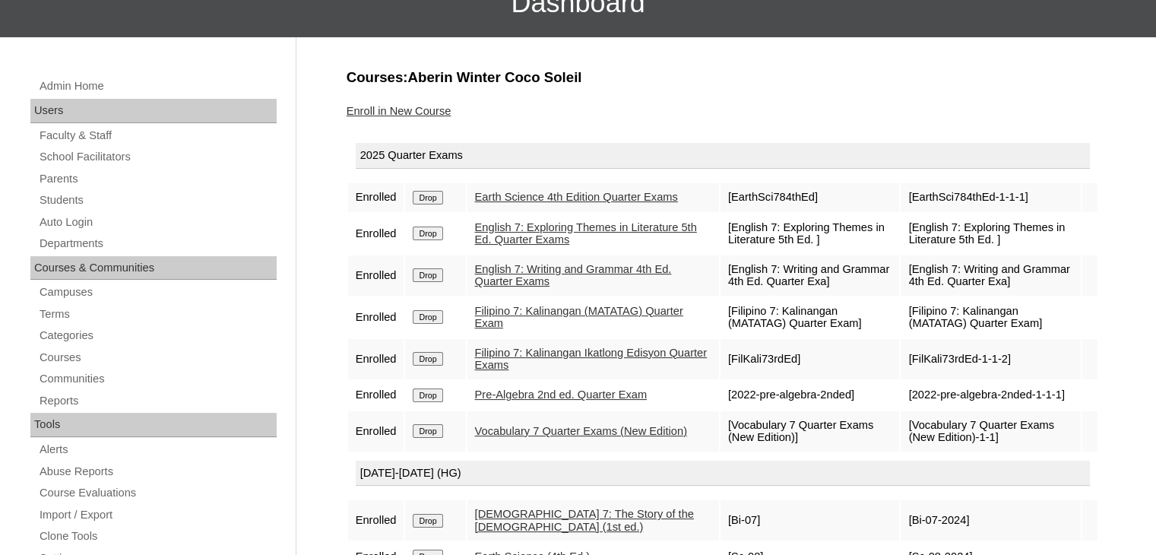
click at [434, 112] on link "Enroll in New Course" at bounding box center [399, 111] width 105 height 12
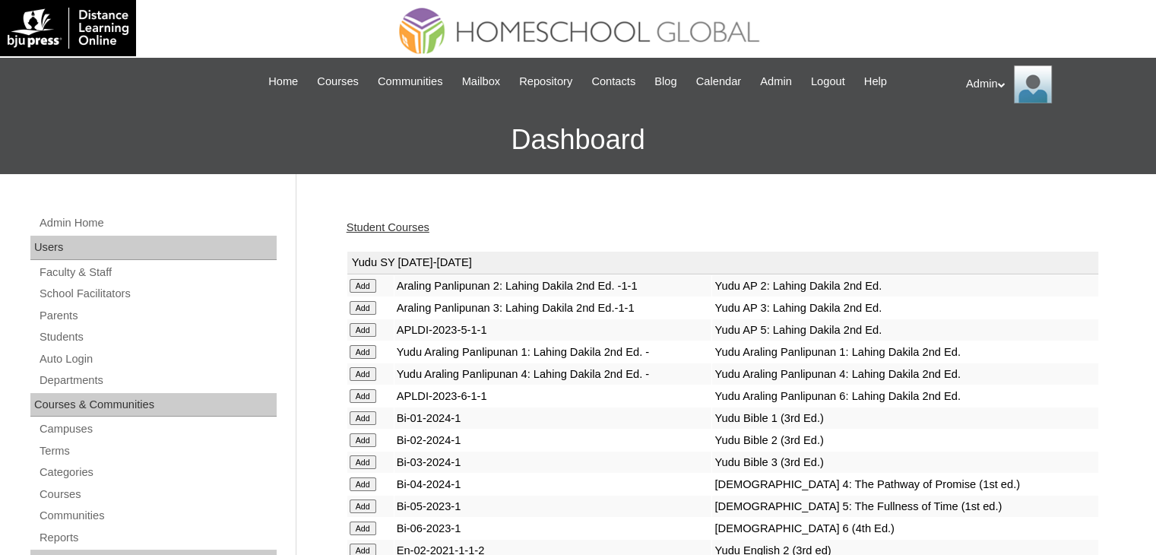
scroll to position [1381, 0]
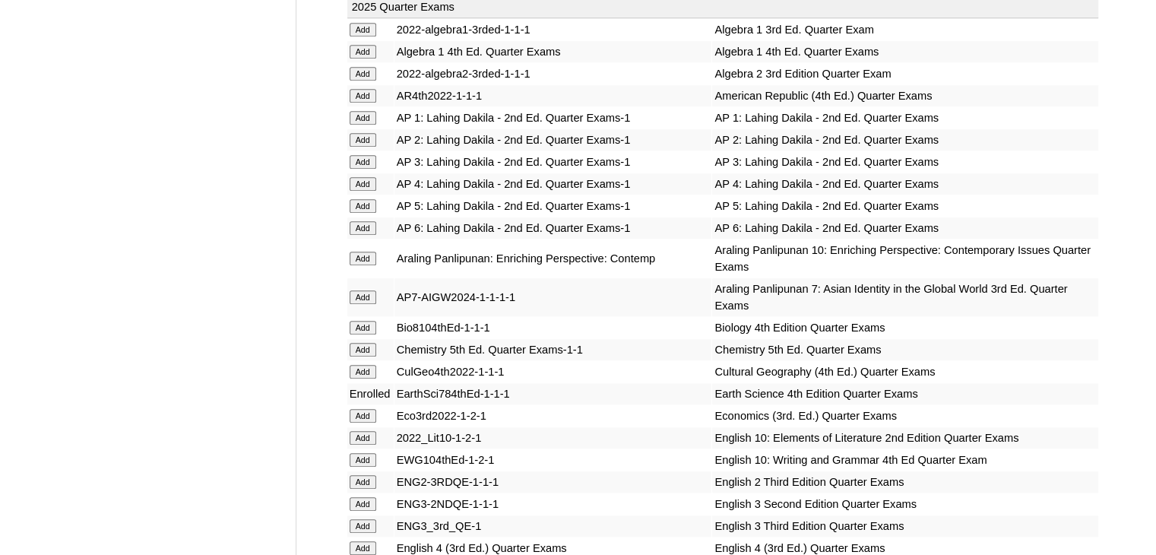
click at [368, 290] on input "Add" at bounding box center [363, 297] width 27 height 14
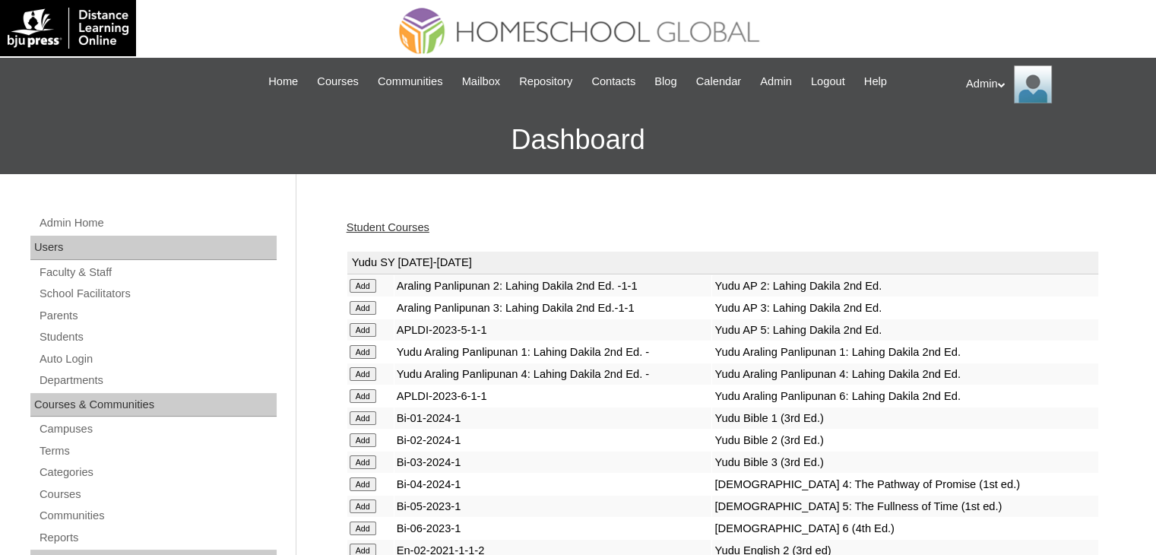
click at [393, 227] on link "Student Courses" at bounding box center [388, 227] width 83 height 12
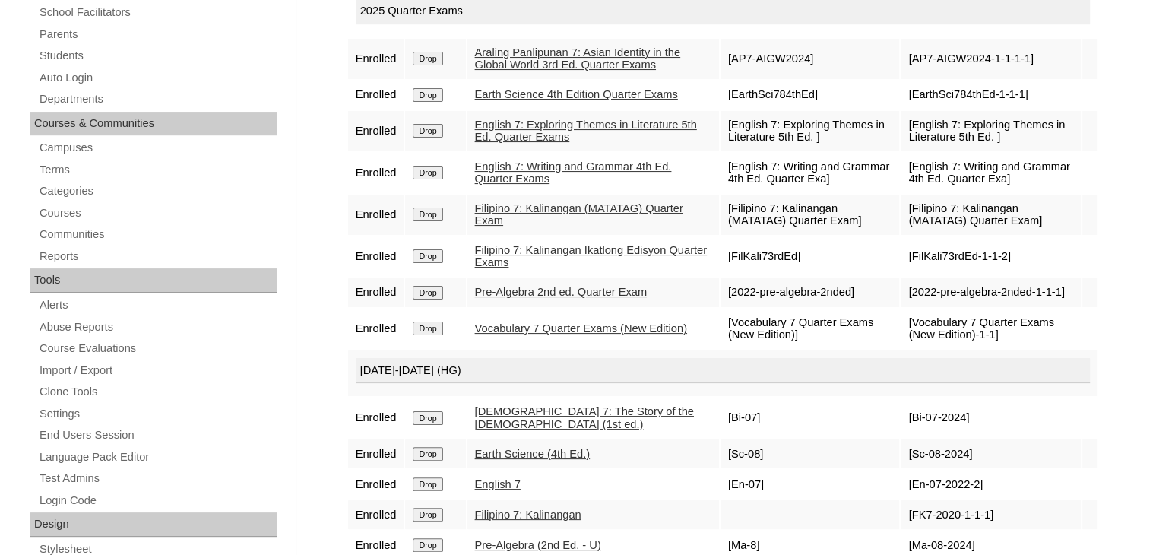
scroll to position [280, 0]
click at [436, 221] on input "Drop" at bounding box center [428, 216] width 30 height 14
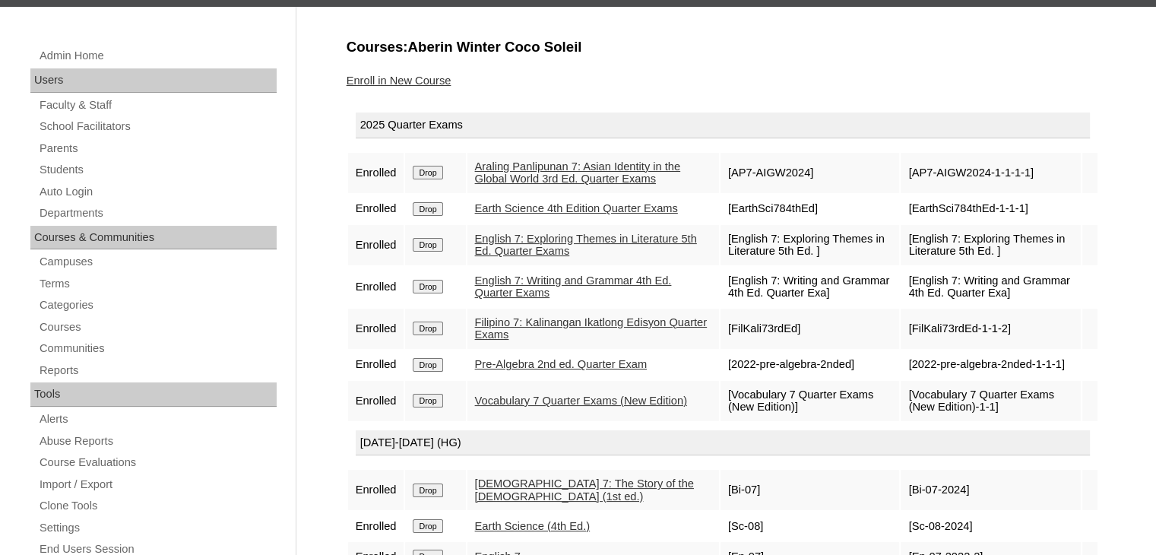
scroll to position [166, 0]
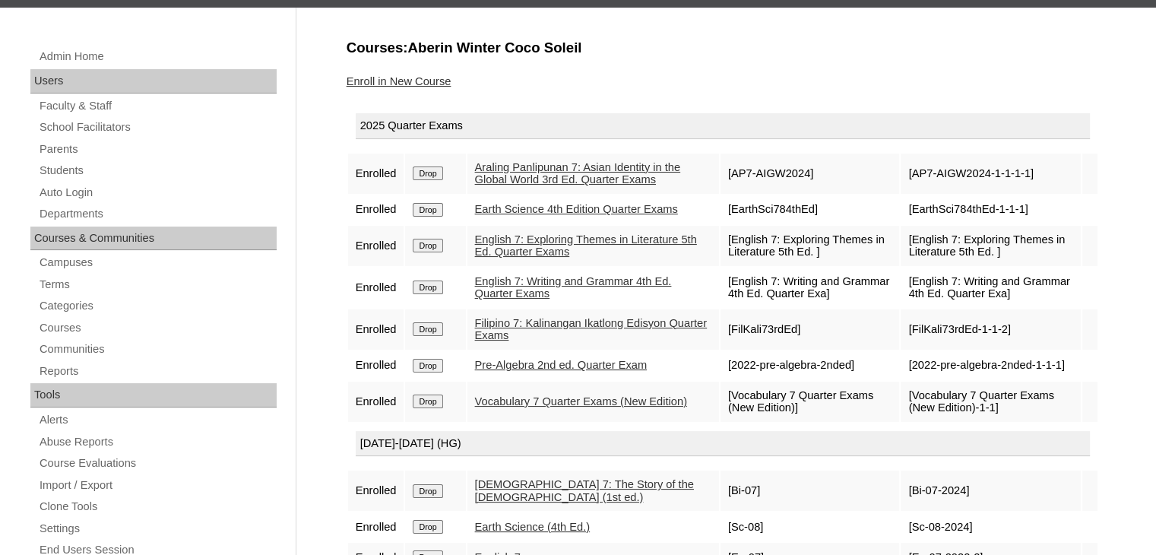
click at [436, 75] on link "Enroll in New Course" at bounding box center [399, 81] width 105 height 12
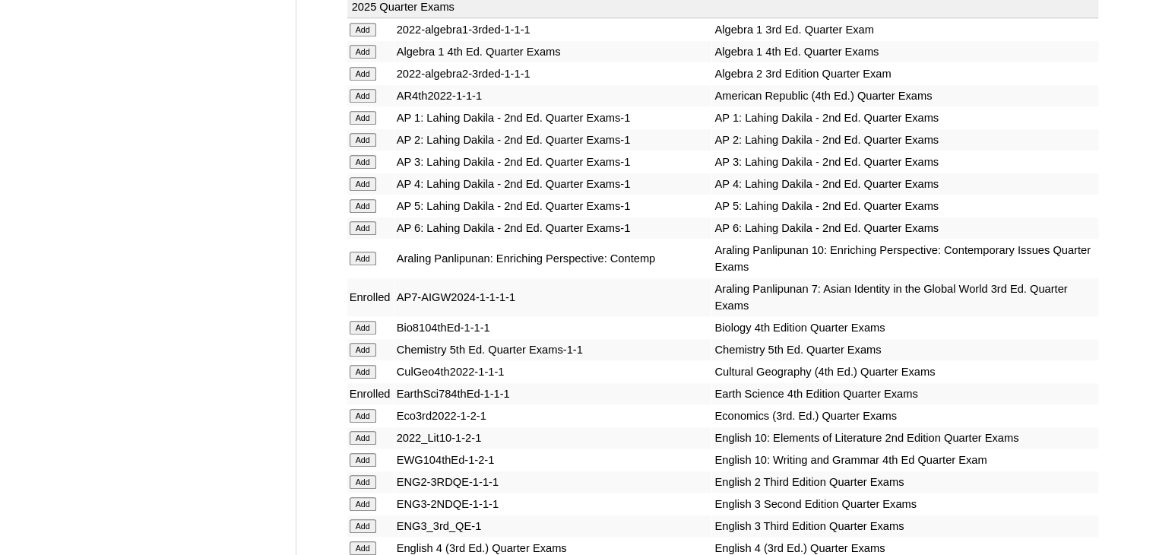
scroll to position [3689, 0]
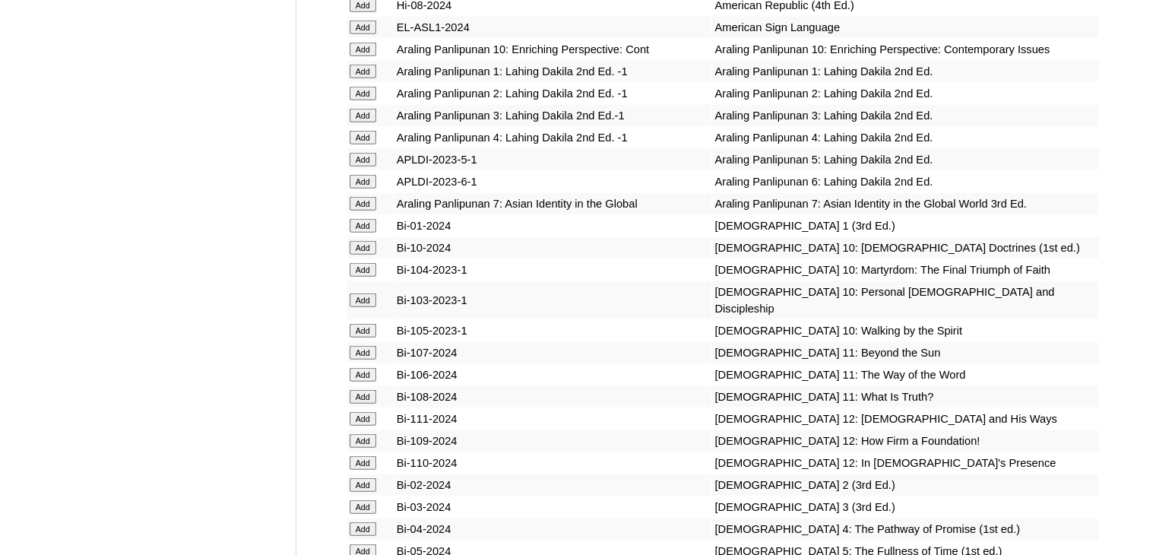
click at [362, 211] on input "Add" at bounding box center [363, 204] width 27 height 14
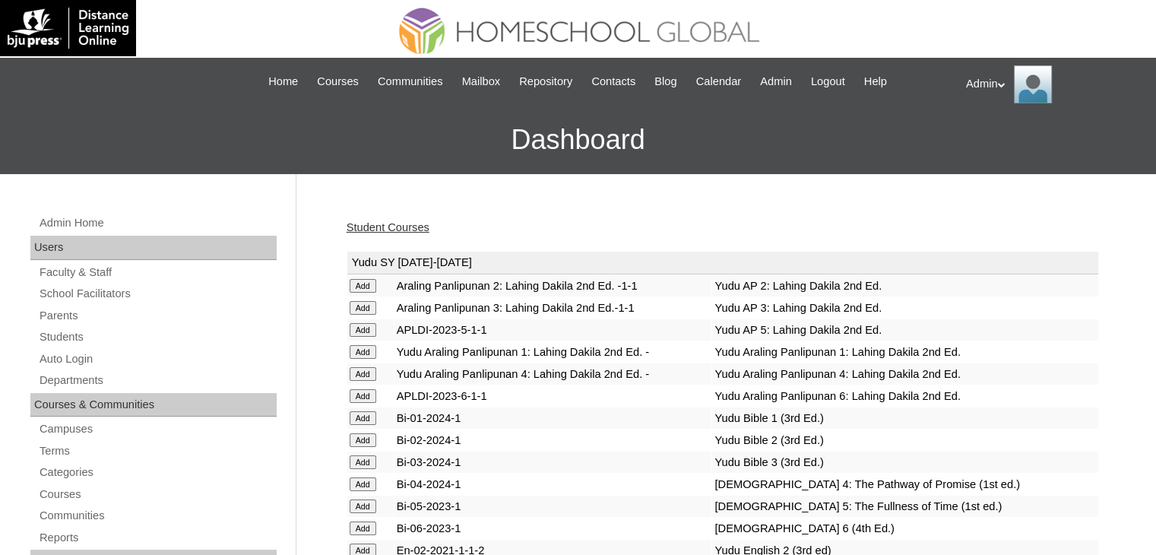
click at [401, 225] on link "Student Courses" at bounding box center [388, 227] width 83 height 12
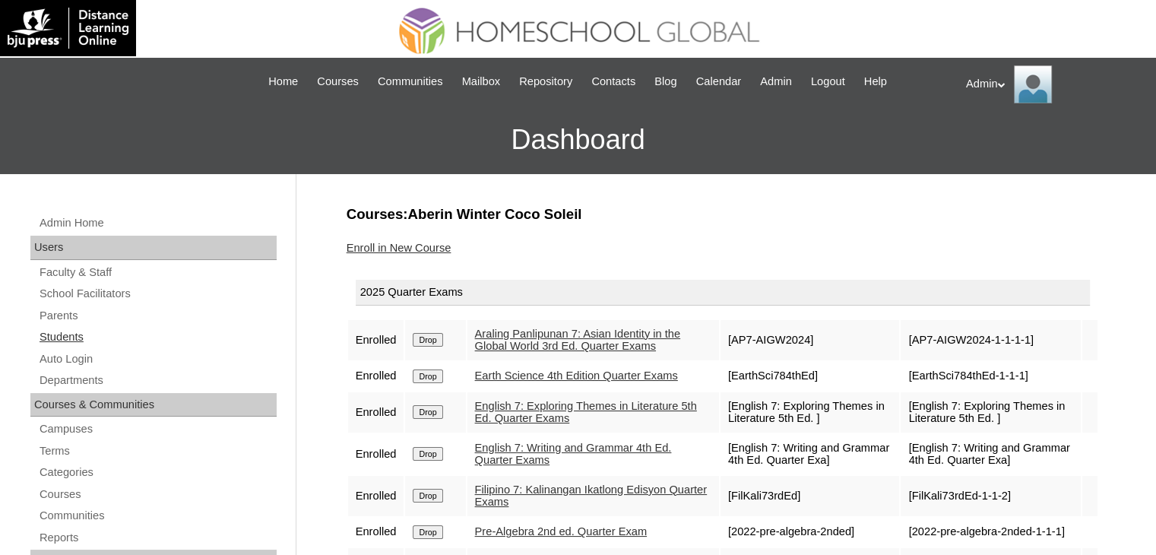
click at [59, 335] on link "Students" at bounding box center [157, 337] width 239 height 19
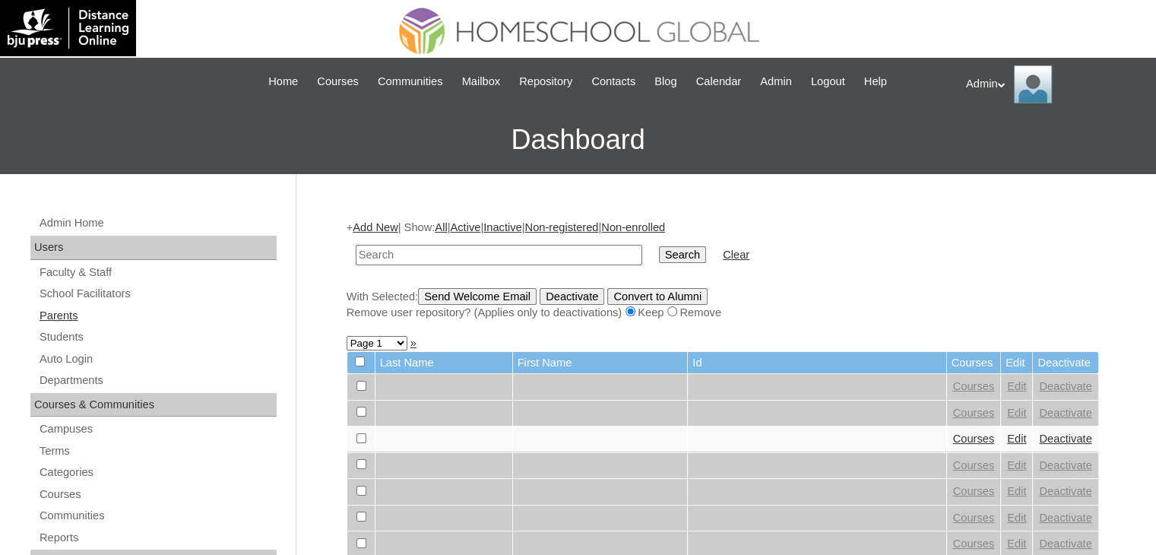
click at [67, 312] on link "Parents" at bounding box center [157, 315] width 239 height 19
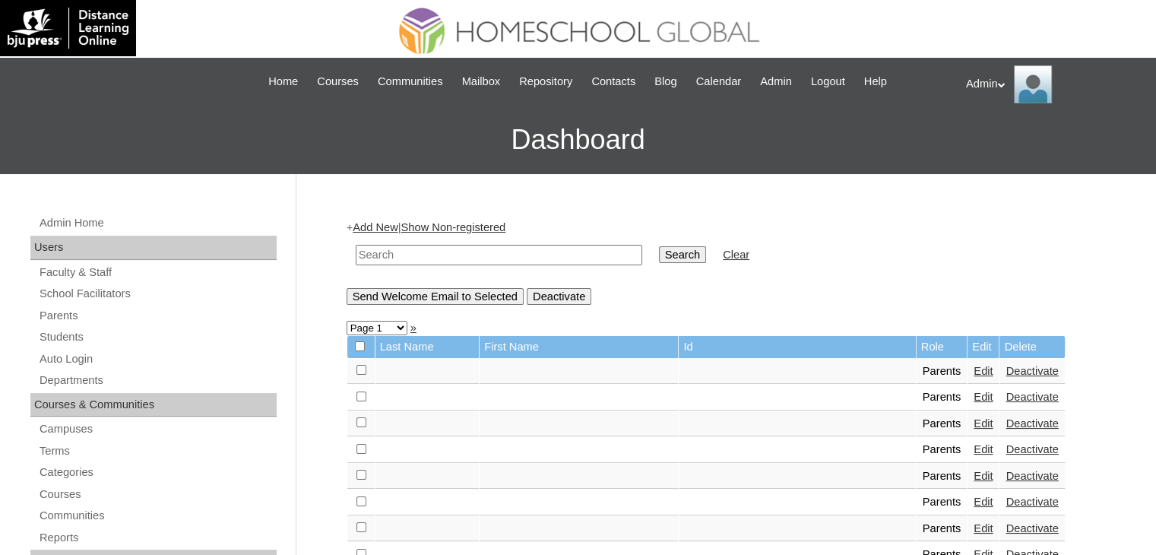
click at [398, 255] on input "text" at bounding box center [499, 255] width 287 height 21
type input "Plaza"
click at [659, 258] on input "Search" at bounding box center [682, 254] width 47 height 17
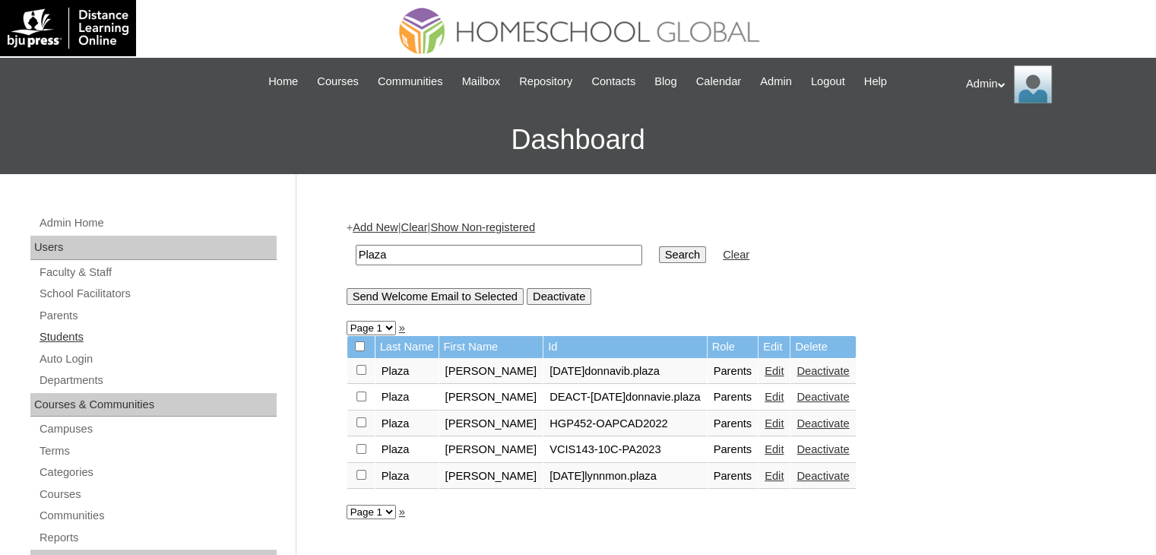
click at [68, 336] on link "Students" at bounding box center [157, 337] width 239 height 19
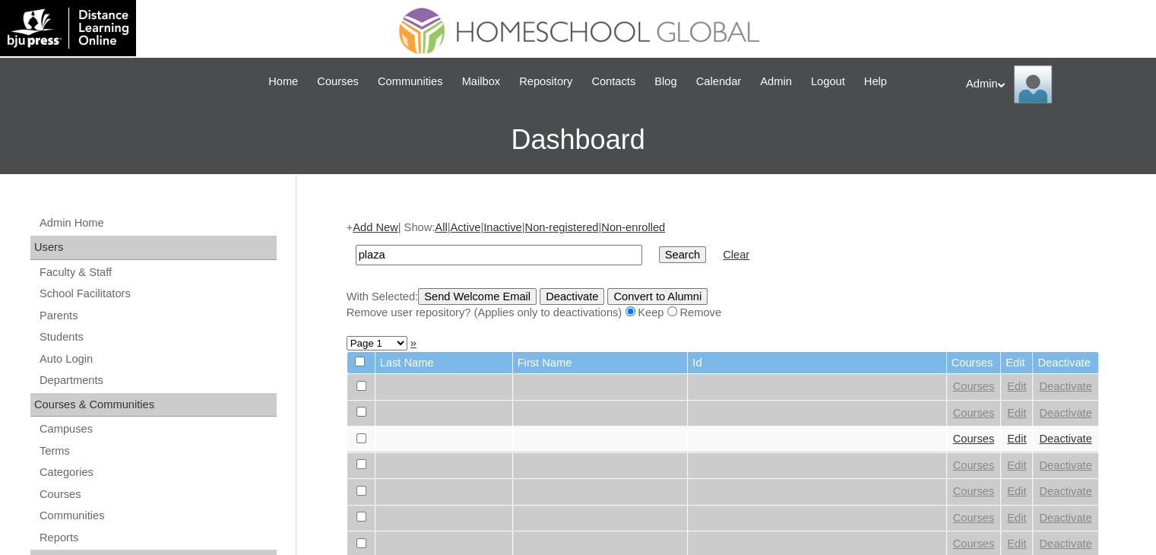
type input "Plaza"
click at [659, 246] on input "Search" at bounding box center [682, 254] width 47 height 17
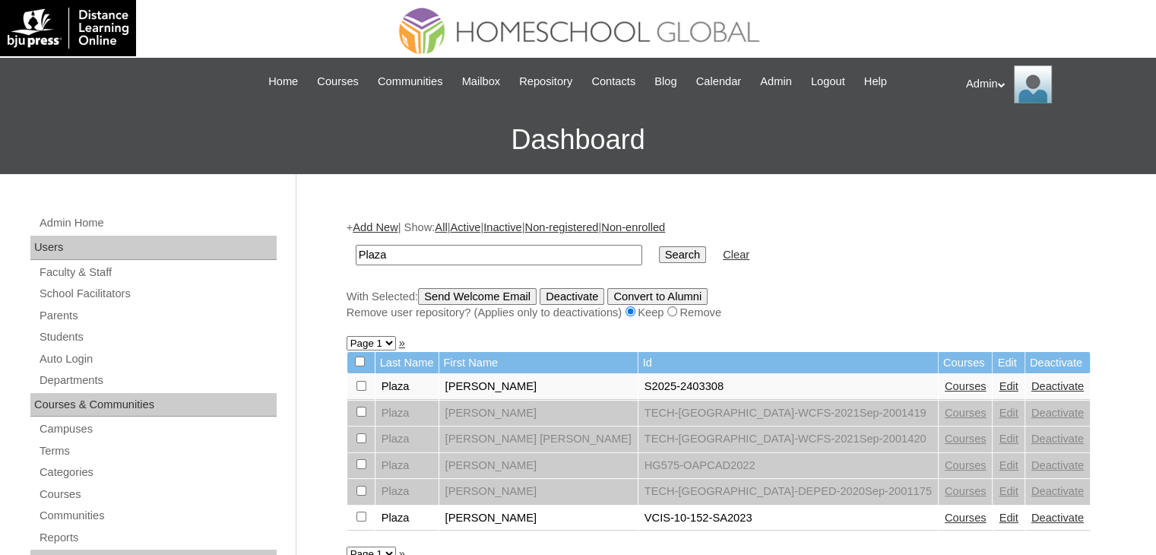
click at [999, 386] on link "Edit" at bounding box center [1008, 386] width 19 height 12
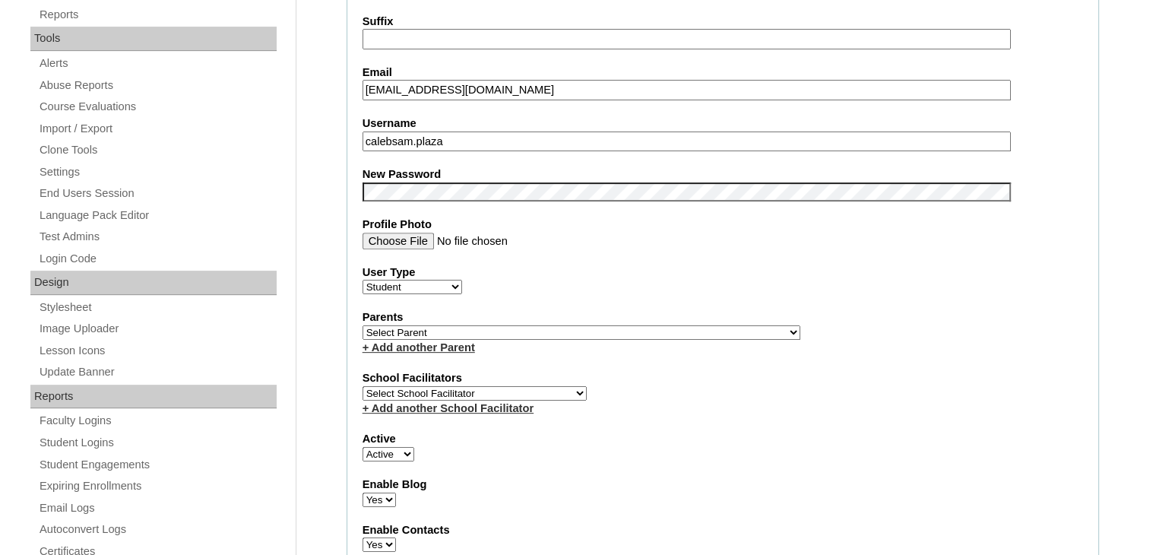
scroll to position [534, 0]
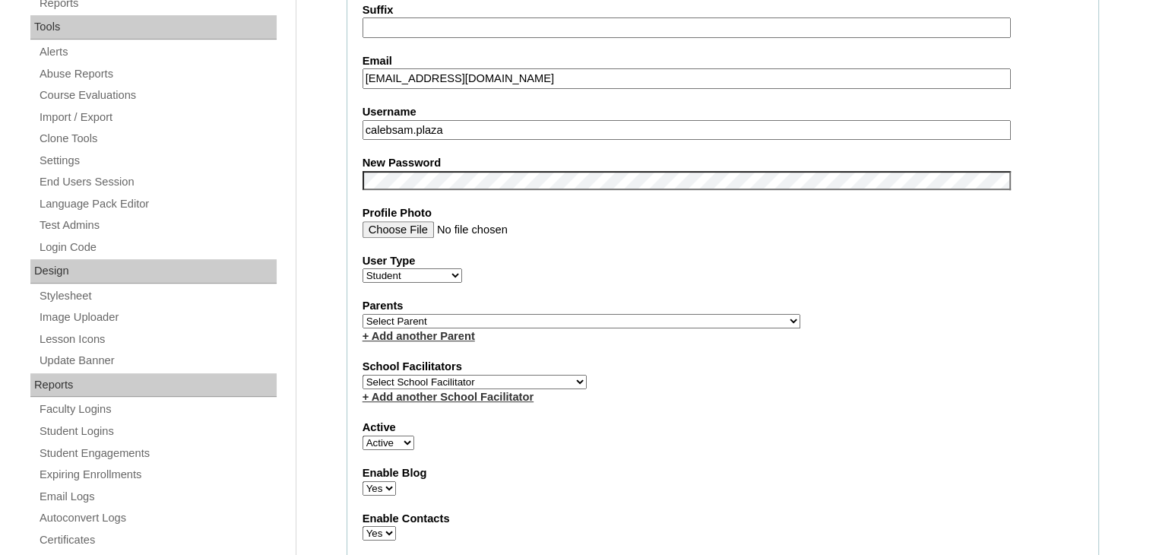
click at [605, 315] on select "Select Parent , , , , , , , , , , , , , , , , , , , , , , , , , , , , , , , , ,…" at bounding box center [582, 321] width 438 height 14
select select "27418"
click at [607, 319] on select "Select Parent , , , , , , , , , , , , , , , , , , , , , , , , , , , , , , , , ,…" at bounding box center [582, 321] width 438 height 14
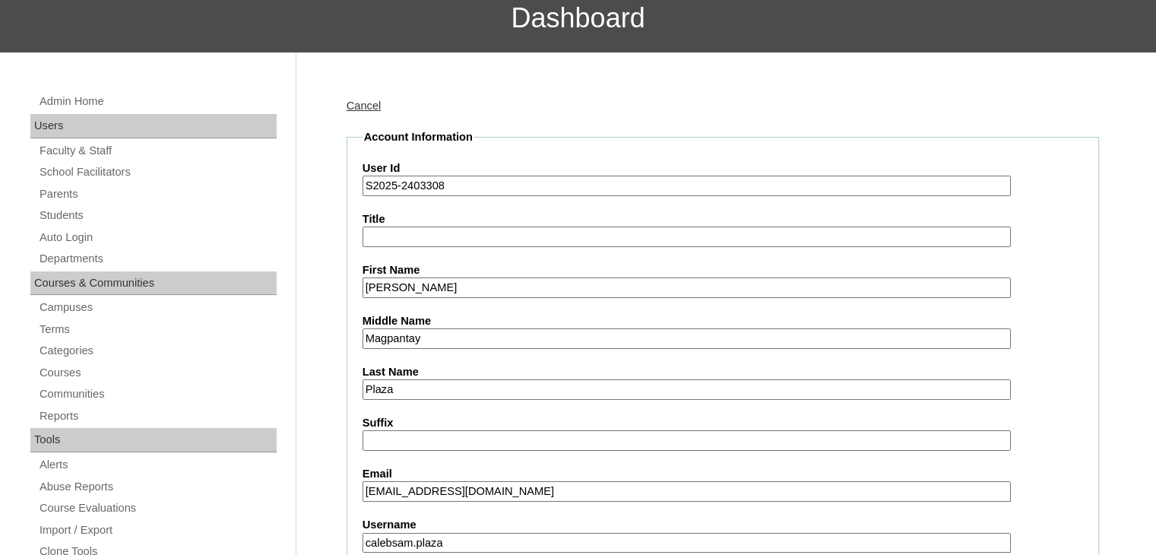
scroll to position [122, 0]
click at [371, 103] on link "Cancel" at bounding box center [364, 106] width 35 height 12
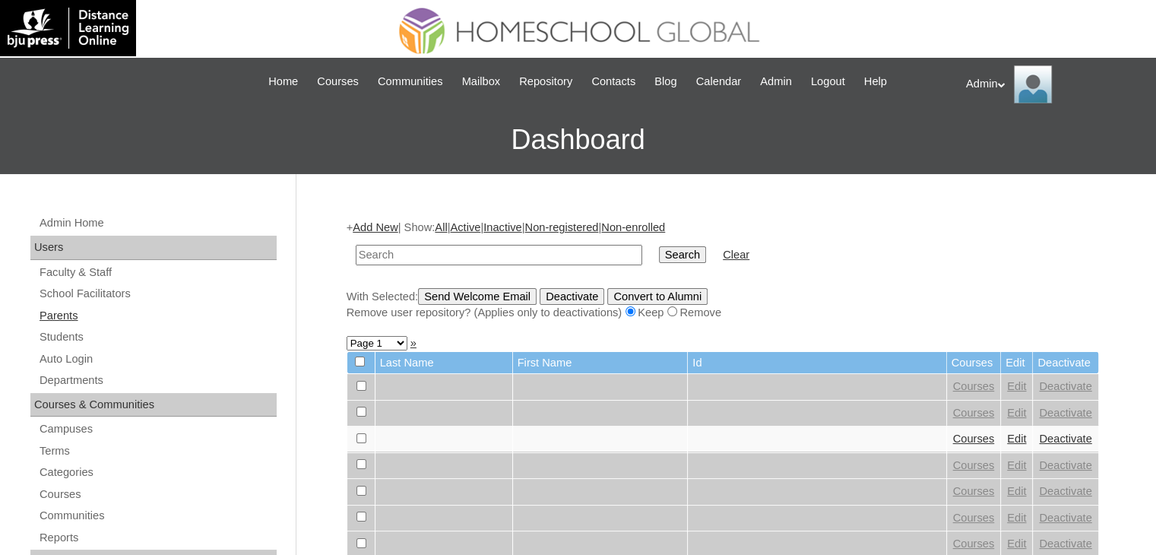
click at [71, 319] on link "Parents" at bounding box center [157, 315] width 239 height 19
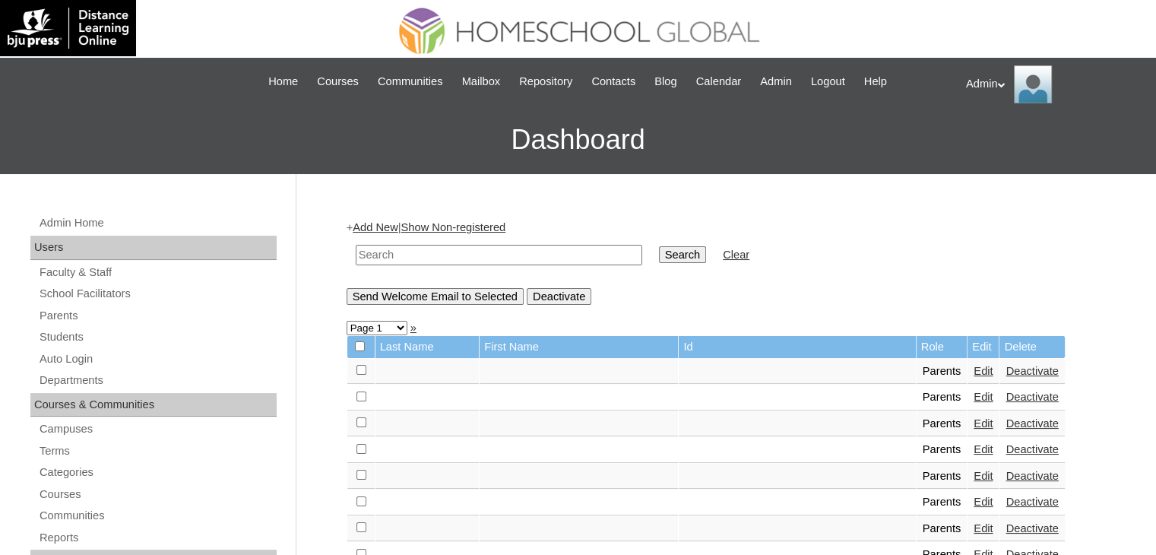
click at [383, 228] on link "Add New" at bounding box center [375, 227] width 45 height 12
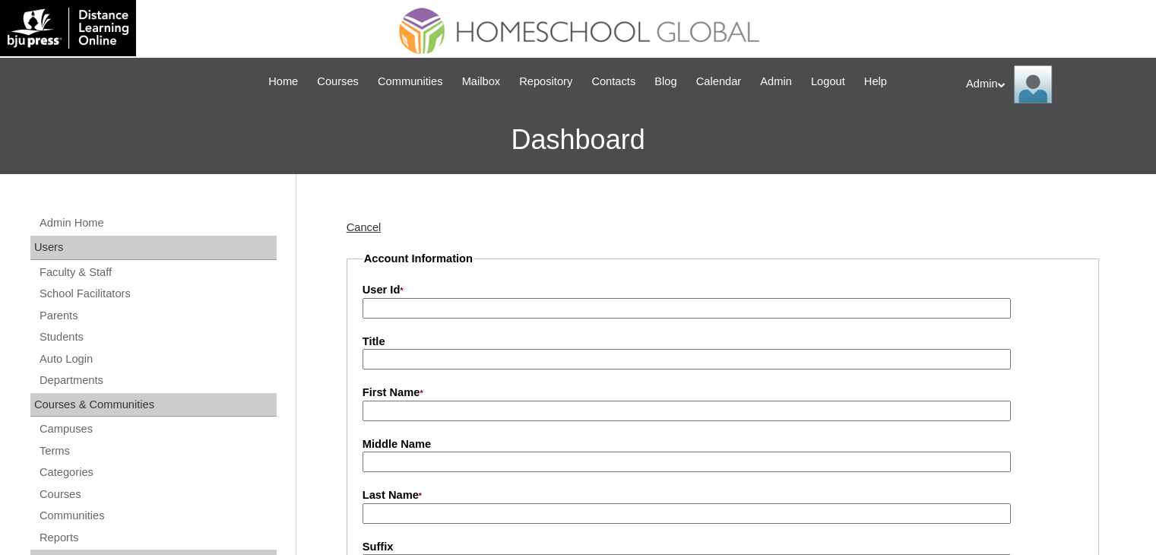
click at [452, 303] on input "User Id *" at bounding box center [687, 308] width 648 height 21
paste input "2025-2403308"
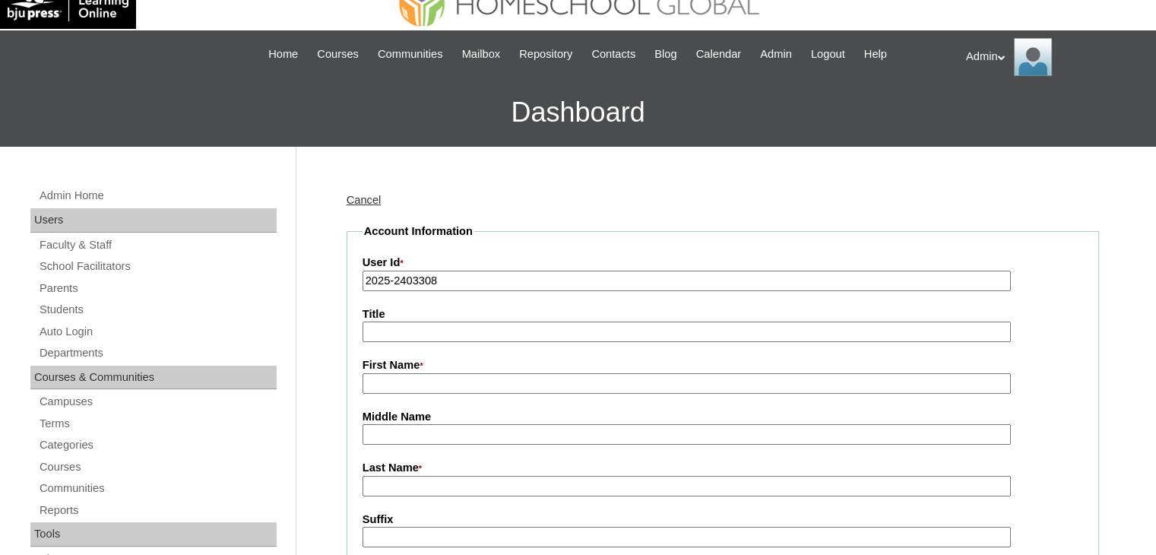
type input "2025-2403308"
click at [439, 384] on input "First Name *" at bounding box center [687, 383] width 648 height 21
paste input "Baby [PERSON_NAME] [PERSON_NAME]"
drag, startPoint x: 593, startPoint y: 376, endPoint x: 442, endPoint y: 390, distance: 152.0
click at [442, 390] on input "Baby [PERSON_NAME] [PERSON_NAME]" at bounding box center [687, 383] width 648 height 21
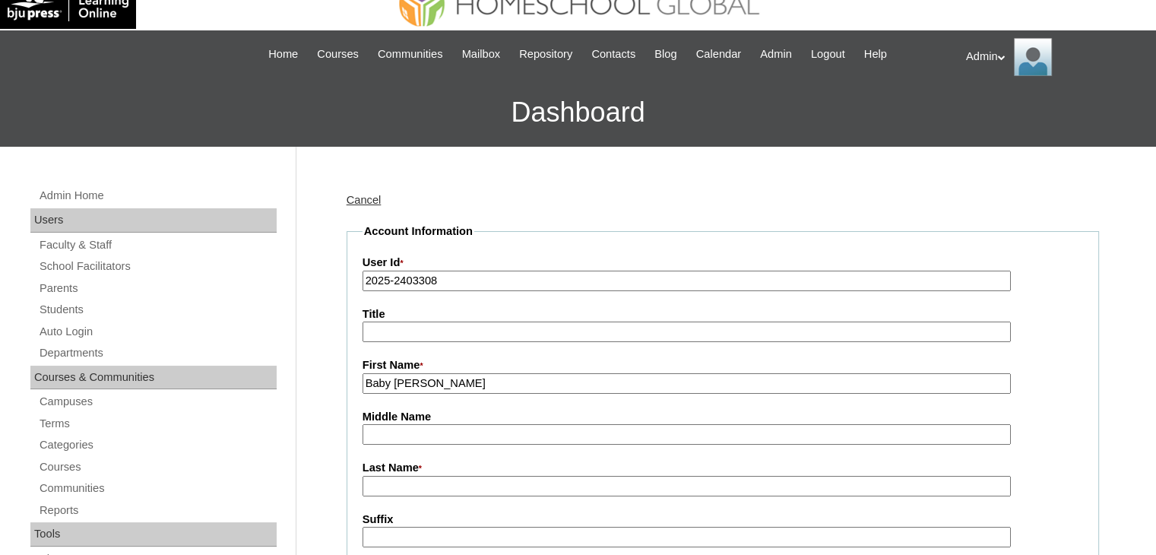
type input "Baby [PERSON_NAME]"
click at [388, 436] on input "Middle Name" at bounding box center [687, 434] width 648 height 21
paste input "[PERSON_NAME]"
drag, startPoint x: 496, startPoint y: 433, endPoint x: 407, endPoint y: 438, distance: 89.1
click at [407, 438] on input "[PERSON_NAME]" at bounding box center [687, 434] width 648 height 21
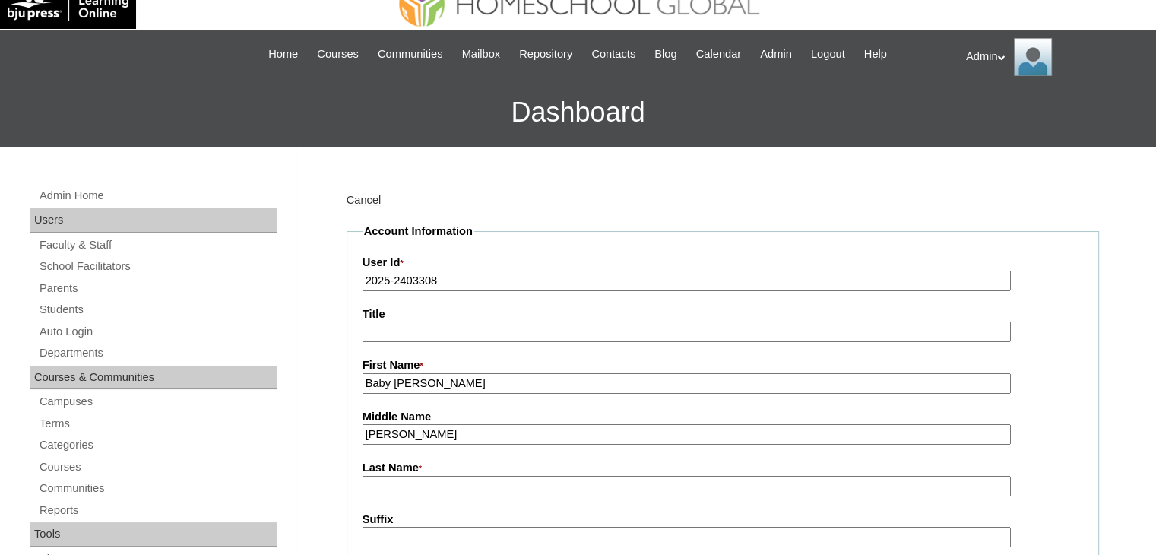
type input "[PERSON_NAME]"
click at [397, 477] on input "Last Name *" at bounding box center [687, 486] width 648 height 21
paste input "Magpantay"
click at [372, 484] on input "Magpantay" at bounding box center [687, 486] width 648 height 21
type input "Magpantay"
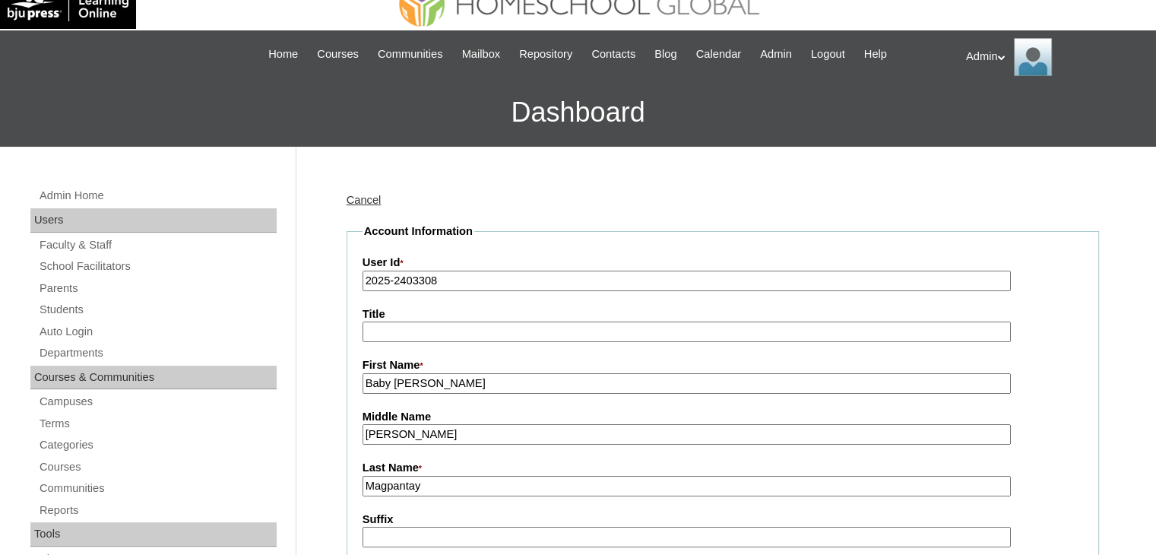
click at [371, 433] on input "Llarena" at bounding box center [687, 434] width 648 height 21
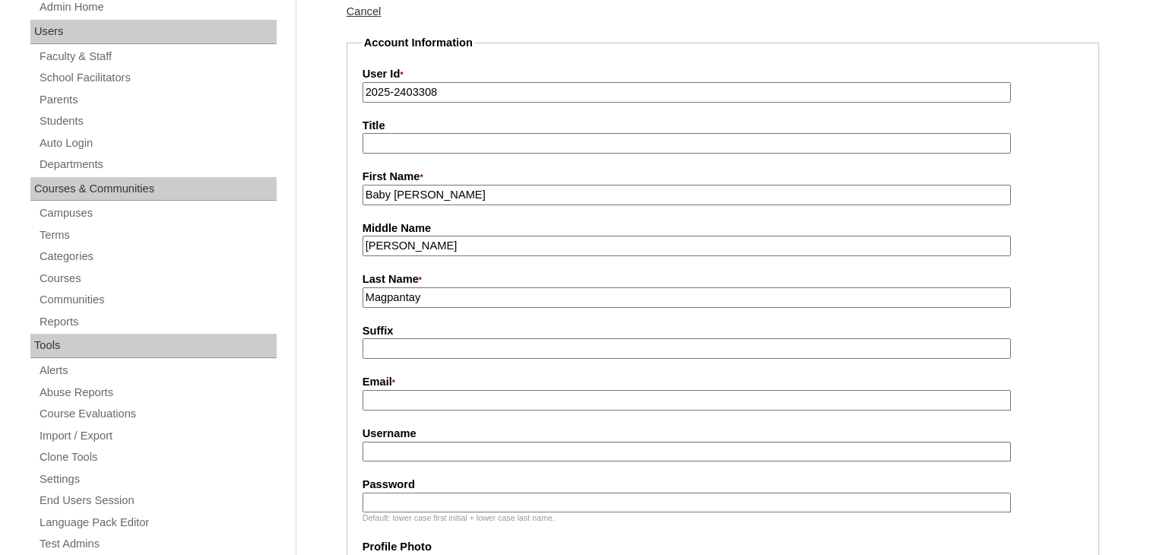
scroll to position [218, 0]
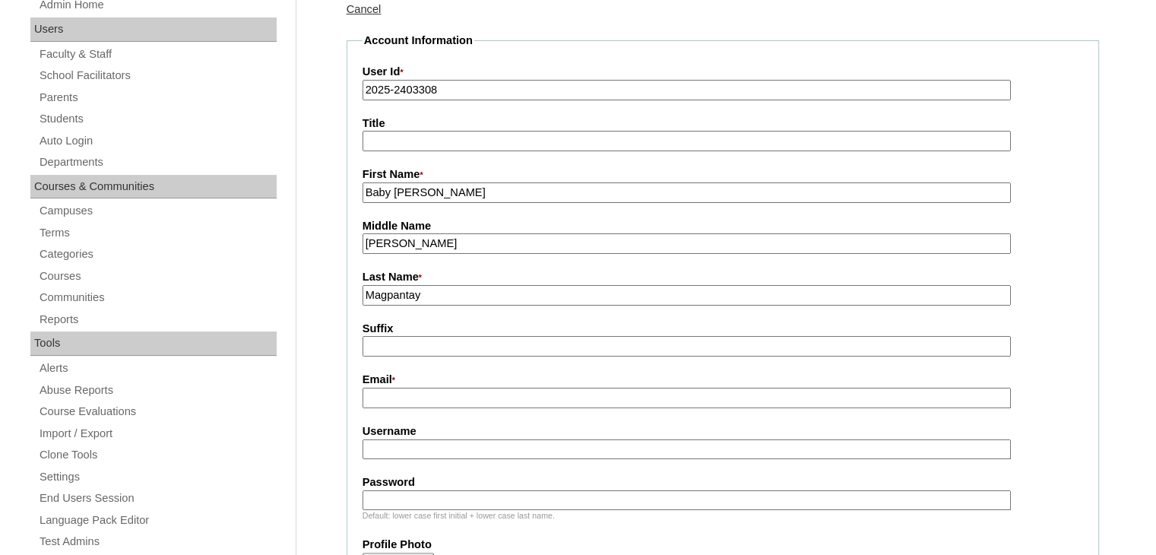
type input "Llarena"
click at [408, 388] on input "Email *" at bounding box center [687, 398] width 648 height 21
paste input "mbabyroxanne@yahoo.com"
type input "mbabyroxanne@yahoo.com"
click at [409, 454] on input "Username" at bounding box center [687, 449] width 648 height 21
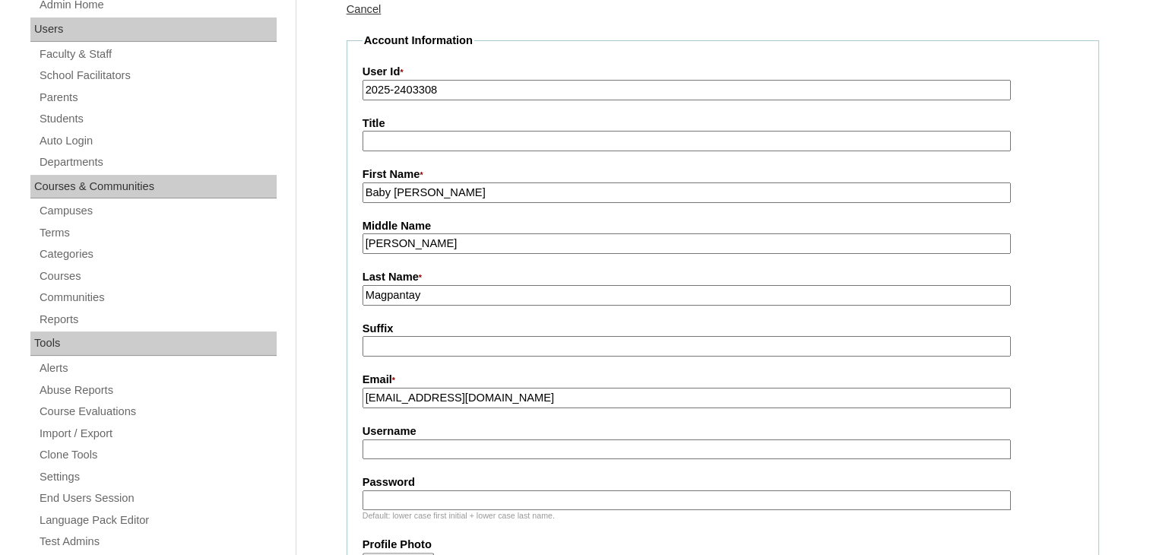
paste input "babyrox.magpantay"
type input "babyrox.magpantay"
click at [408, 497] on input "Password" at bounding box center [687, 500] width 648 height 21
type input "DLOF2025"
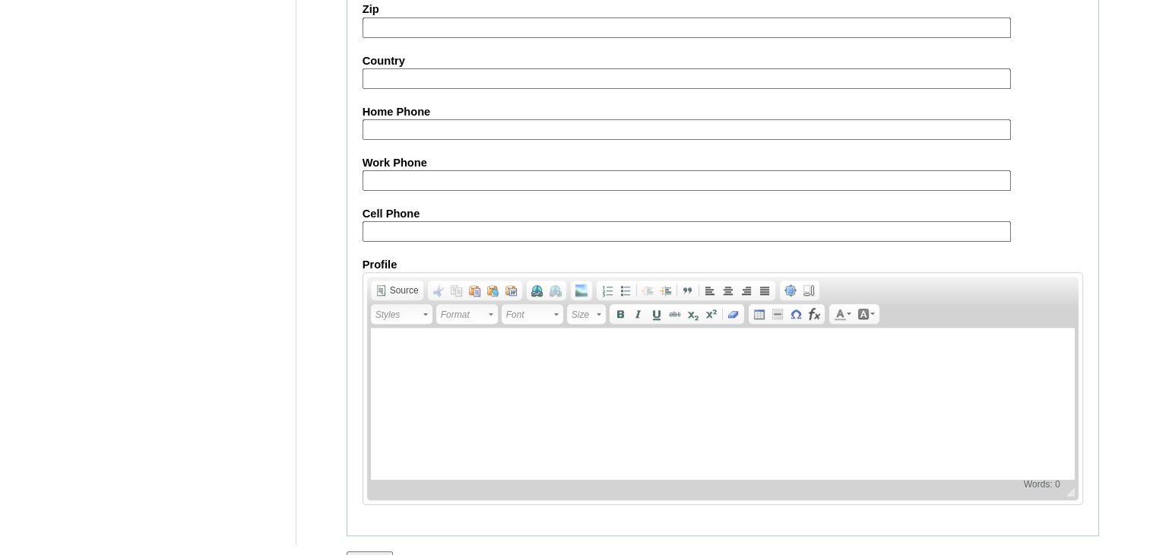
scroll to position [1484, 0]
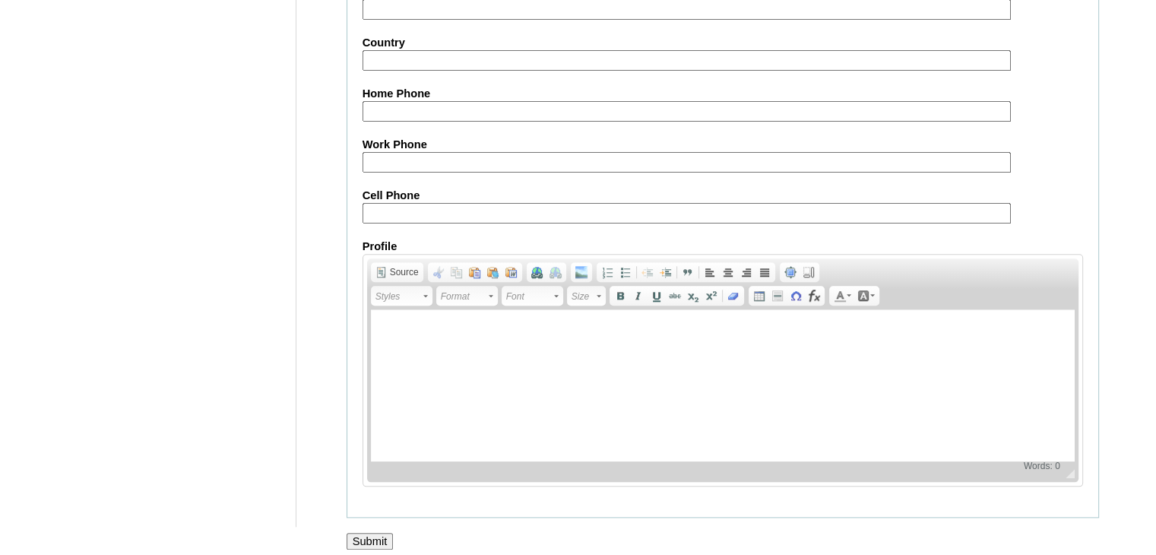
click at [383, 533] on input "Submit" at bounding box center [370, 541] width 47 height 17
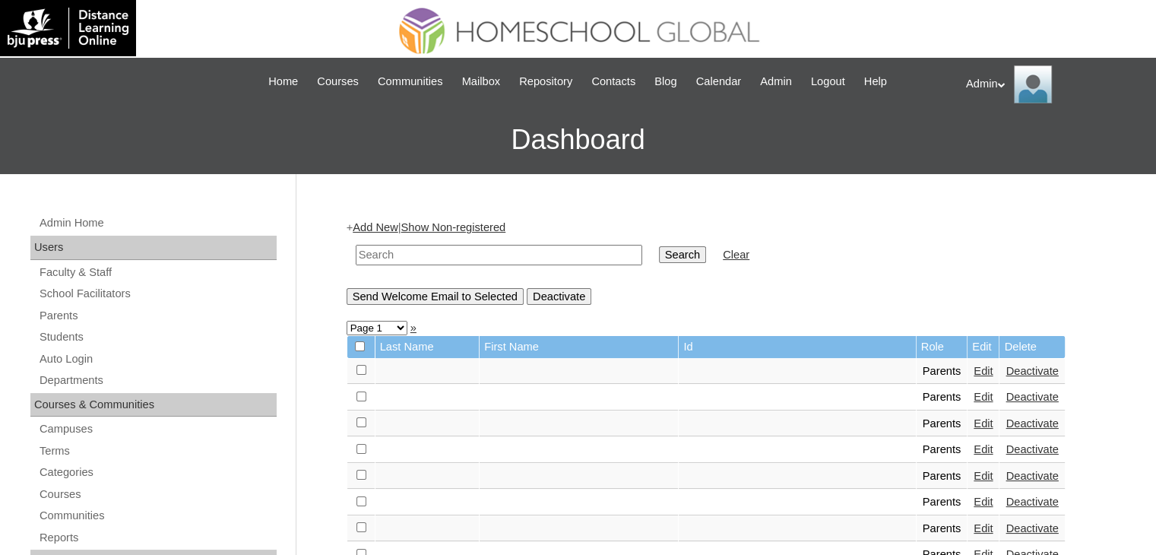
drag, startPoint x: 491, startPoint y: 265, endPoint x: 504, endPoint y: 251, distance: 19.4
click at [504, 251] on td at bounding box center [499, 255] width 302 height 36
click at [864, 265] on form "Search Clear" at bounding box center [723, 255] width 753 height 39
click at [450, 254] on input "text" at bounding box center [499, 255] width 287 height 21
type input "Aberin"
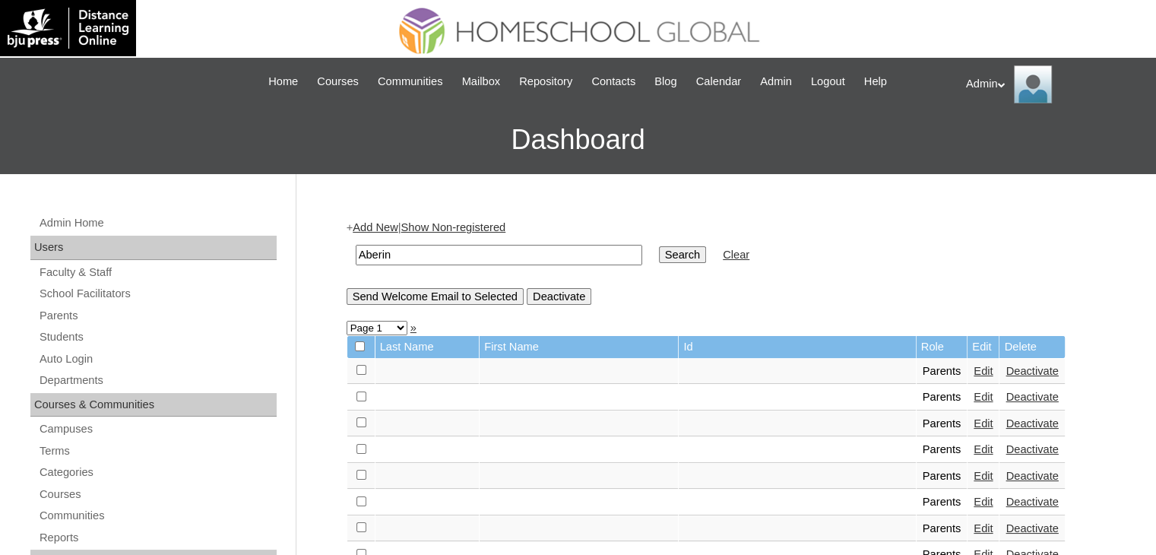
click at [659, 255] on input "Search" at bounding box center [682, 254] width 47 height 17
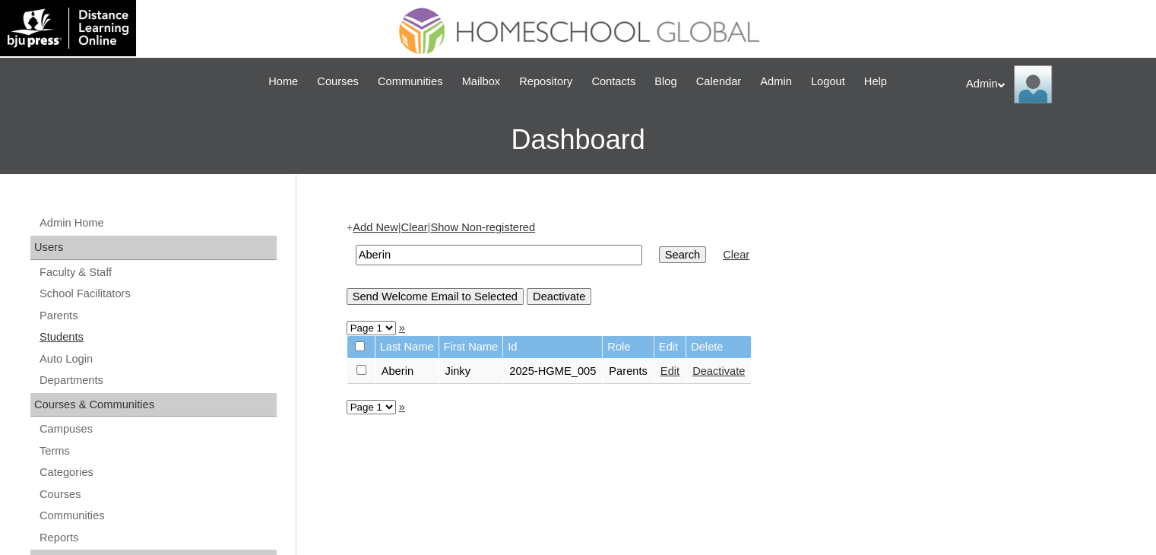
click at [73, 334] on link "Students" at bounding box center [157, 337] width 239 height 19
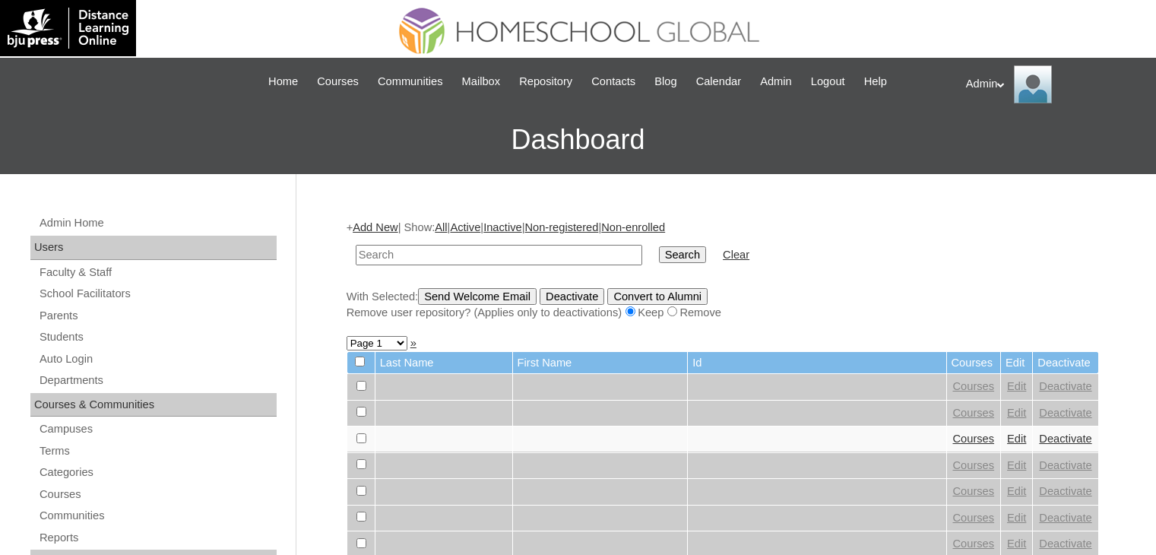
click at [459, 255] on input "text" at bounding box center [499, 255] width 287 height 21
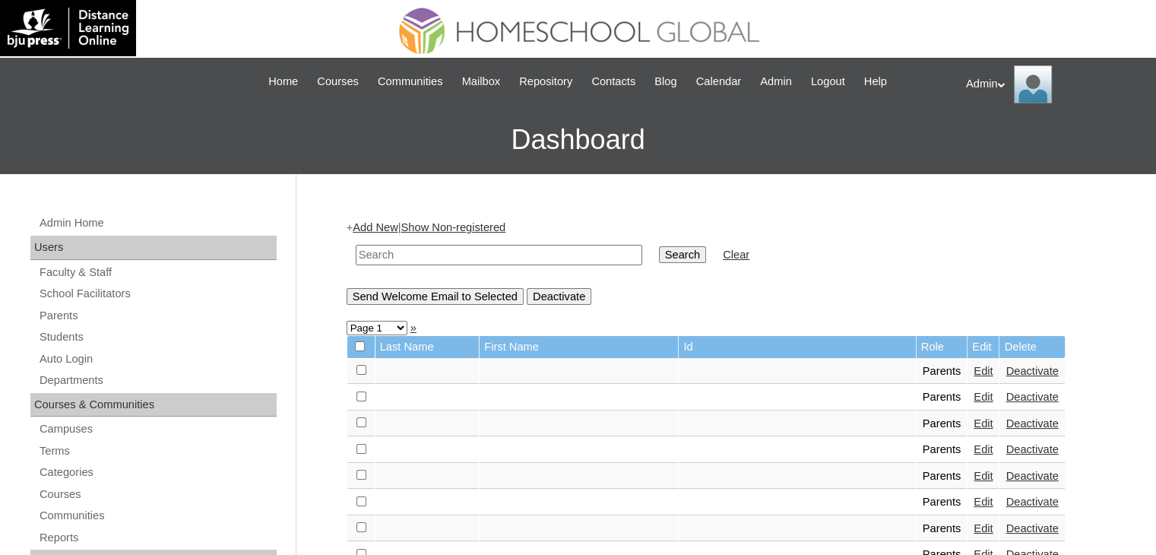
drag, startPoint x: 0, startPoint y: 0, endPoint x: 459, endPoint y: 255, distance: 525.4
click at [459, 255] on input "text" at bounding box center [499, 255] width 287 height 21
type input "Magpantay"
click at [659, 251] on input "Search" at bounding box center [682, 254] width 47 height 17
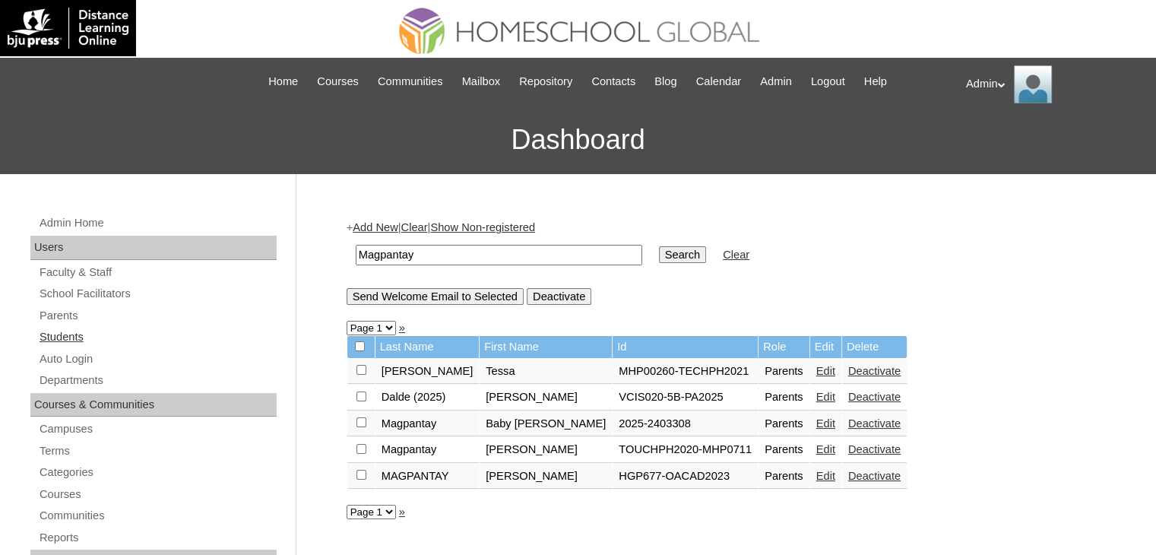
click at [84, 332] on link "Students" at bounding box center [157, 337] width 239 height 19
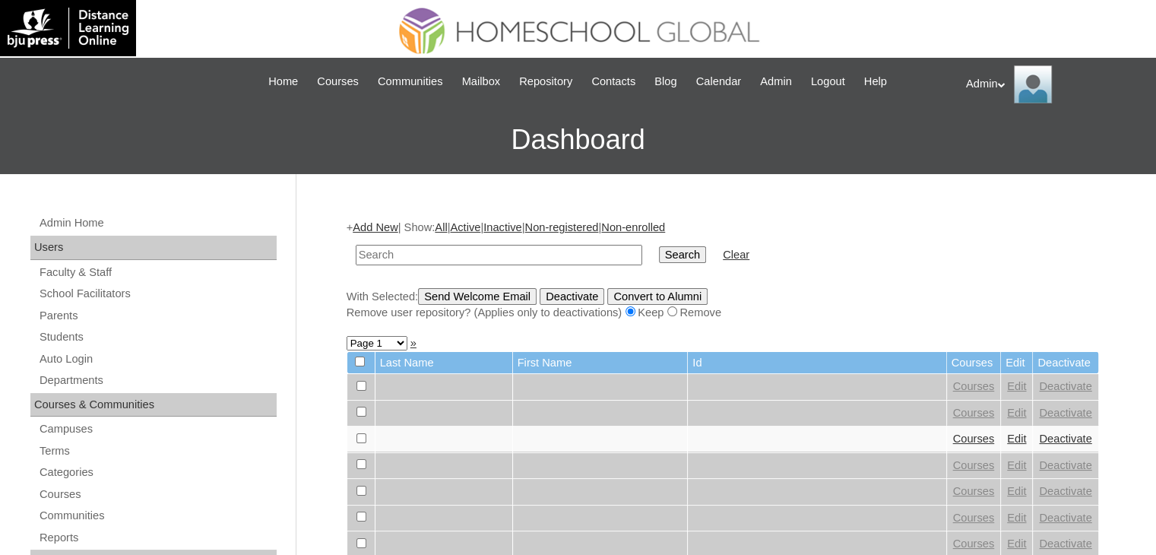
type input "R"
type input "A"
type input "Plaza"
click at [659, 259] on input "Search" at bounding box center [682, 254] width 47 height 17
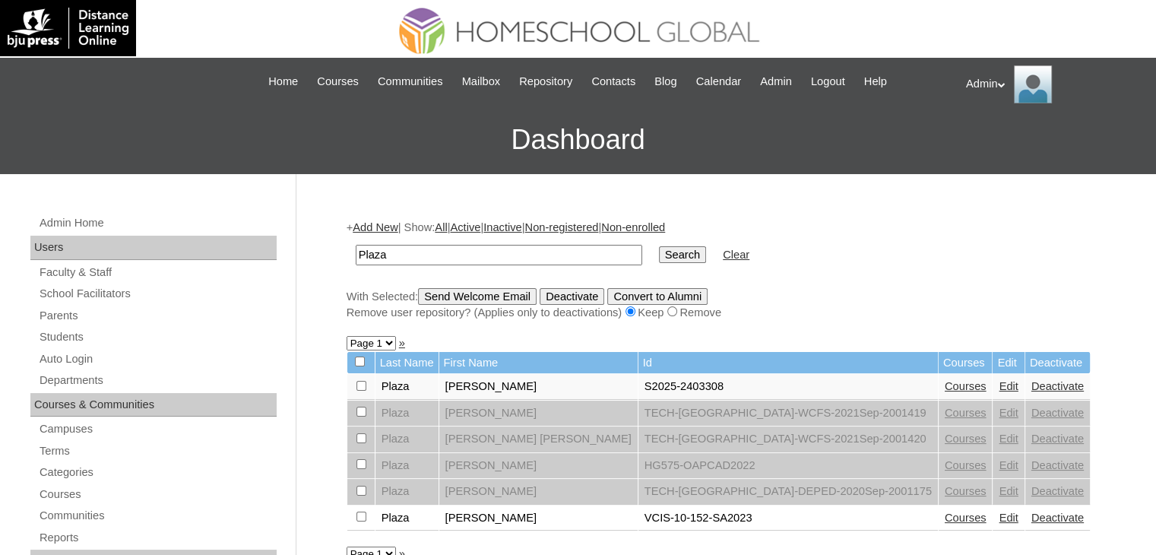
click at [999, 382] on link "Edit" at bounding box center [1008, 386] width 19 height 12
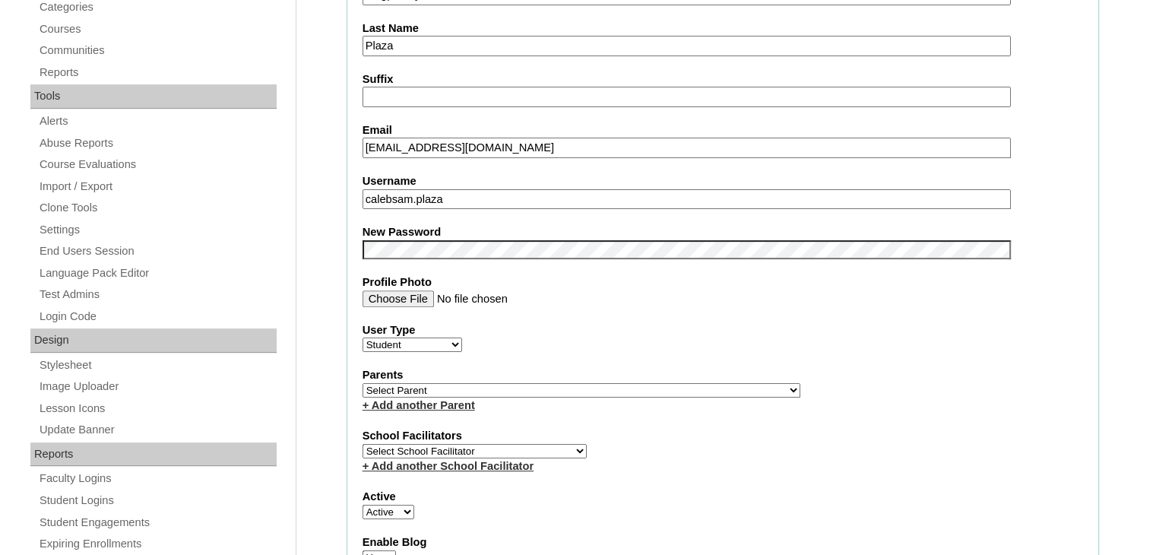
scroll to position [502, 0]
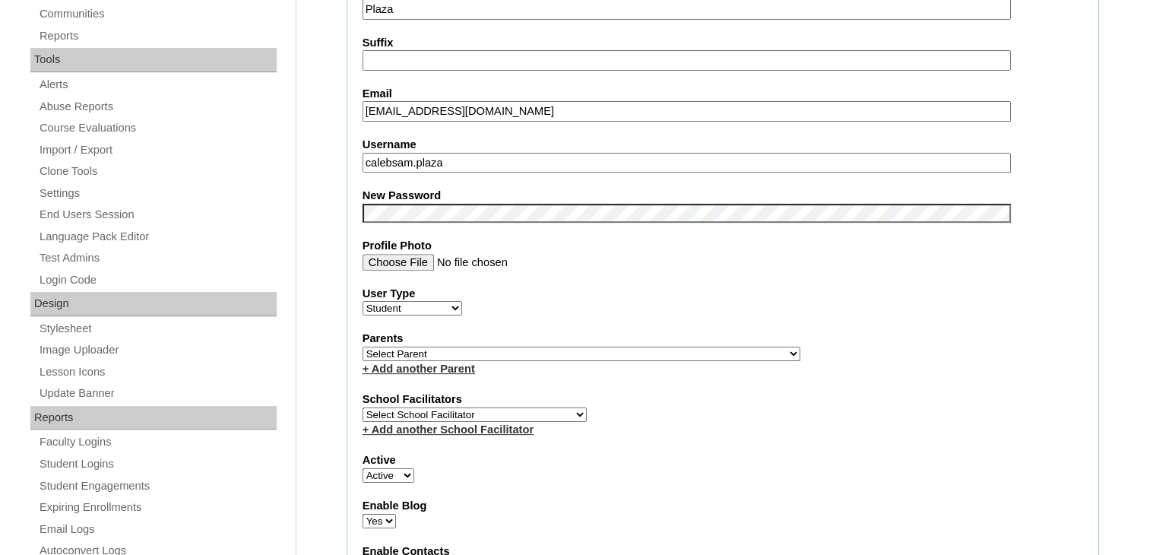
click at [523, 347] on select "Select Parent , , , , , , , , , , , , , , , , , , , , , , , , , , , , , , , , ,…" at bounding box center [582, 354] width 438 height 14
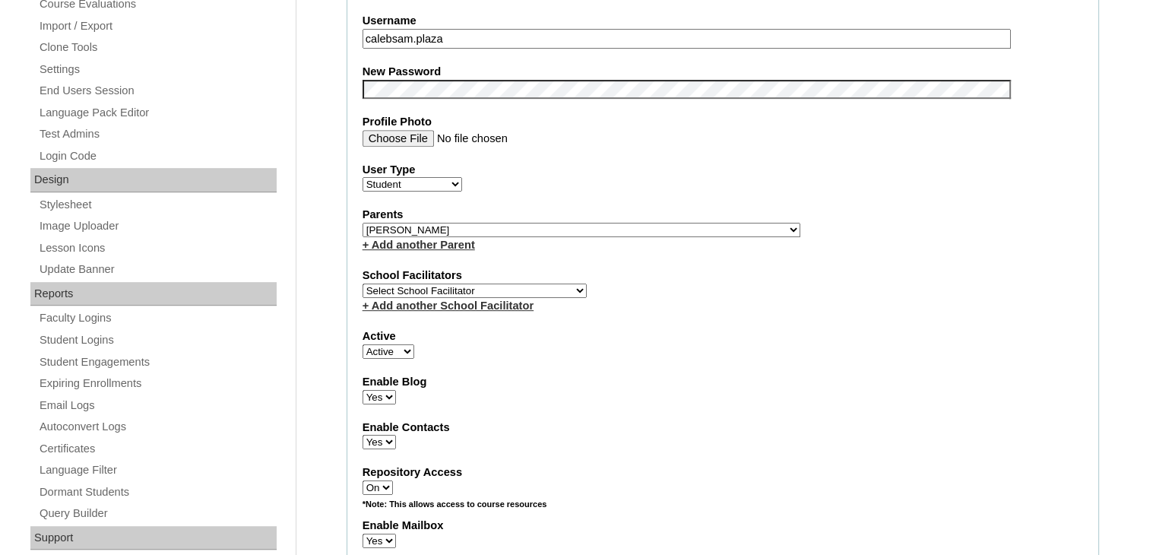
scroll to position [634, 0]
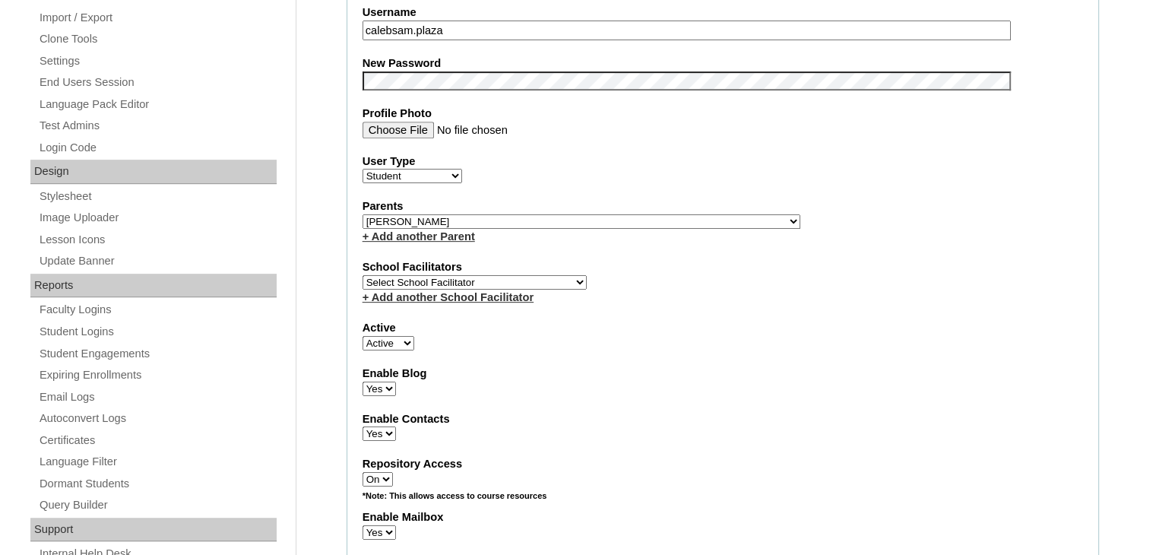
click at [552, 214] on select "Select Parent , , , , , , , , , , , , , , , , , , , , , , , , , , , , , , , , ,…" at bounding box center [582, 221] width 438 height 14
select select "43855"
click at [363, 214] on select "Select Parent , , , , , , , , , , , , , , , , , , , , , , , , , , , , , , , , ,…" at bounding box center [582, 221] width 438 height 14
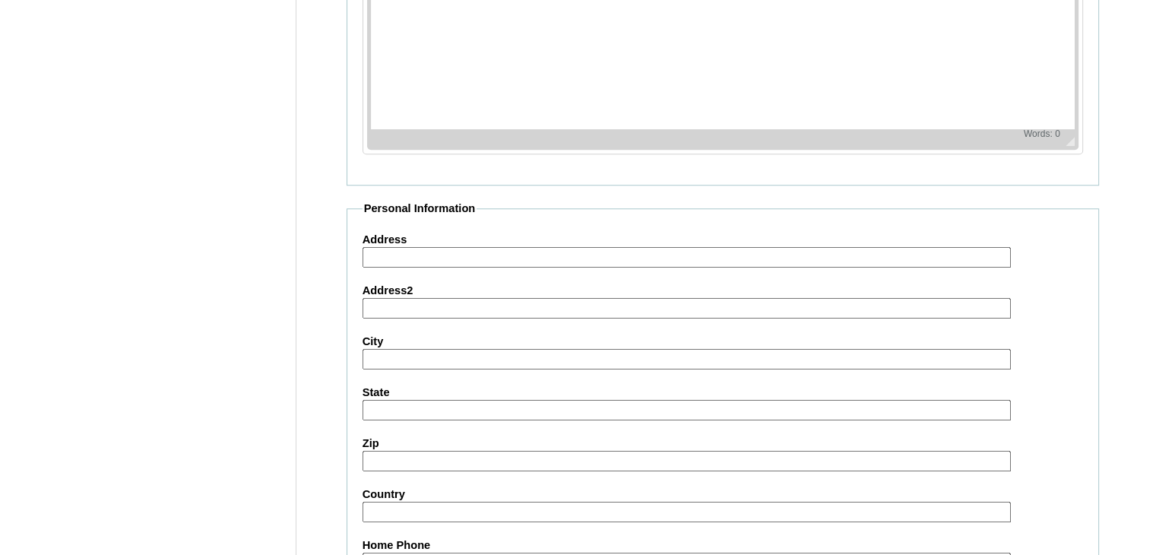
scroll to position [1731, 0]
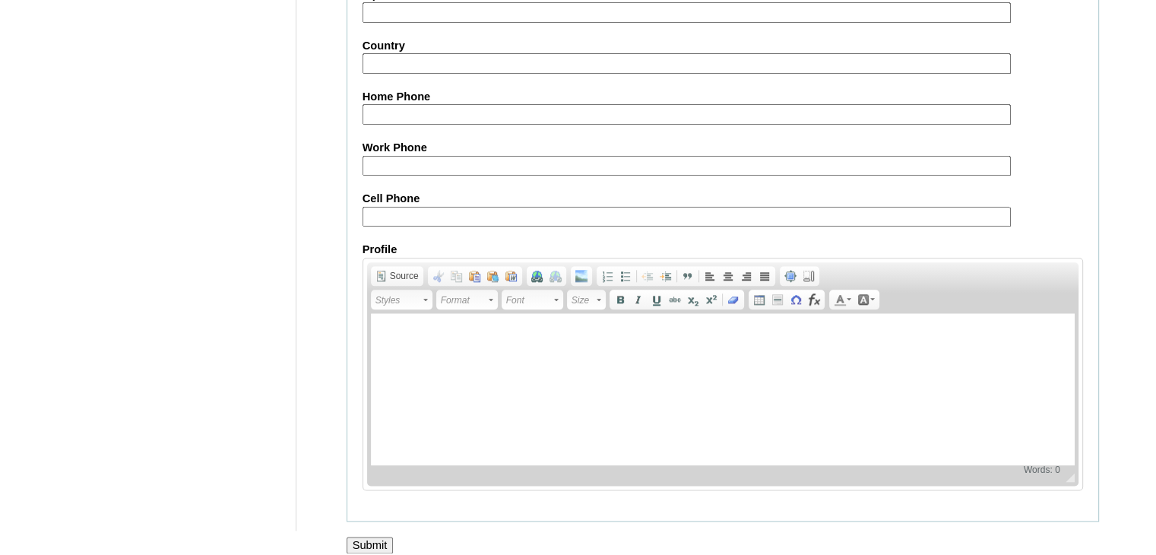
click at [373, 537] on input "Submit" at bounding box center [370, 545] width 47 height 17
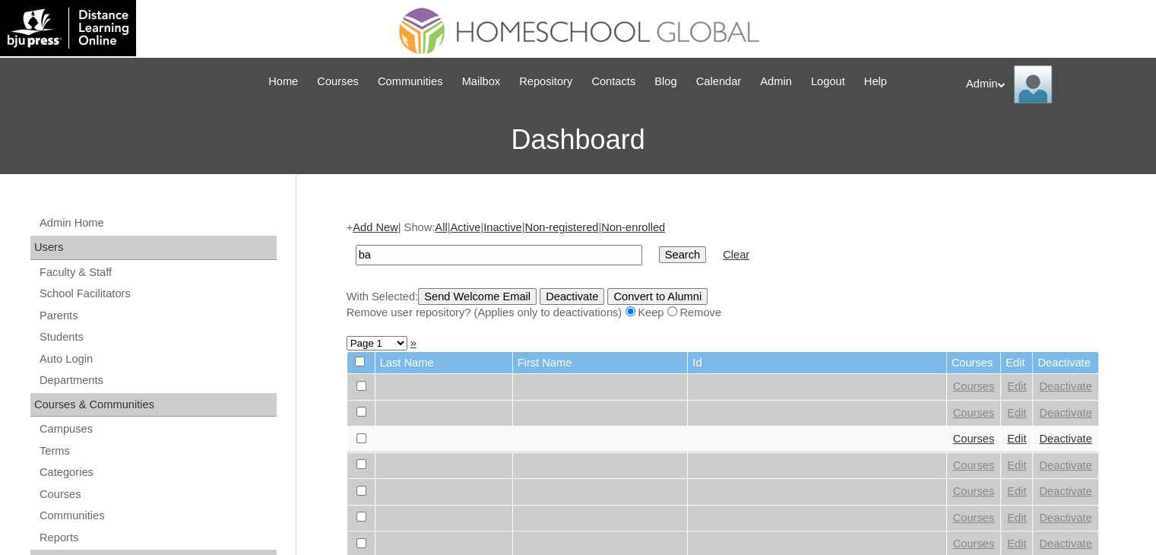
type input "b"
type input "Sollestre"
click at [659, 252] on input "Search" at bounding box center [682, 254] width 47 height 17
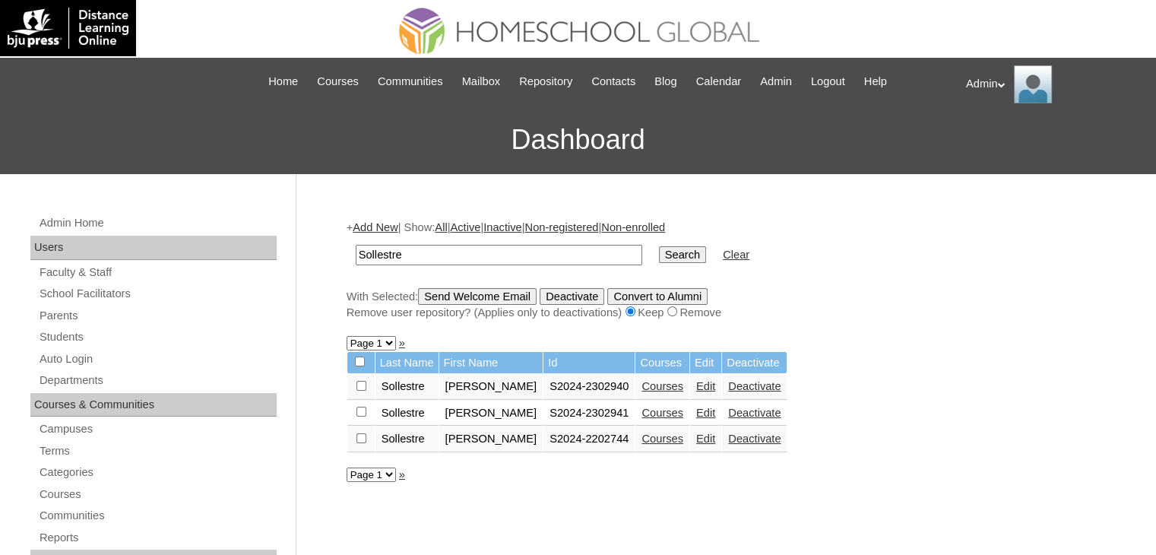
click at [699, 409] on link "Edit" at bounding box center [705, 413] width 19 height 12
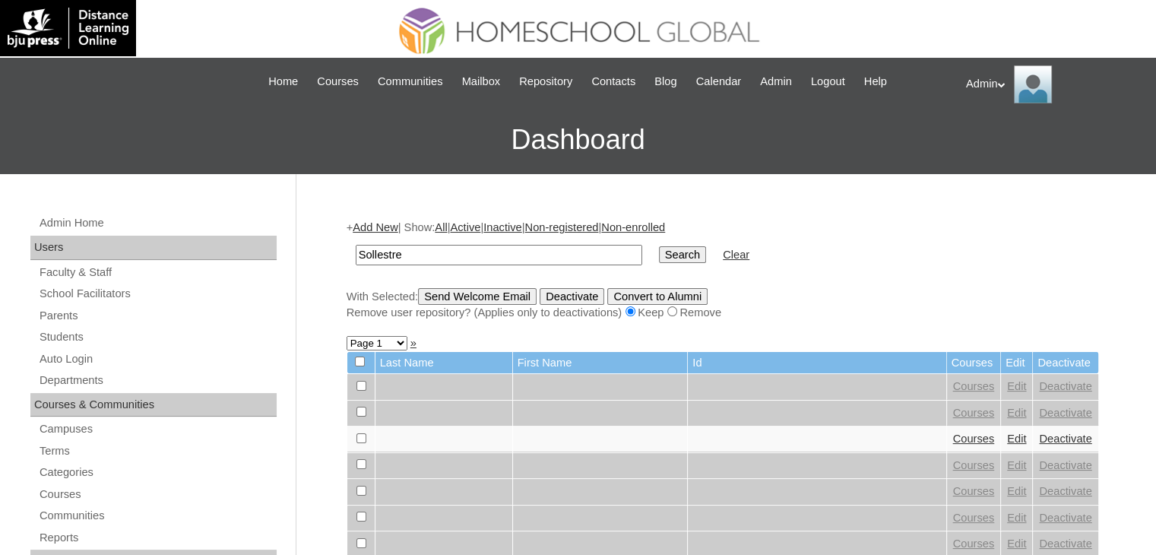
type input "Sollestre"
click at [659, 260] on input "Search" at bounding box center [682, 254] width 47 height 17
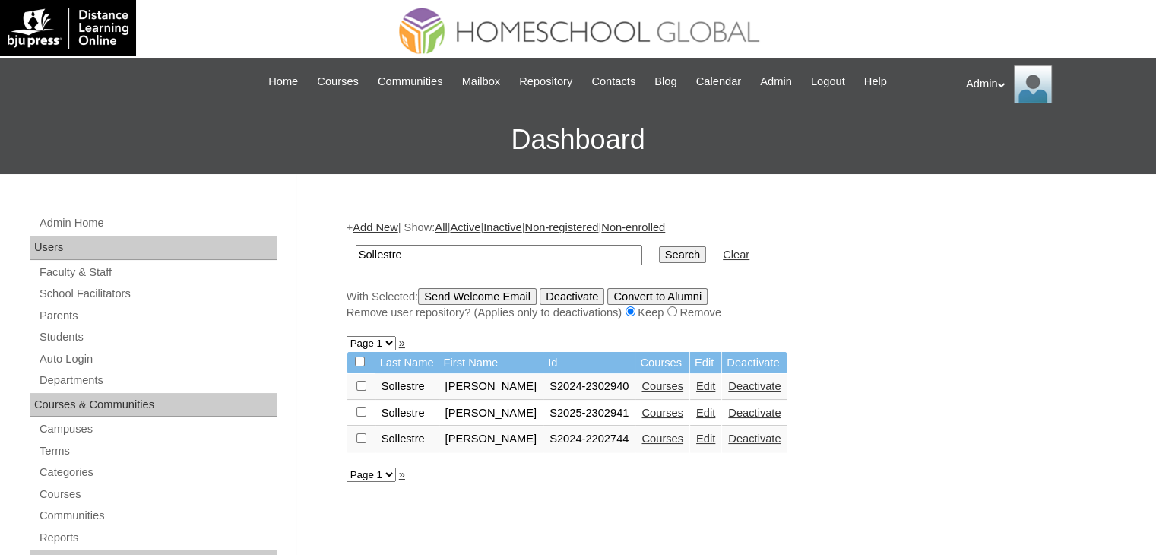
click at [700, 436] on link "Edit" at bounding box center [705, 439] width 19 height 12
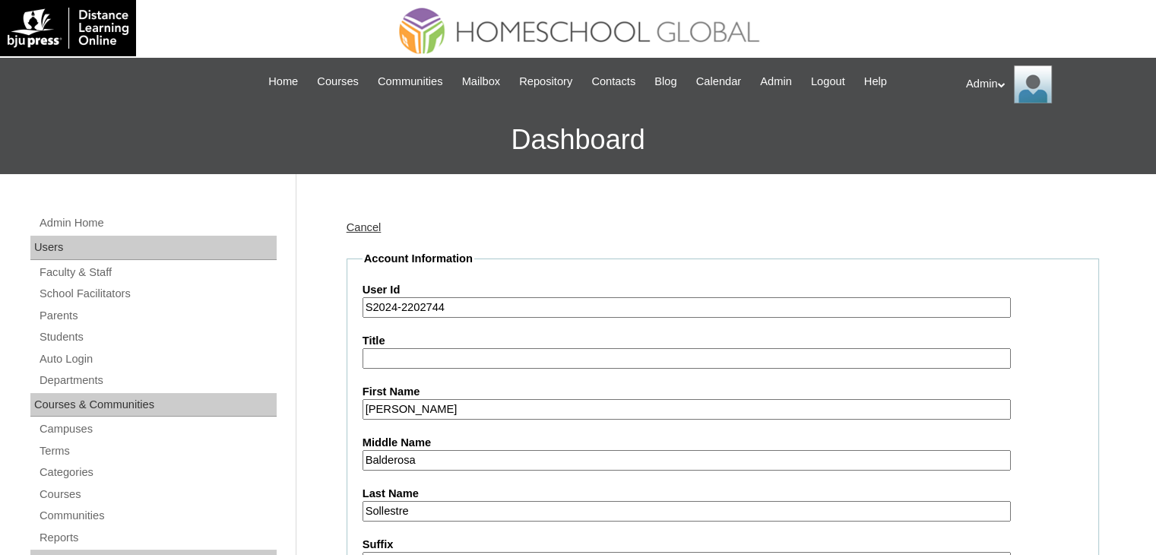
click at [395, 306] on input "S2024-2202744" at bounding box center [687, 307] width 648 height 21
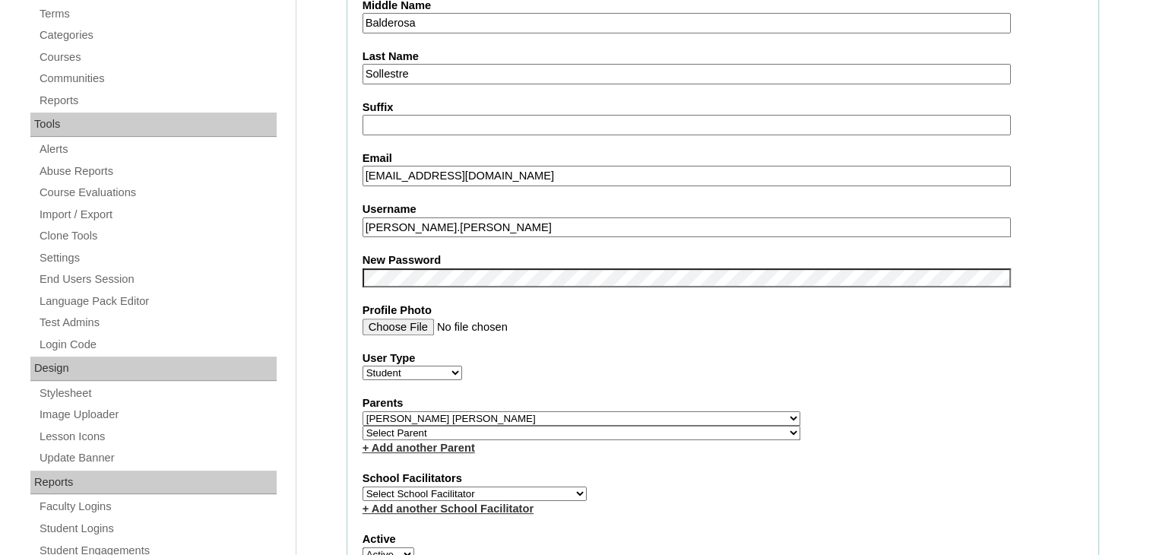
scroll to position [450, 0]
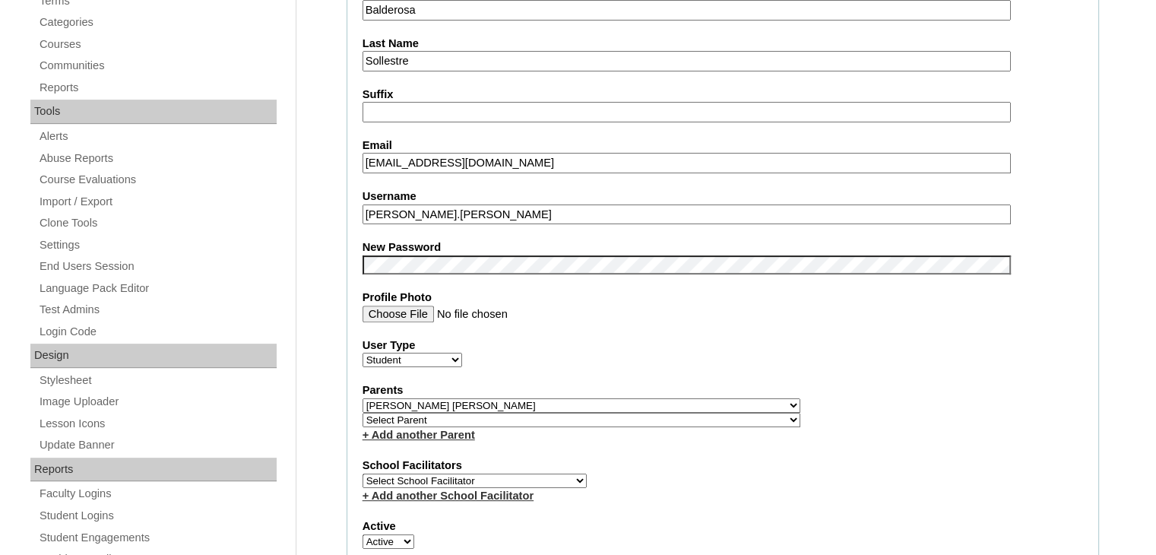
type input "S2025-2202744"
click at [729, 350] on div "User Type Faculty Staff Student Parents School Facilitators" at bounding box center [723, 353] width 721 height 30
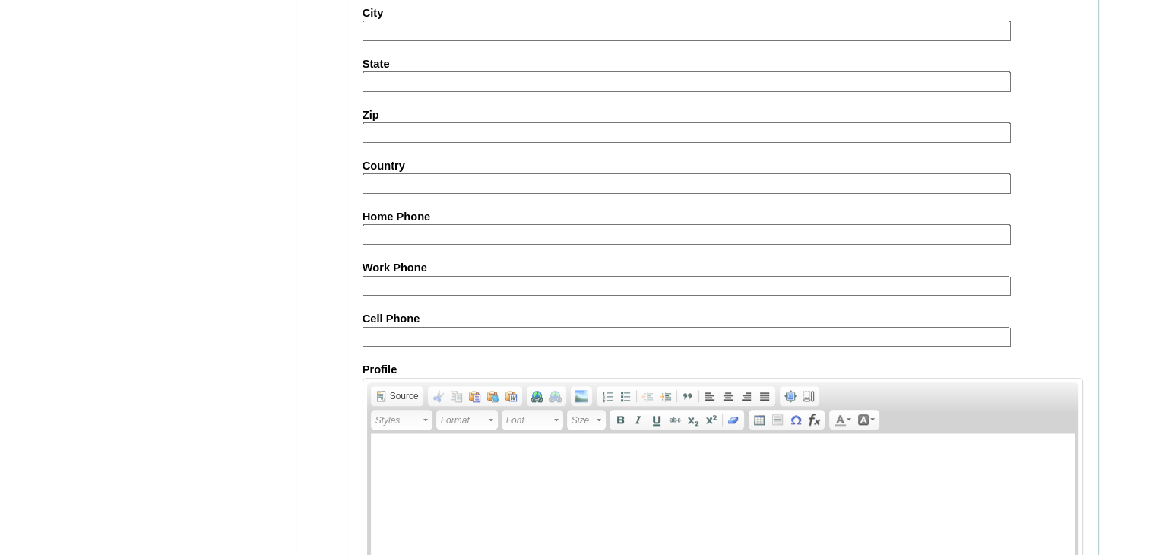
scroll to position [1745, 0]
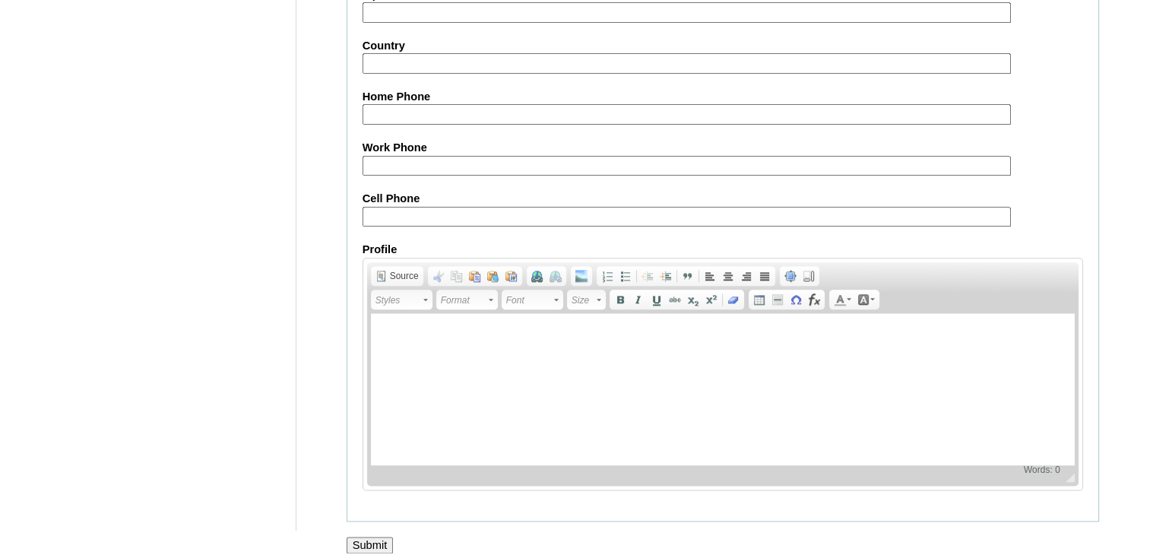
click at [380, 537] on input "Submit" at bounding box center [370, 545] width 47 height 17
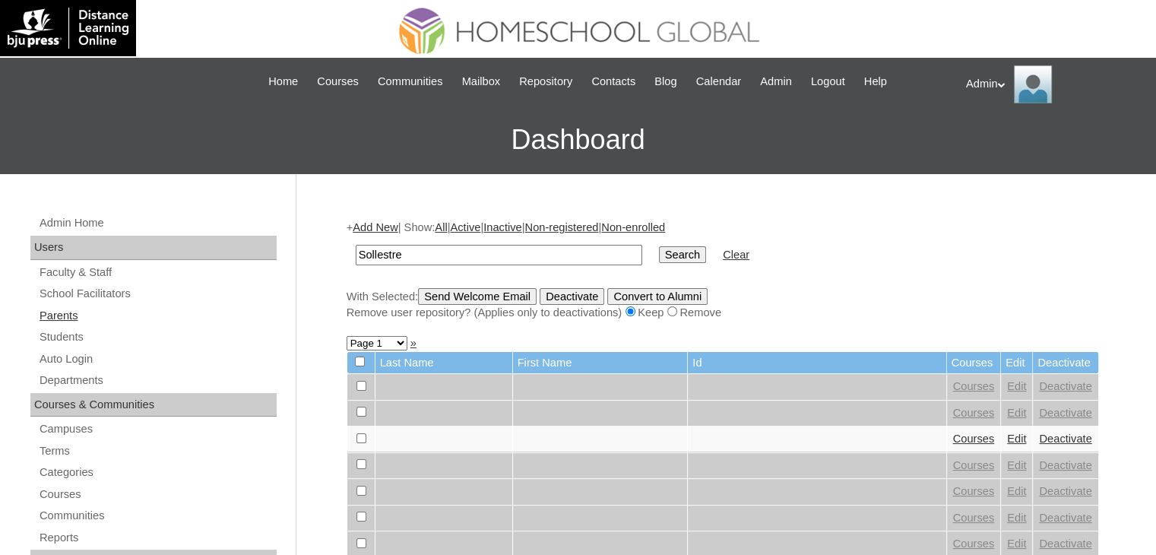
type input "Sollestre"
click at [71, 309] on link "Parents" at bounding box center [157, 315] width 239 height 19
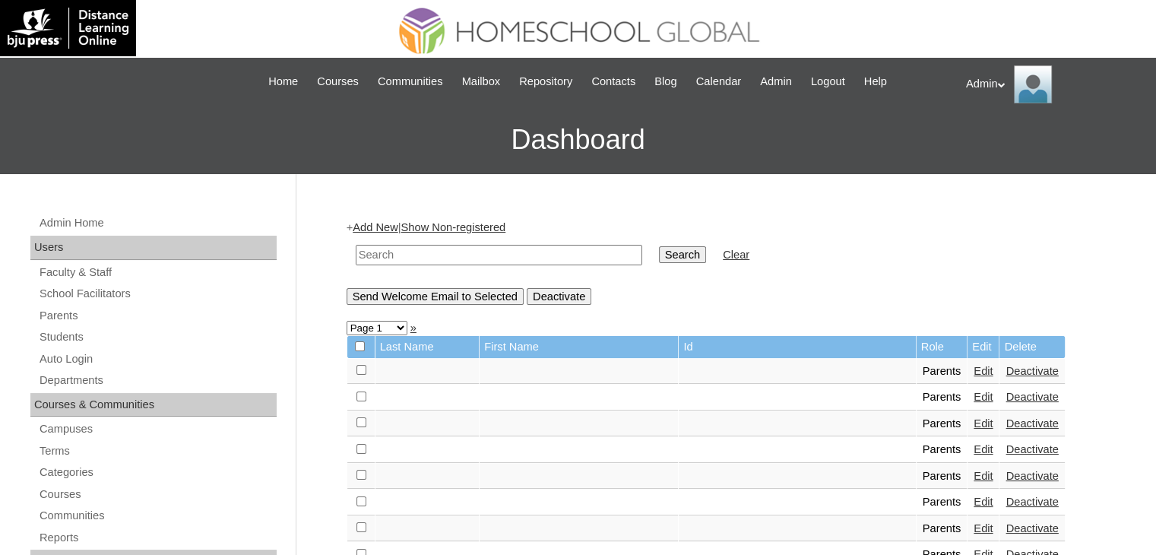
click at [423, 248] on input "text" at bounding box center [499, 255] width 287 height 21
type input "sollestre"
click at [659, 253] on input "Search" at bounding box center [682, 254] width 47 height 17
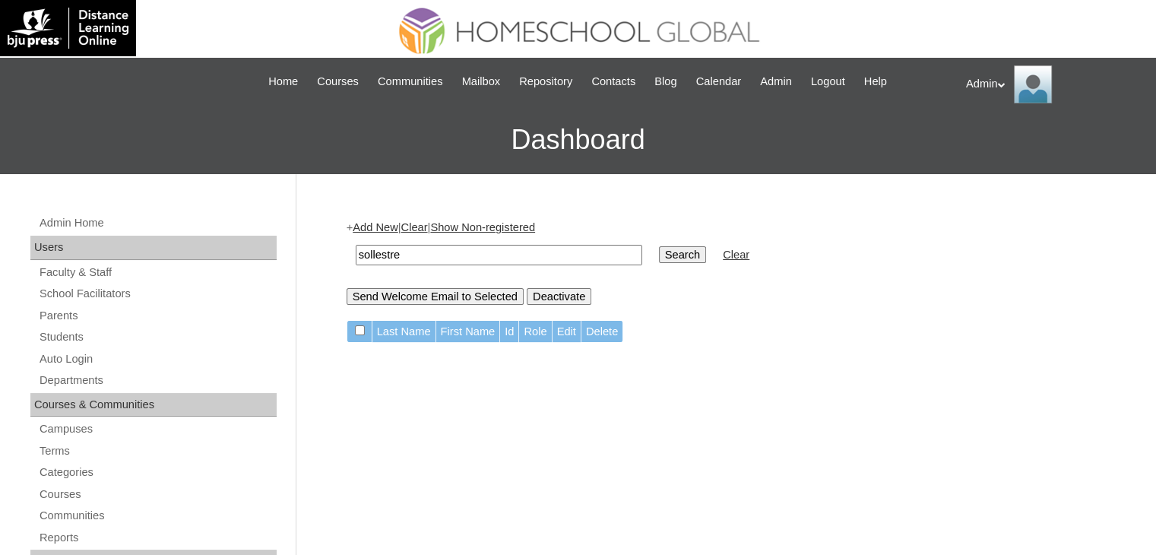
click at [659, 253] on input "Search" at bounding box center [682, 254] width 47 height 17
drag, startPoint x: 0, startPoint y: 0, endPoint x: 414, endPoint y: 256, distance: 487.1
click at [414, 256] on input "sollestre" at bounding box center [499, 255] width 287 height 21
type input "s"
paste input "Balderosa"
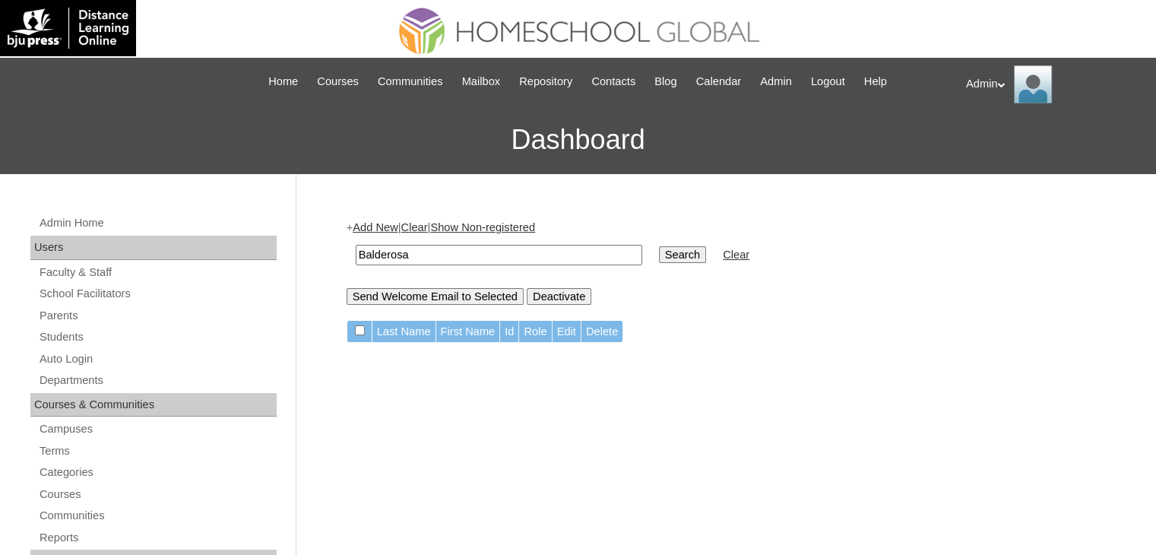
type input "Balderosa"
click at [659, 259] on input "Search" at bounding box center [682, 254] width 47 height 17
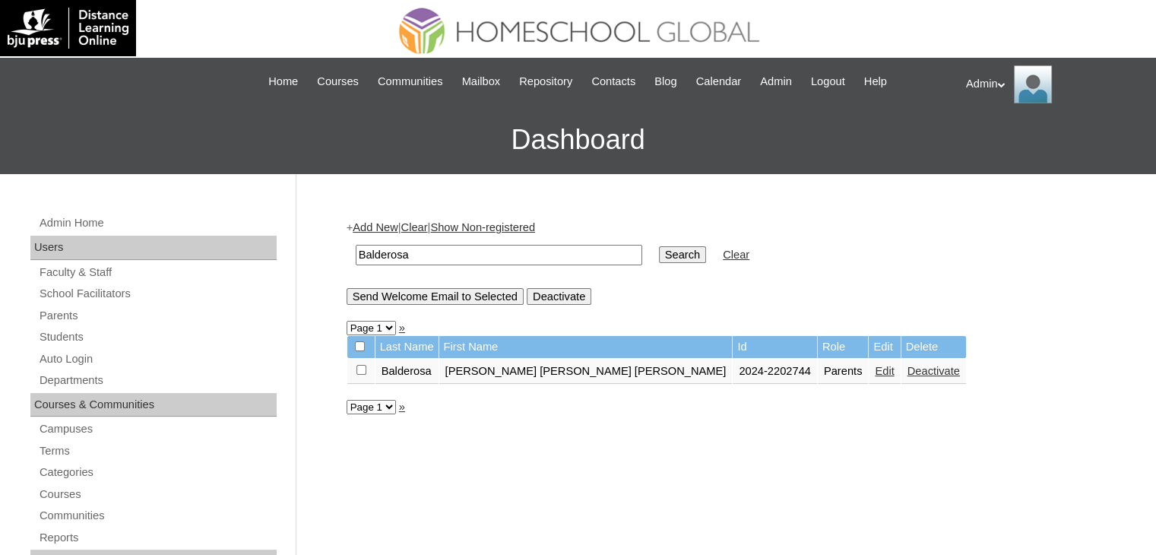
click at [875, 369] on link "Edit" at bounding box center [884, 371] width 19 height 12
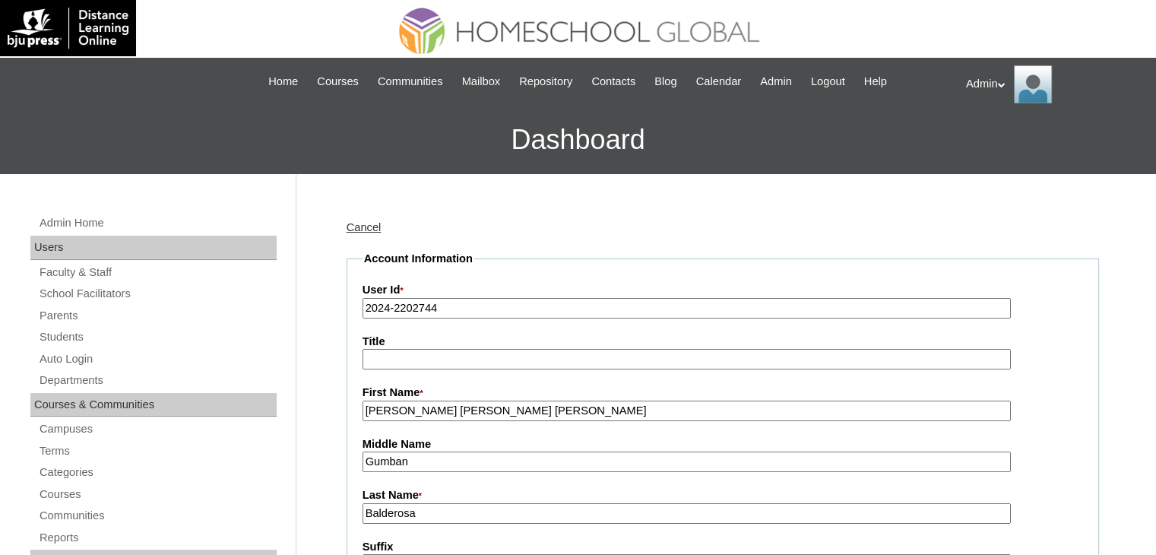
click at [390, 306] on input "2024-2202744" at bounding box center [687, 308] width 648 height 21
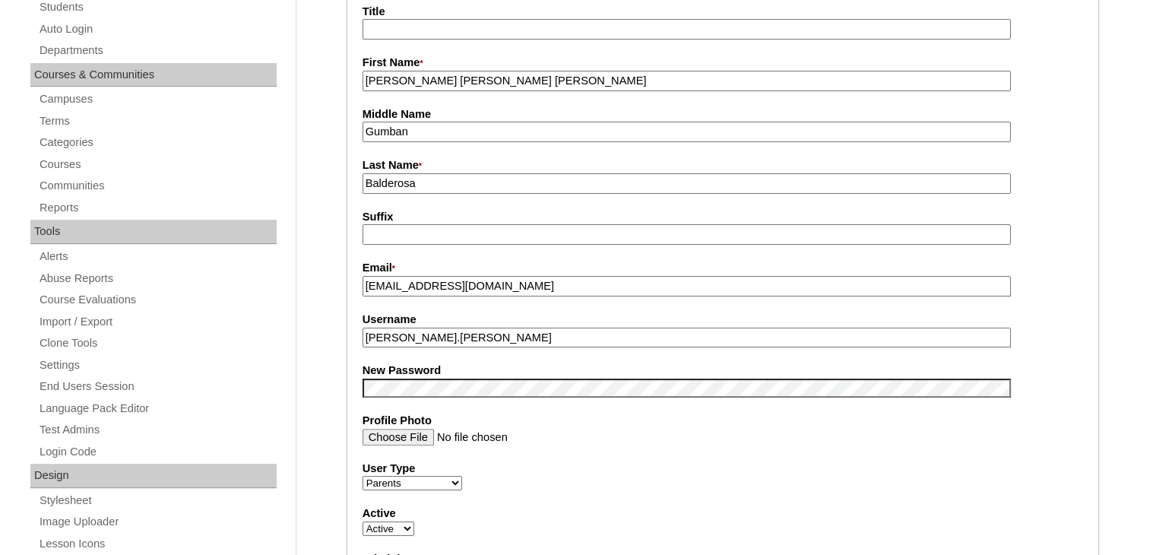
scroll to position [331, 0]
type input "2025-2202744"
click at [400, 407] on fieldset "Account Information User Id * 2025-2202744 Title First Name * [PERSON_NAME] [PE…" at bounding box center [723, 374] width 753 height 909
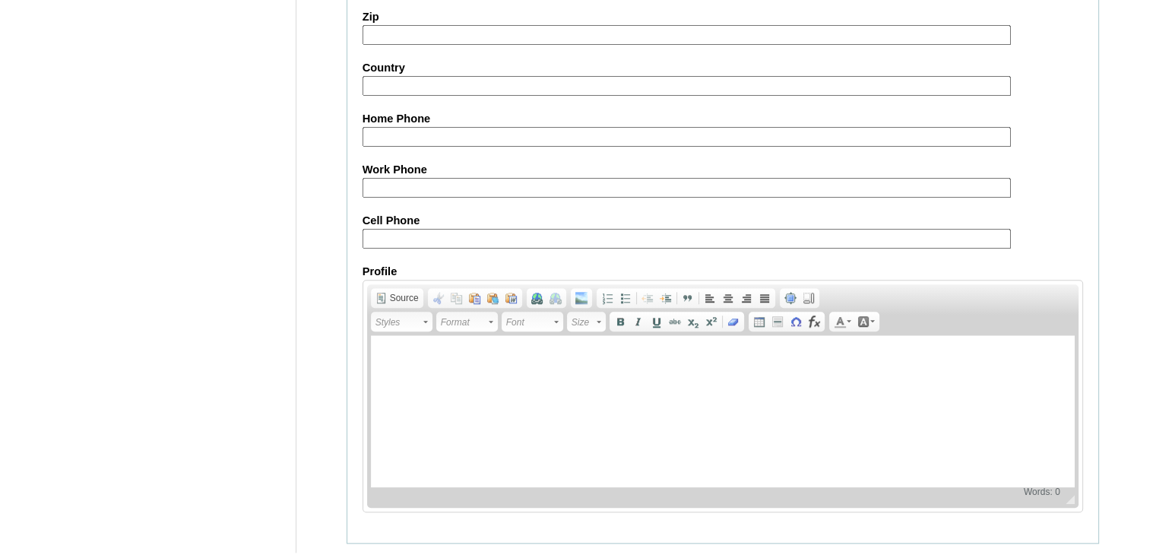
scroll to position [1428, 0]
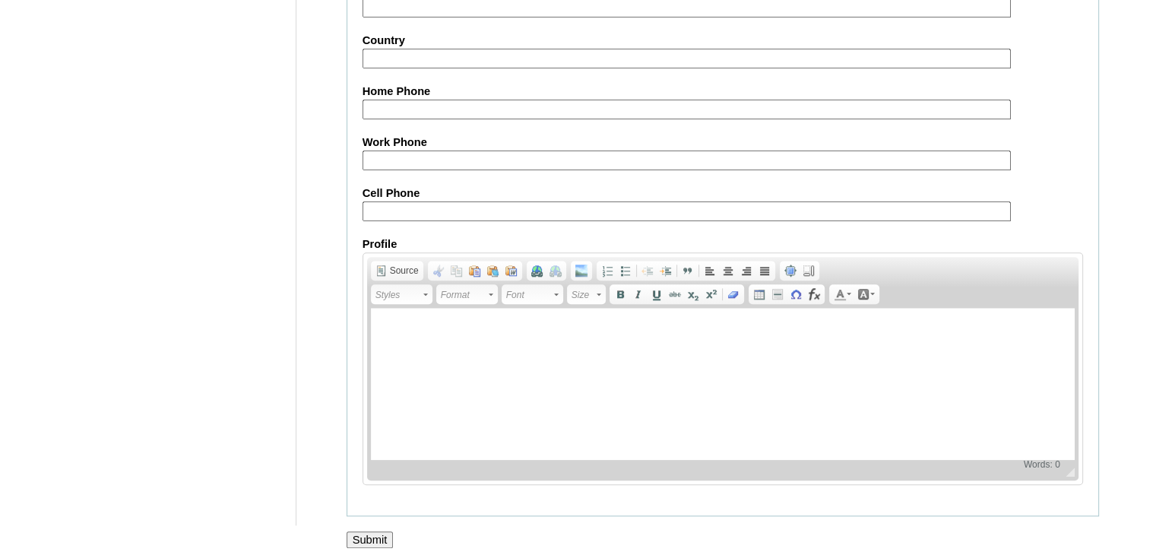
click at [382, 531] on input "Submit" at bounding box center [370, 539] width 47 height 17
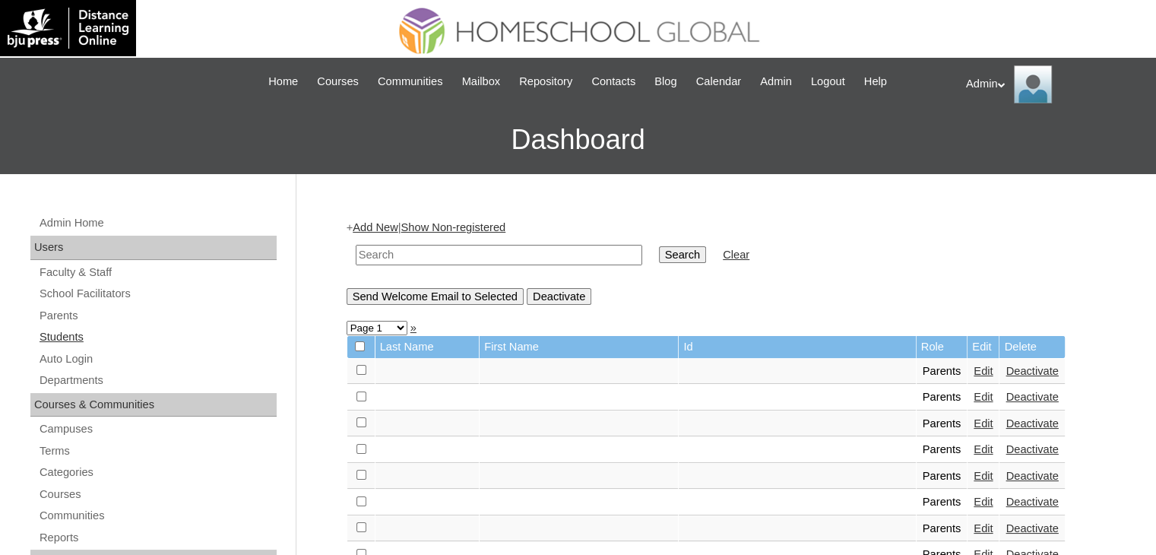
click at [82, 333] on link "Students" at bounding box center [157, 337] width 239 height 19
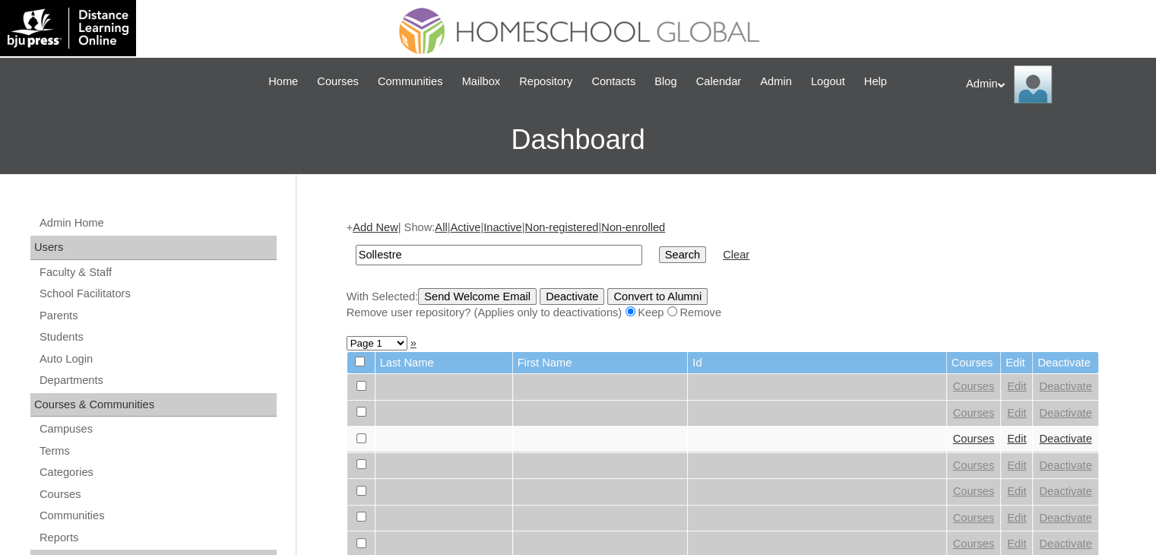
type input "Sollestre"
click at [659, 255] on input "Search" at bounding box center [682, 254] width 47 height 17
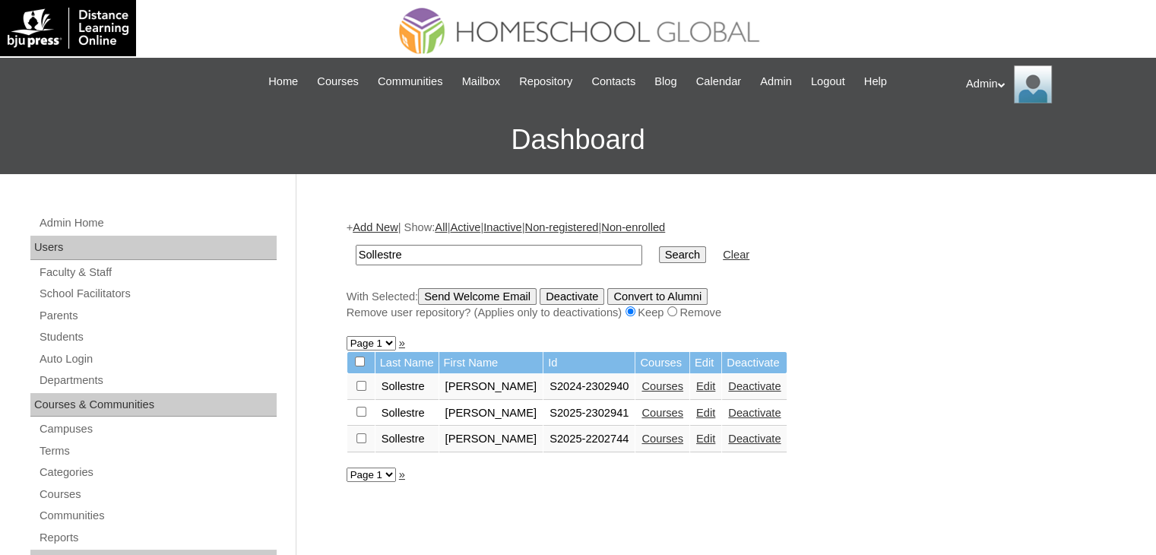
click at [652, 436] on link "Courses" at bounding box center [663, 439] width 42 height 12
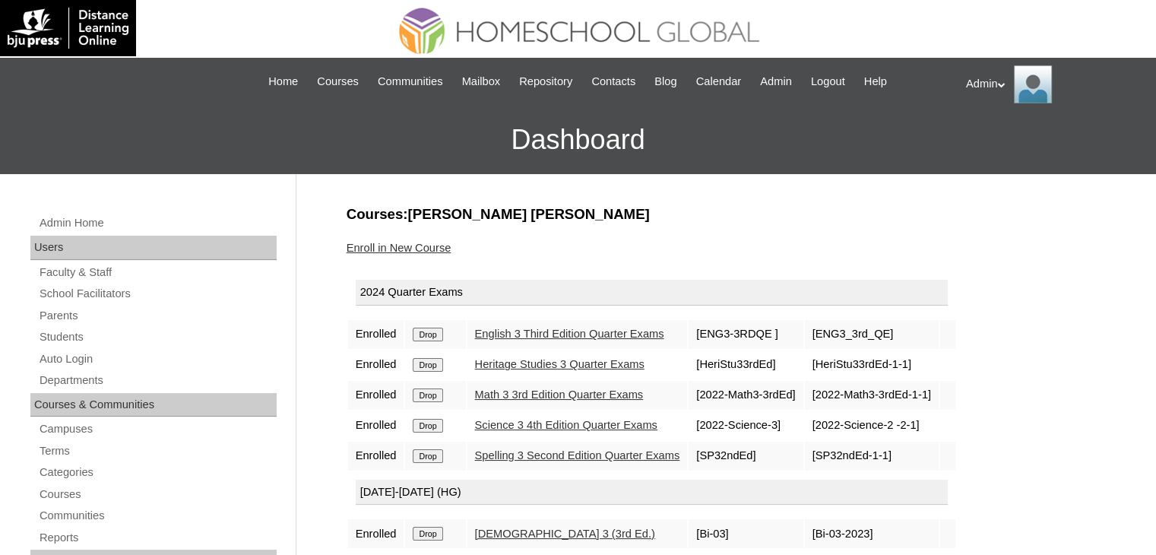
click at [427, 332] on input "Drop" at bounding box center [428, 335] width 30 height 14
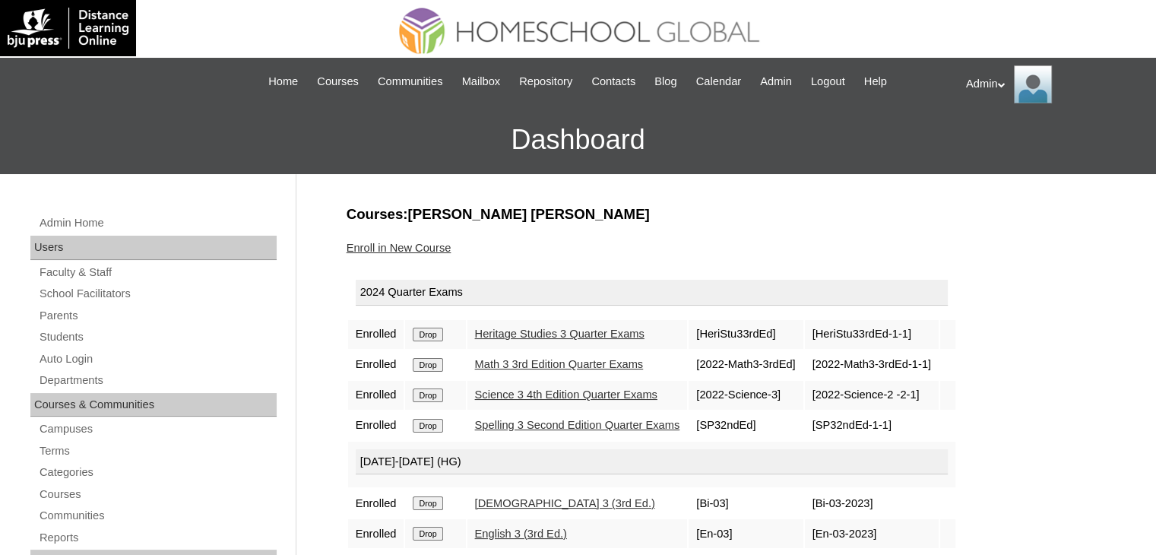
click at [427, 332] on input "Drop" at bounding box center [428, 335] width 30 height 14
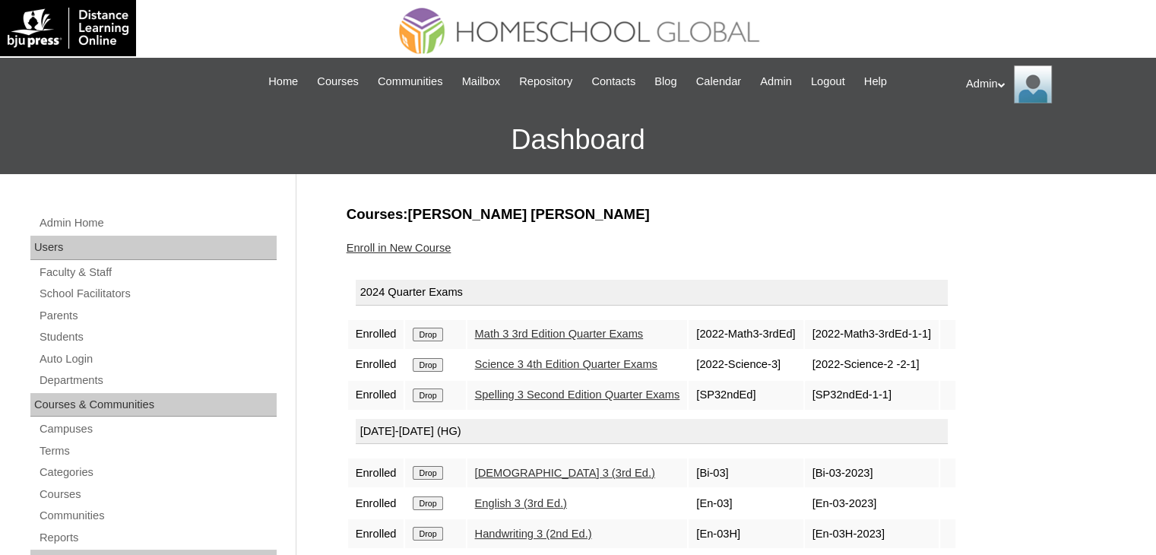
click at [427, 332] on input "Drop" at bounding box center [428, 335] width 30 height 14
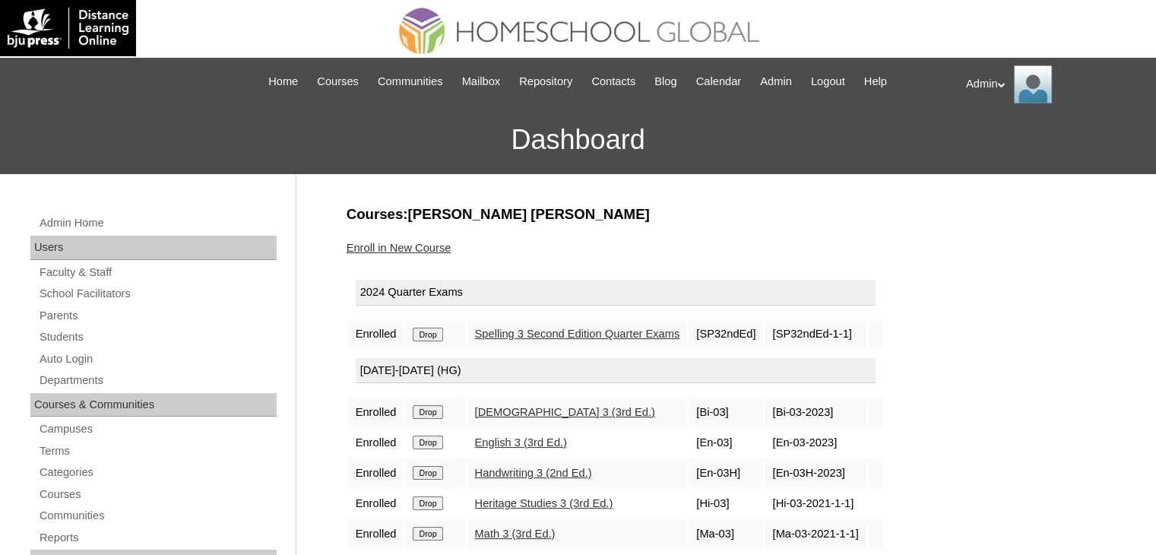
click at [428, 324] on td "Drop" at bounding box center [435, 334] width 60 height 29
click at [429, 334] on input "Drop" at bounding box center [428, 335] width 30 height 14
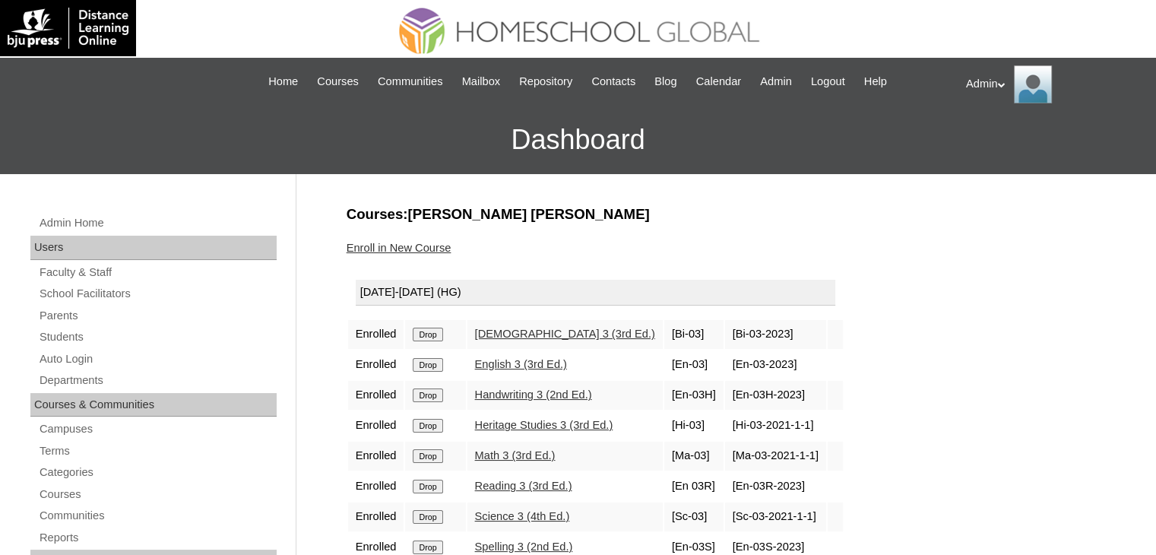
click at [429, 335] on input "Drop" at bounding box center [428, 335] width 30 height 14
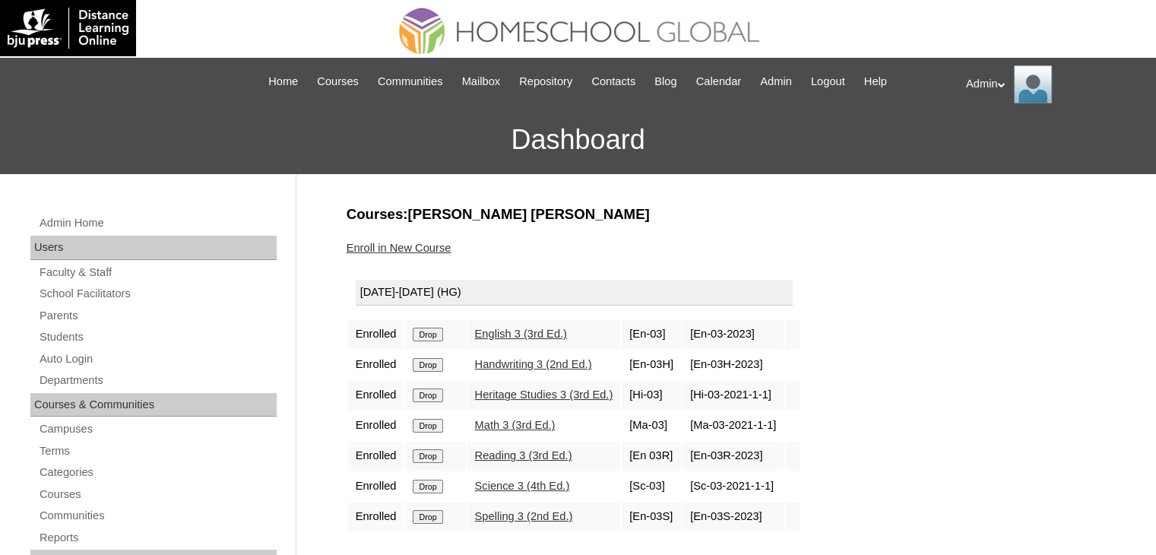
click at [429, 335] on input "Drop" at bounding box center [428, 335] width 30 height 14
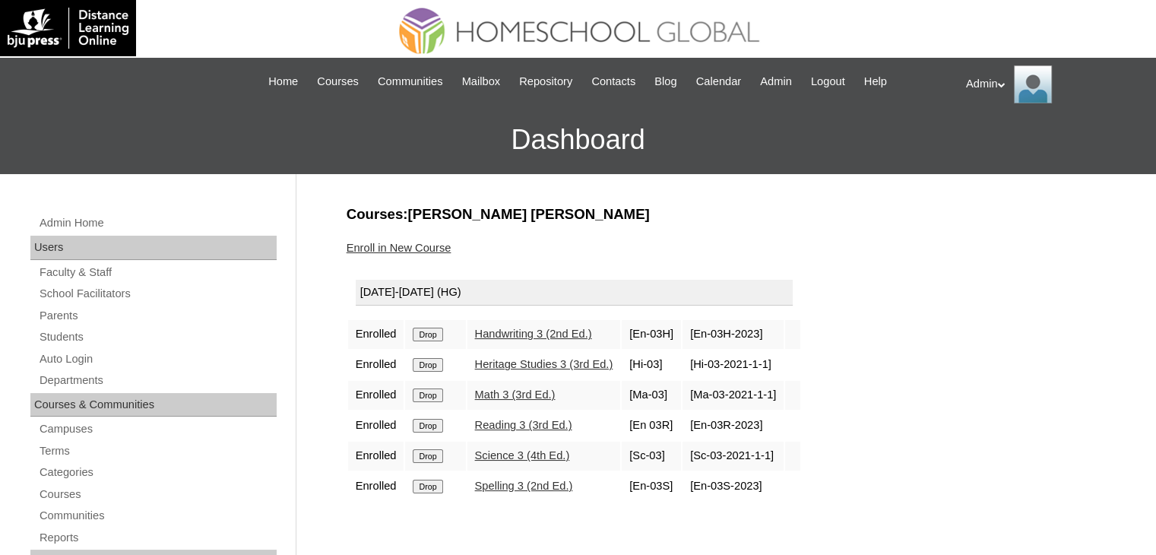
click at [429, 335] on input "Drop" at bounding box center [428, 335] width 30 height 14
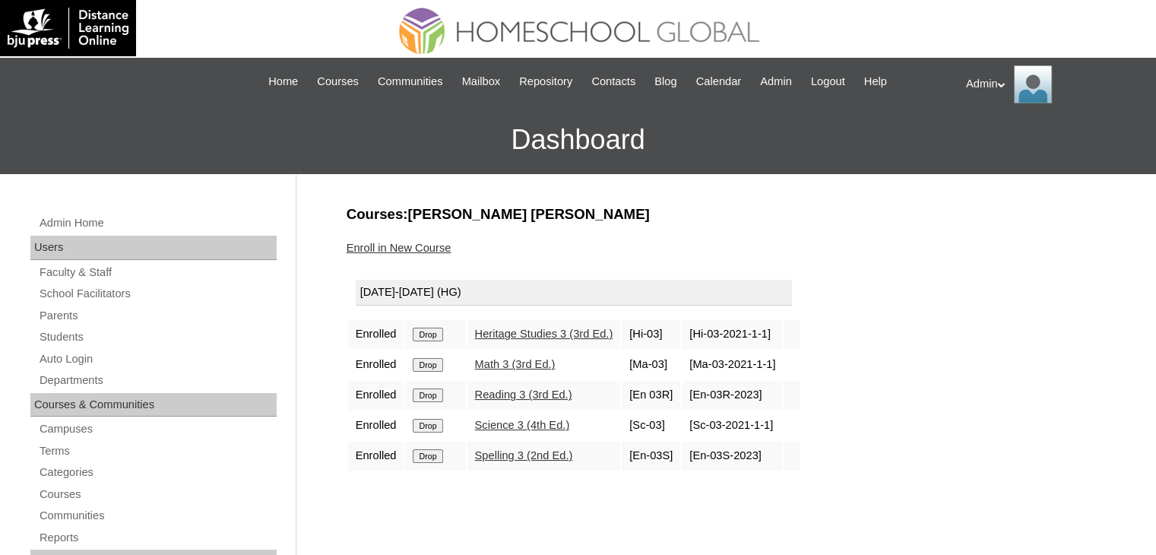
click at [429, 335] on input "Drop" at bounding box center [428, 335] width 30 height 14
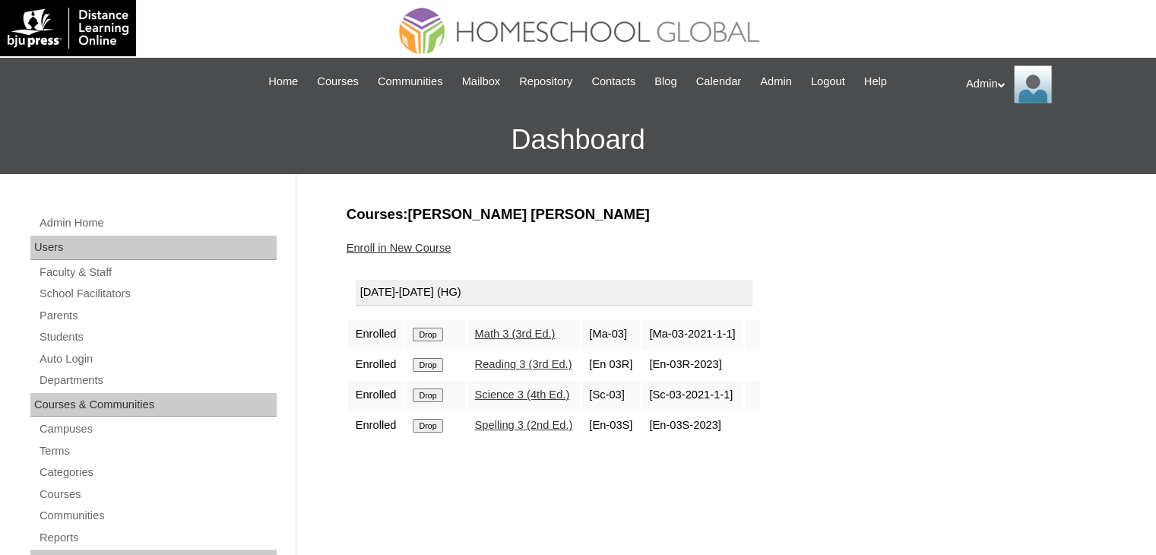
click at [439, 332] on input "Drop" at bounding box center [428, 335] width 30 height 14
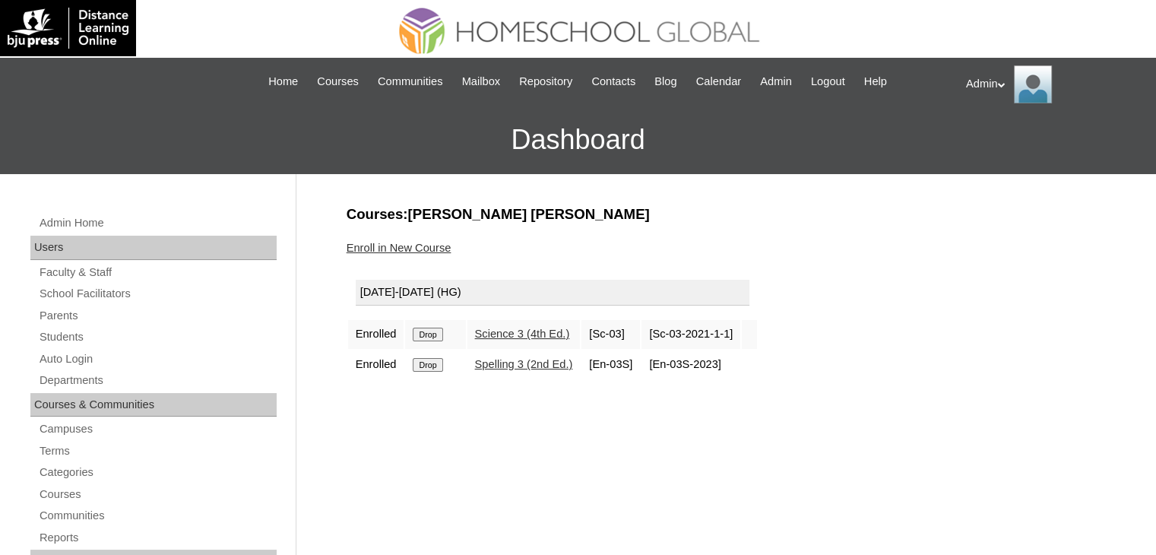
click at [439, 332] on input "Drop" at bounding box center [428, 335] width 30 height 14
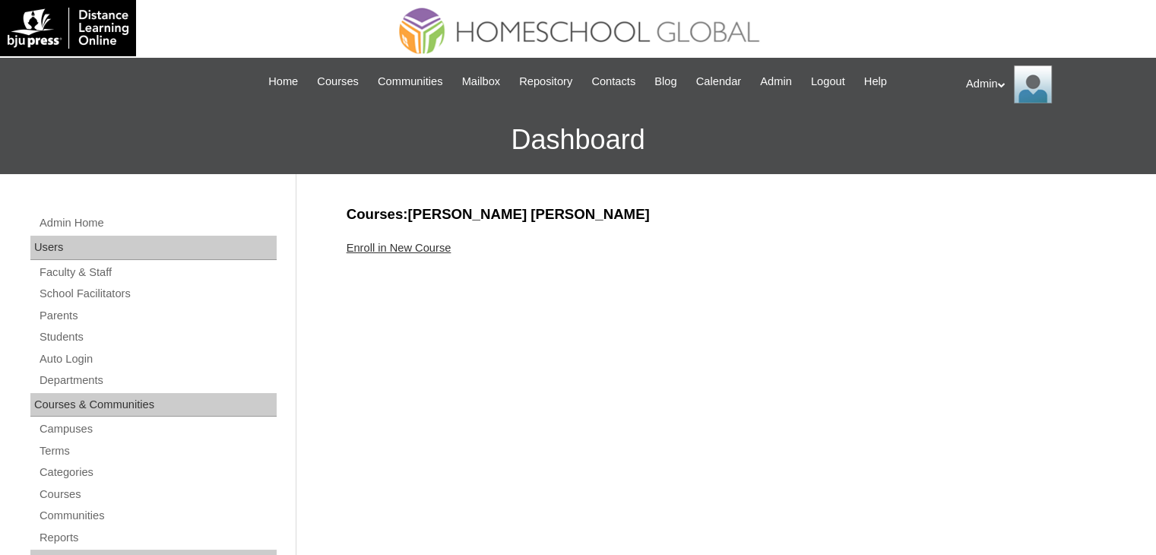
click at [388, 252] on link "Enroll in New Course" at bounding box center [399, 248] width 105 height 12
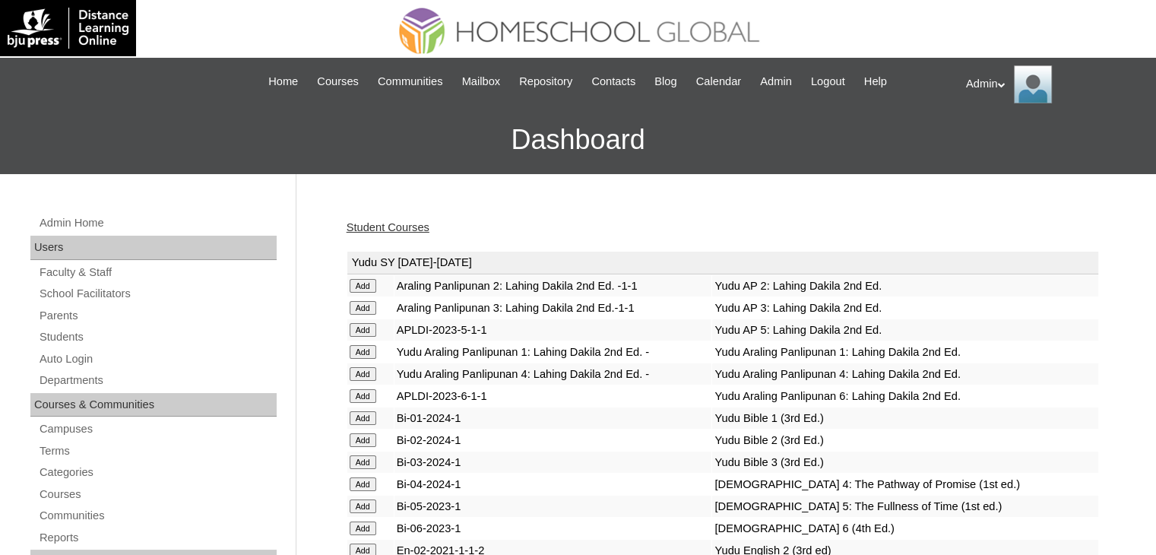
scroll to position [3996, 0]
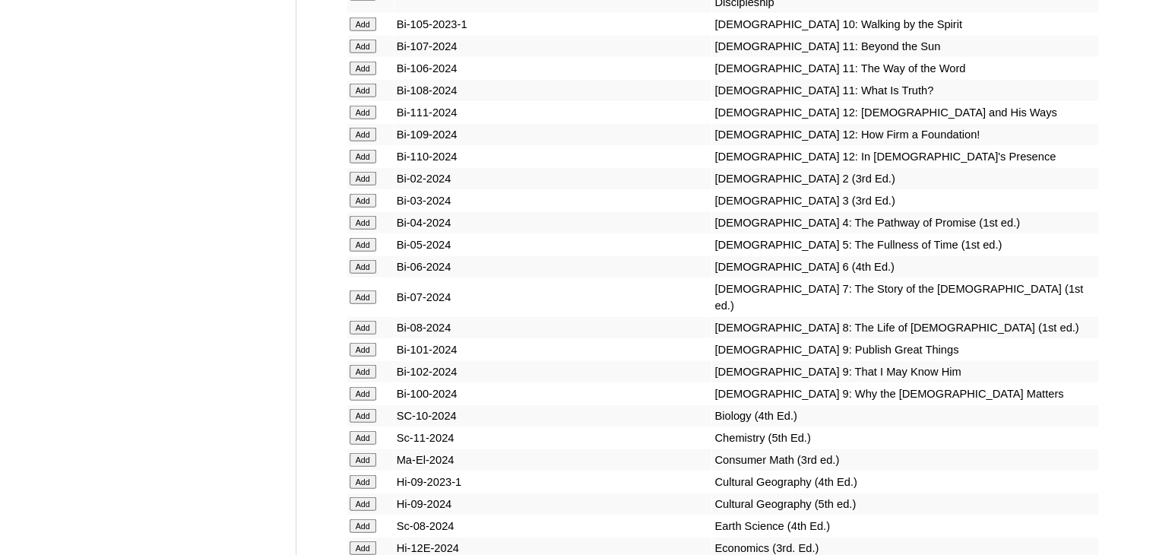
click at [356, 230] on input "Add" at bounding box center [363, 223] width 27 height 14
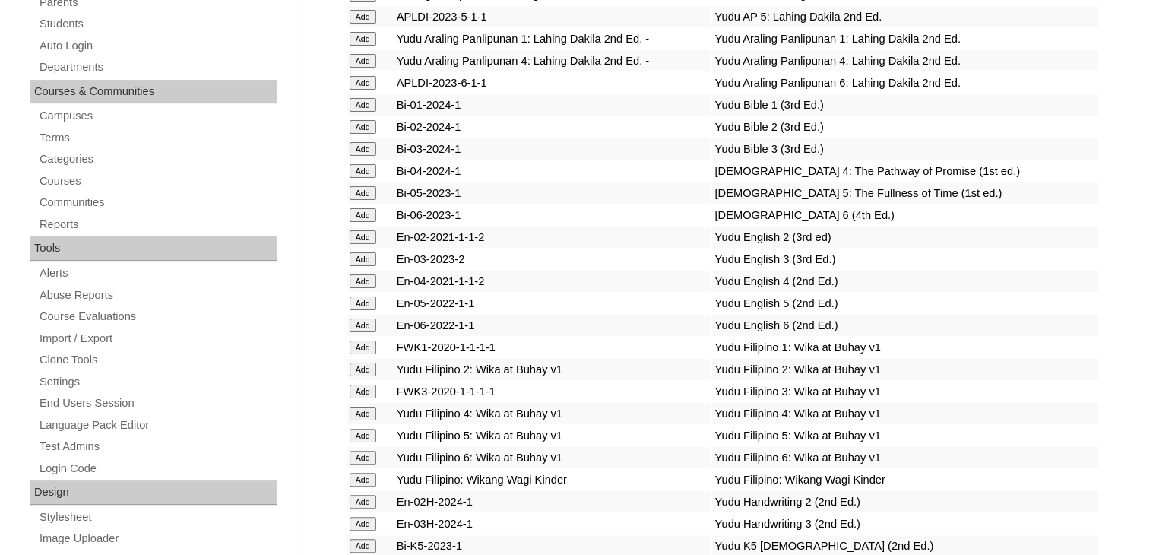
scroll to position [1639, 0]
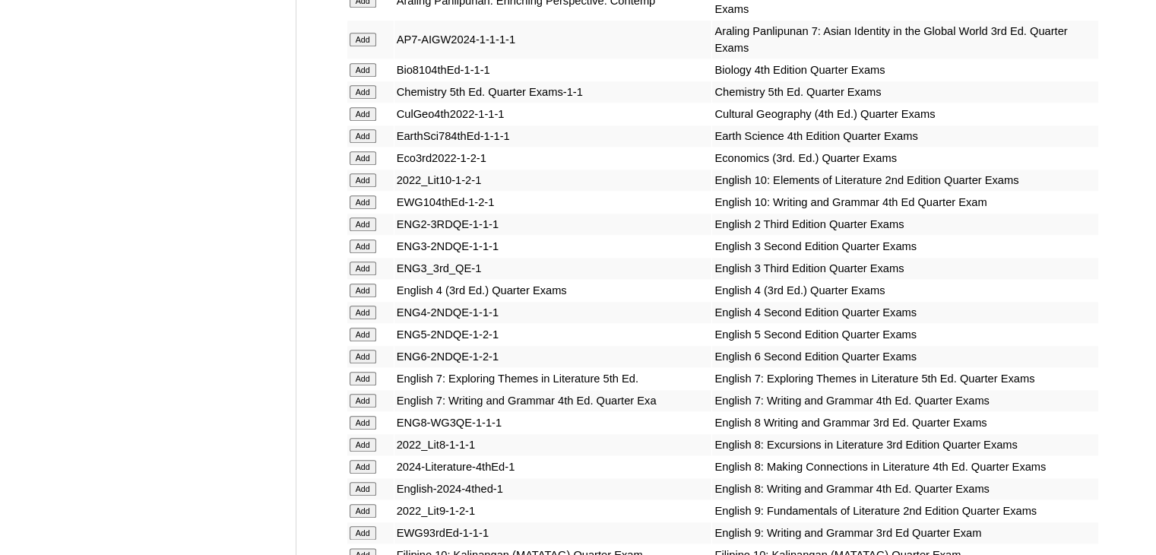
click at [356, 284] on input "Add" at bounding box center [363, 291] width 27 height 14
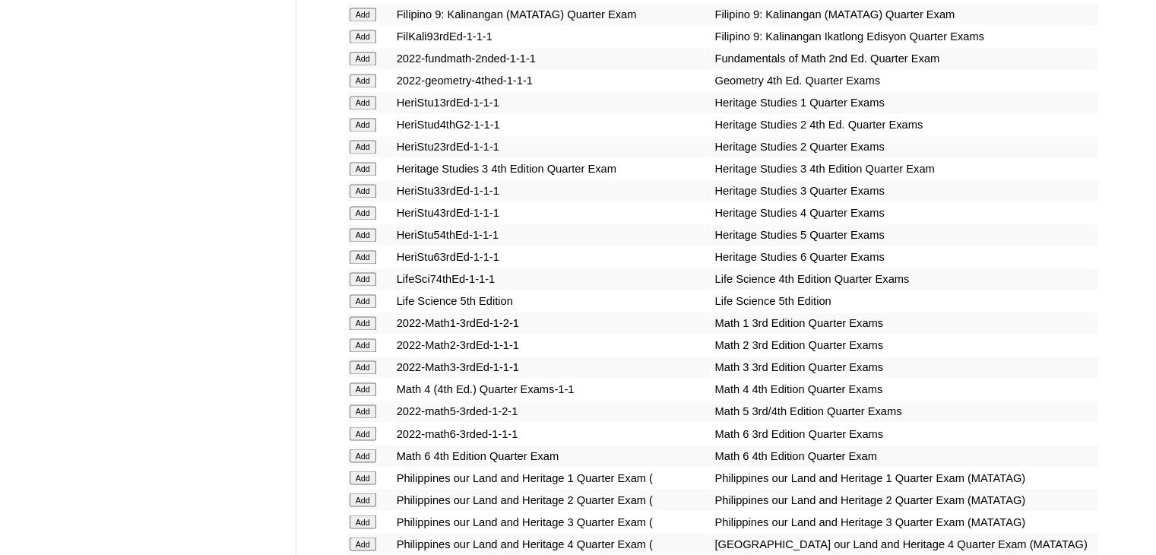
scroll to position [3053, 0]
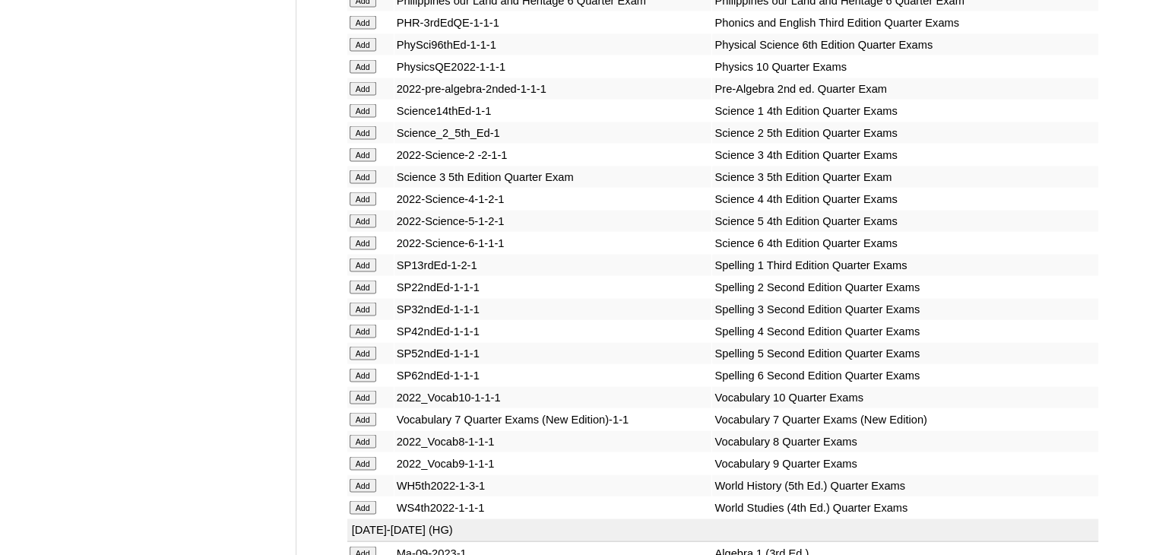
click at [365, 206] on input "Add" at bounding box center [363, 199] width 27 height 14
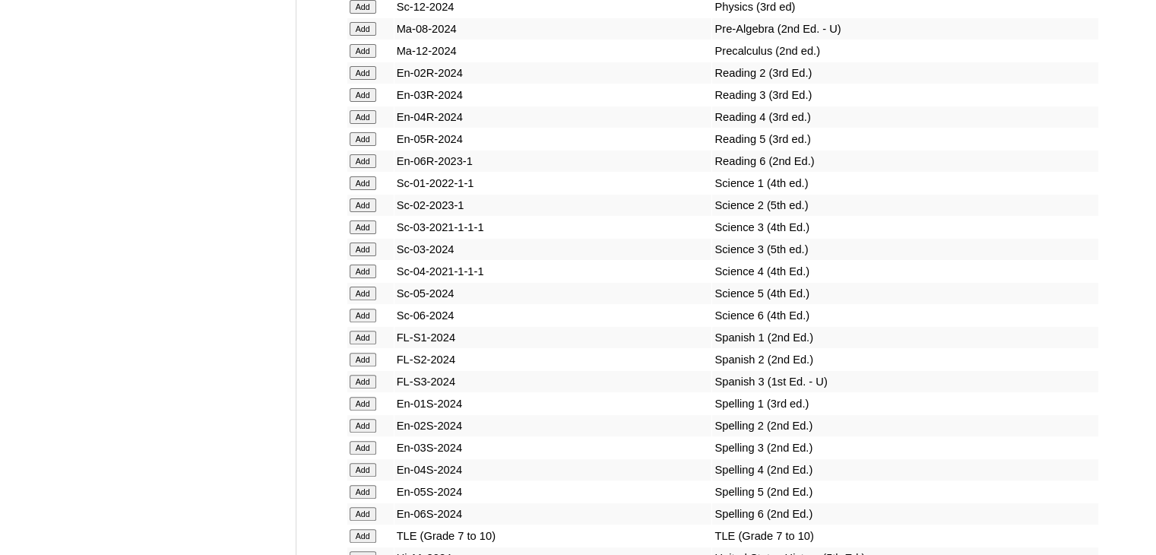
click at [365, 278] on input "Add" at bounding box center [363, 272] width 27 height 14
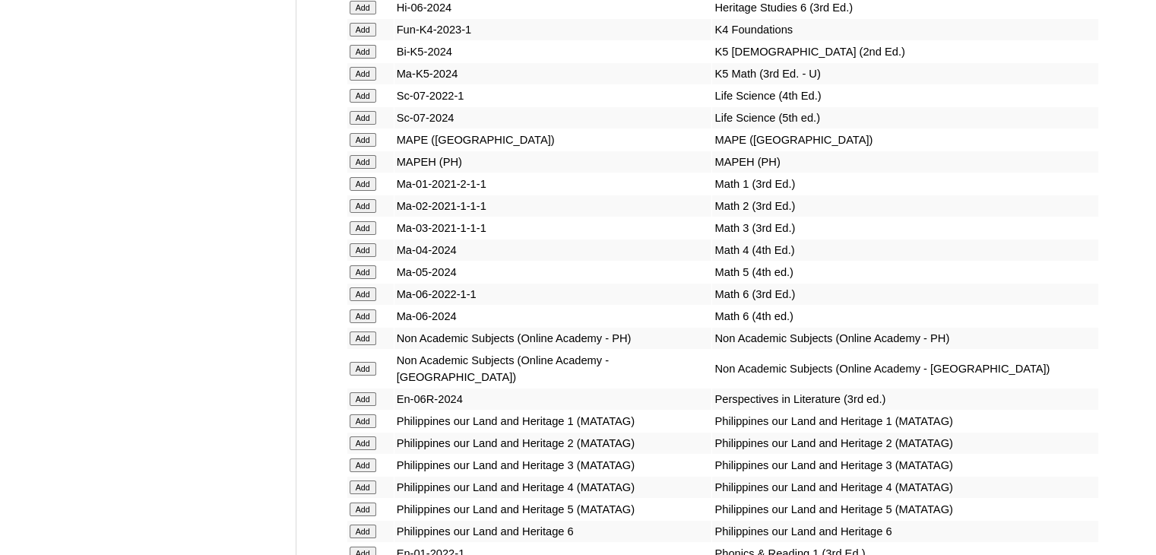
scroll to position [2576, 0]
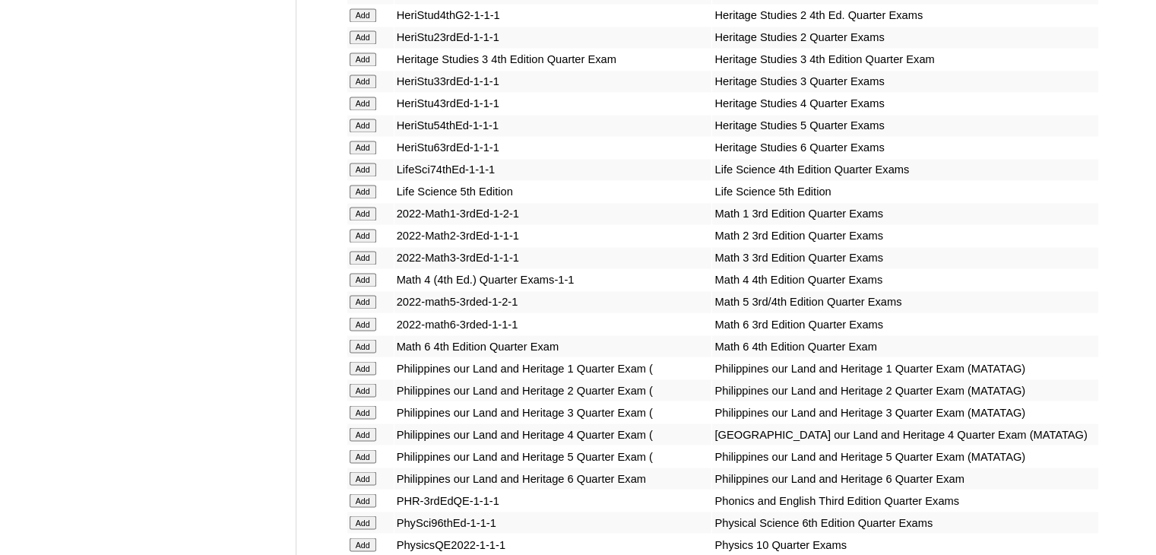
click at [361, 276] on input "Add" at bounding box center [363, 280] width 27 height 14
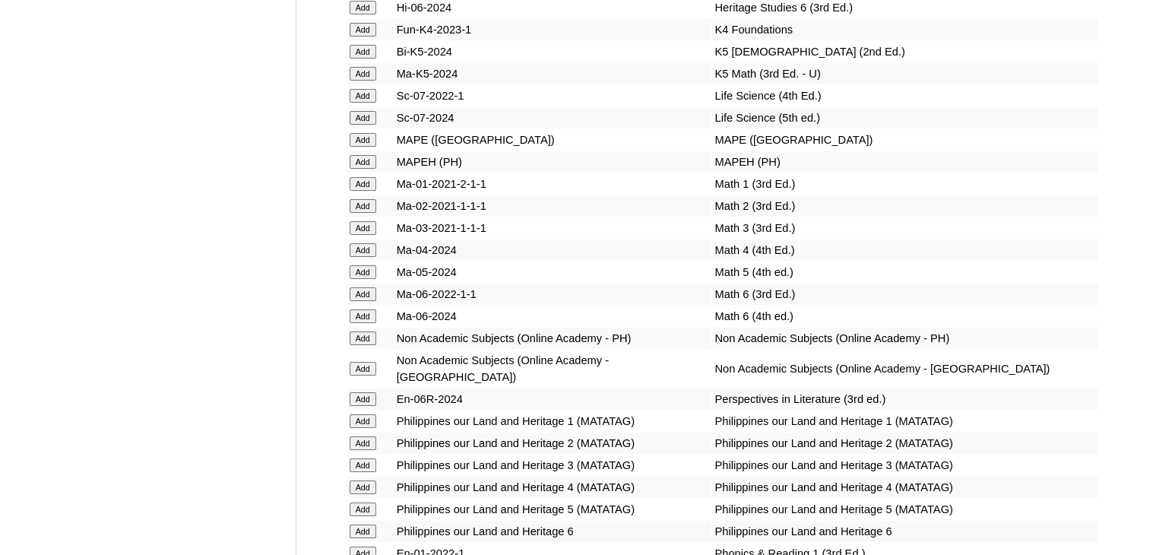
click at [362, 257] on input "Add" at bounding box center [363, 250] width 27 height 14
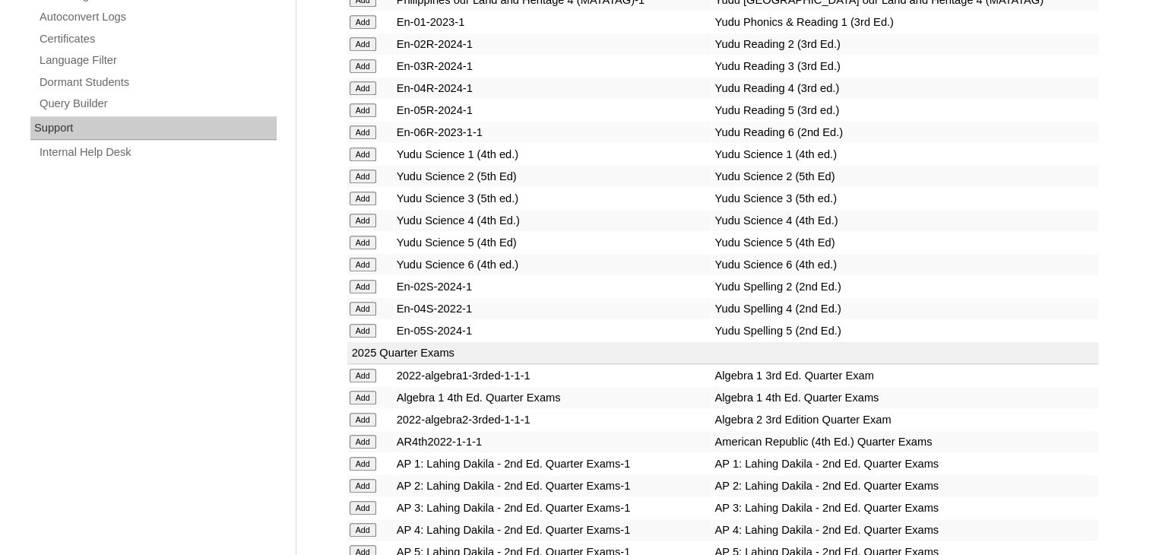
scroll to position [3184, 0]
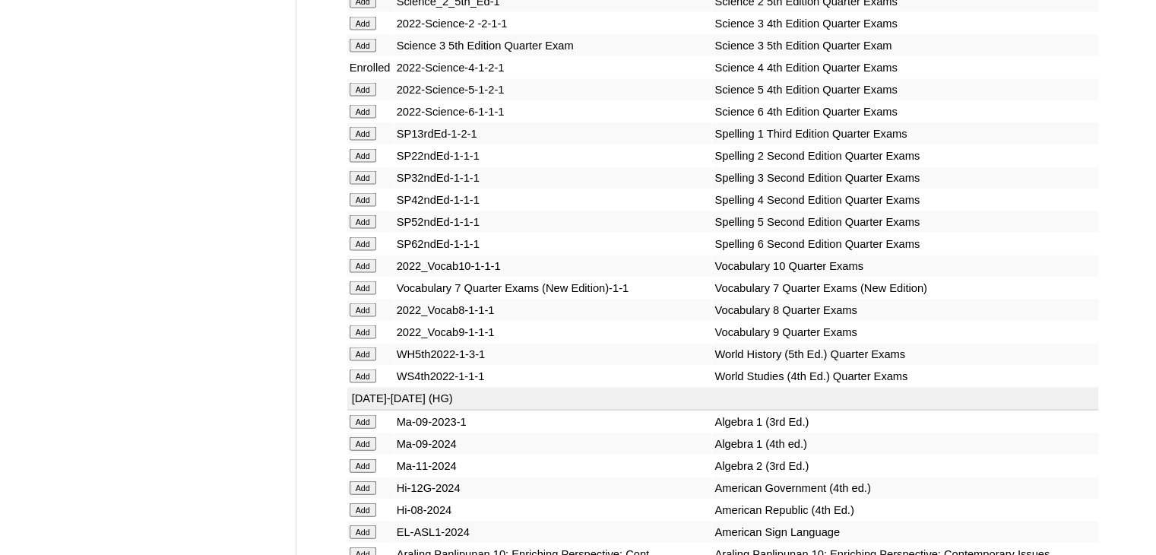
click at [360, 207] on input "Add" at bounding box center [363, 200] width 27 height 14
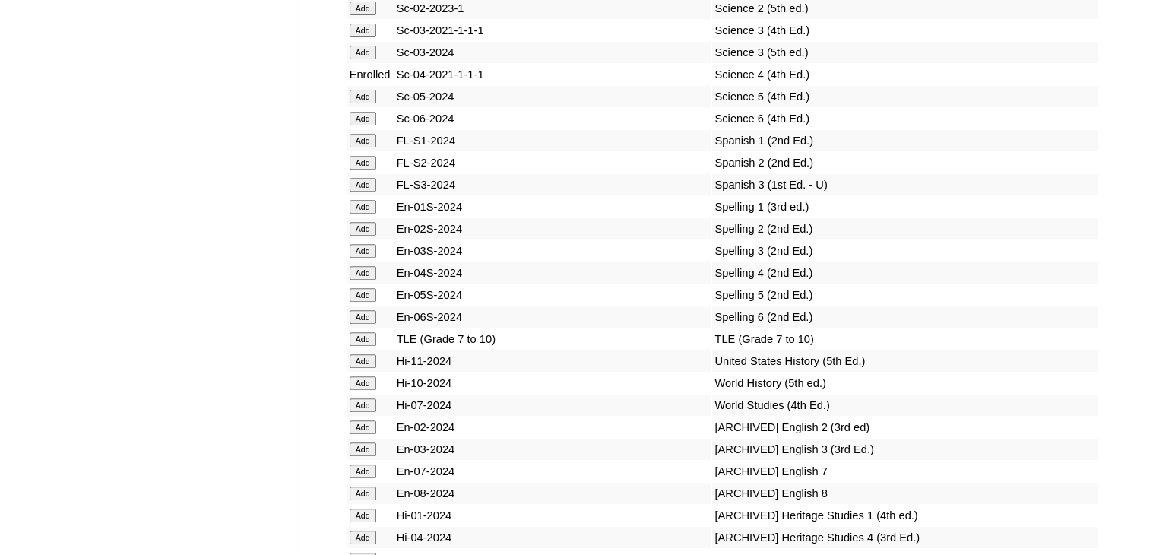
click at [360, 277] on input "Add" at bounding box center [363, 273] width 27 height 14
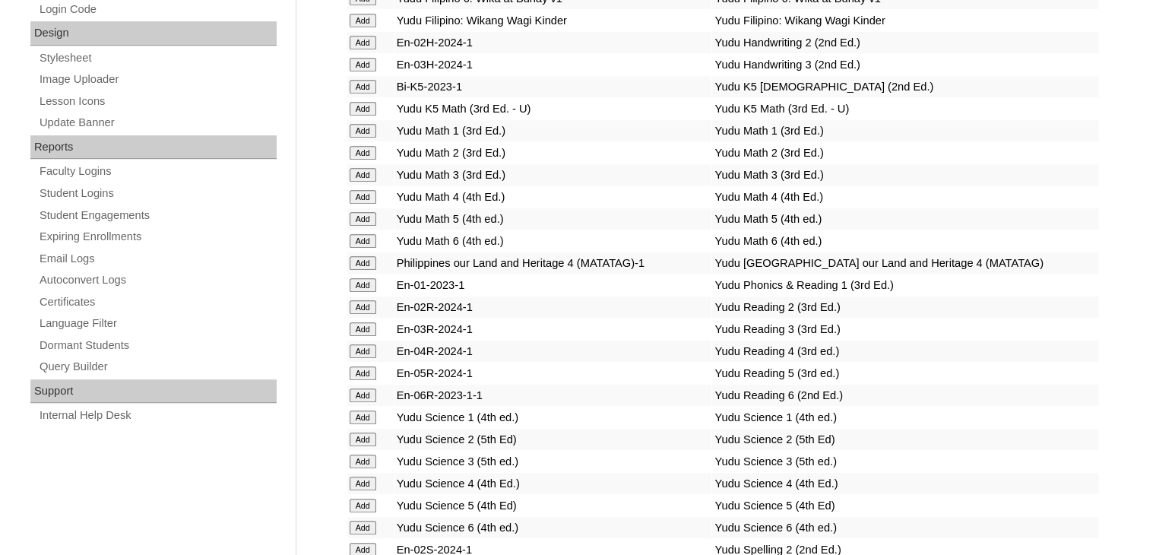
scroll to position [6054, 0]
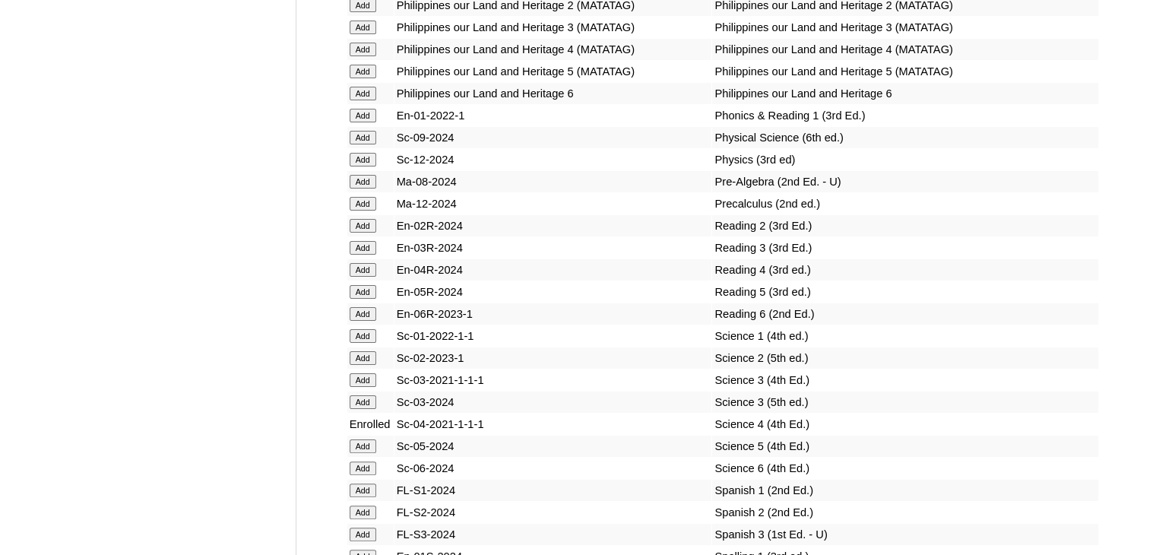
click at [365, 277] on input "Add" at bounding box center [363, 270] width 27 height 14
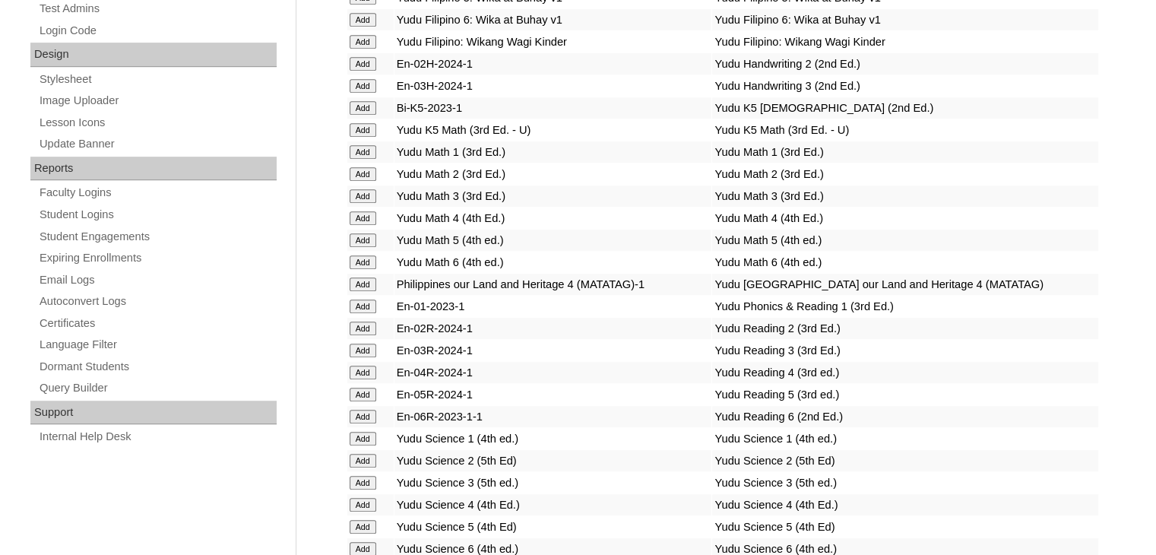
scroll to position [2290, 0]
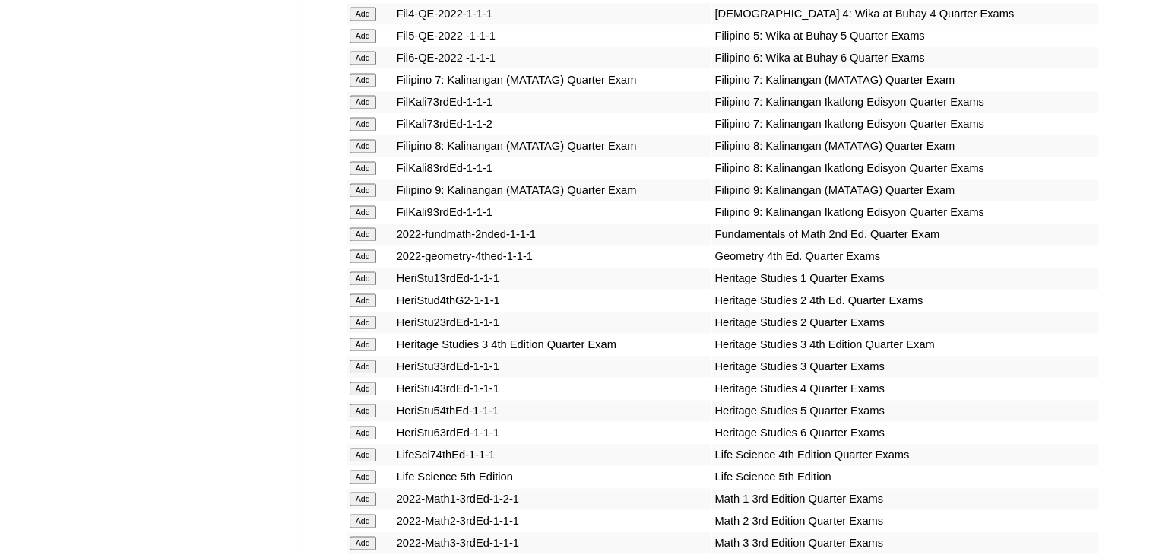
click at [363, 387] on input "Add" at bounding box center [363, 389] width 27 height 14
click at [364, 384] on input "Add" at bounding box center [363, 389] width 27 height 14
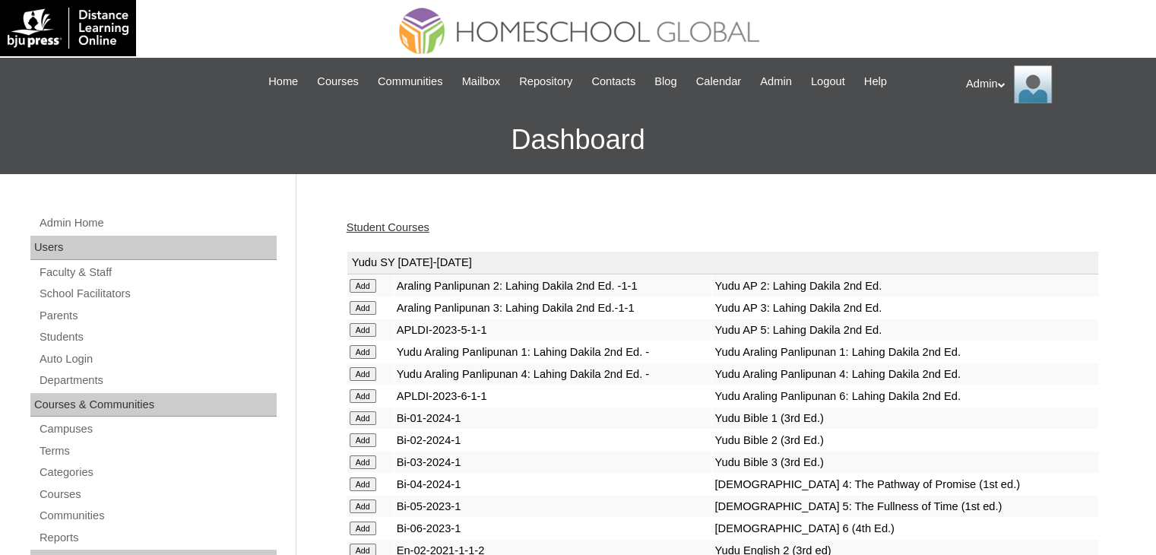
click at [406, 223] on link "Student Courses" at bounding box center [388, 227] width 83 height 12
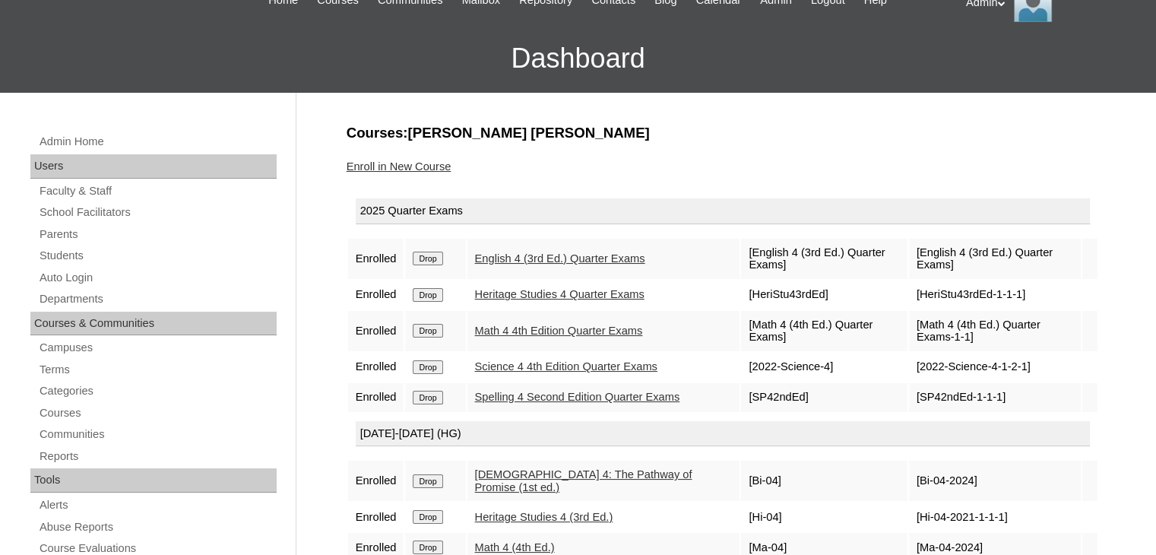
scroll to position [81, 0]
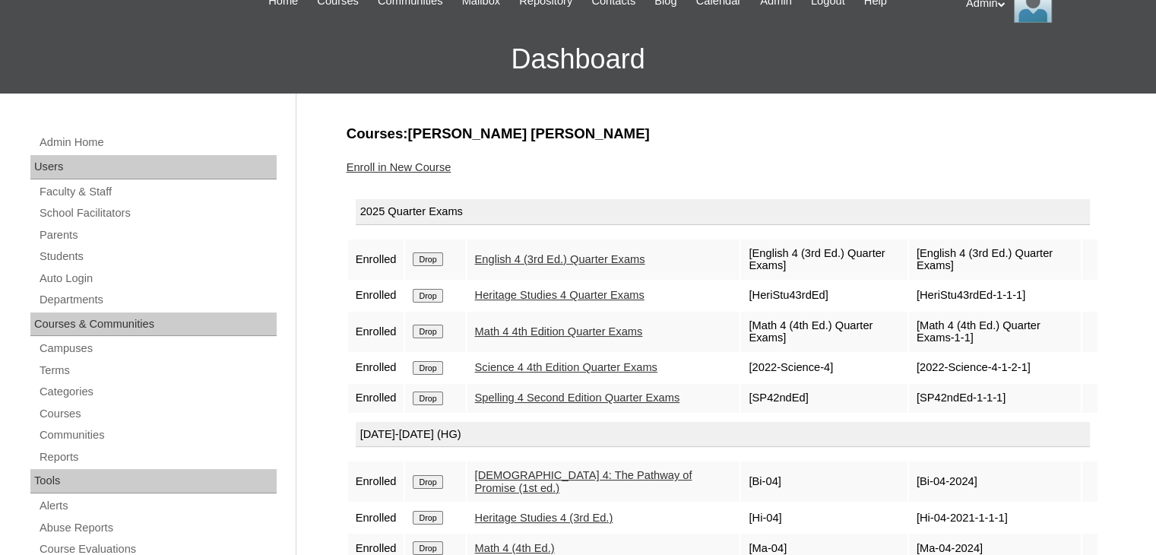
click at [419, 165] on link "Enroll in New Course" at bounding box center [399, 167] width 105 height 12
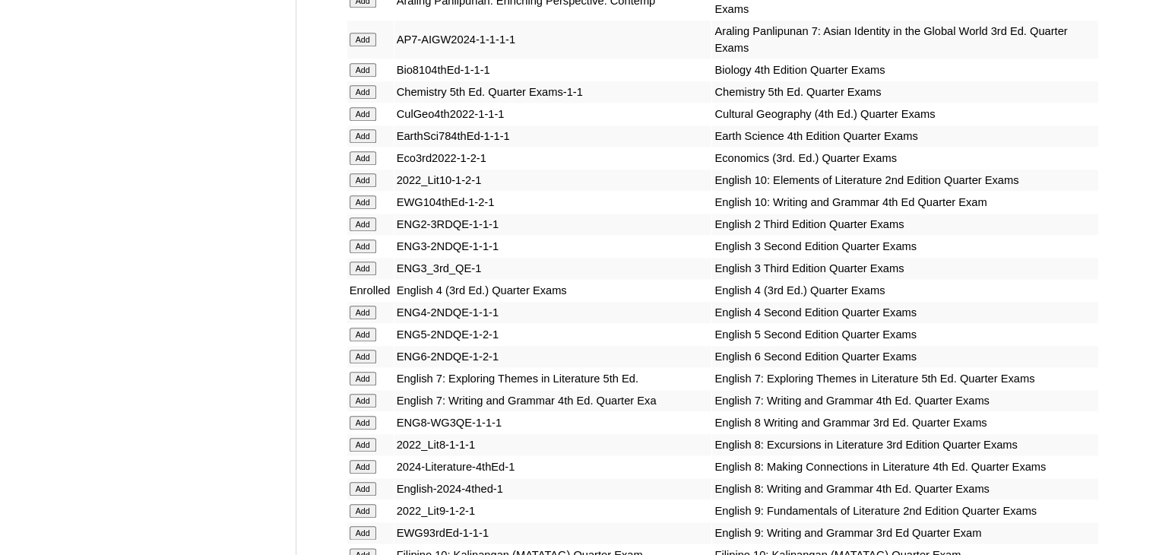
scroll to position [4477, 0]
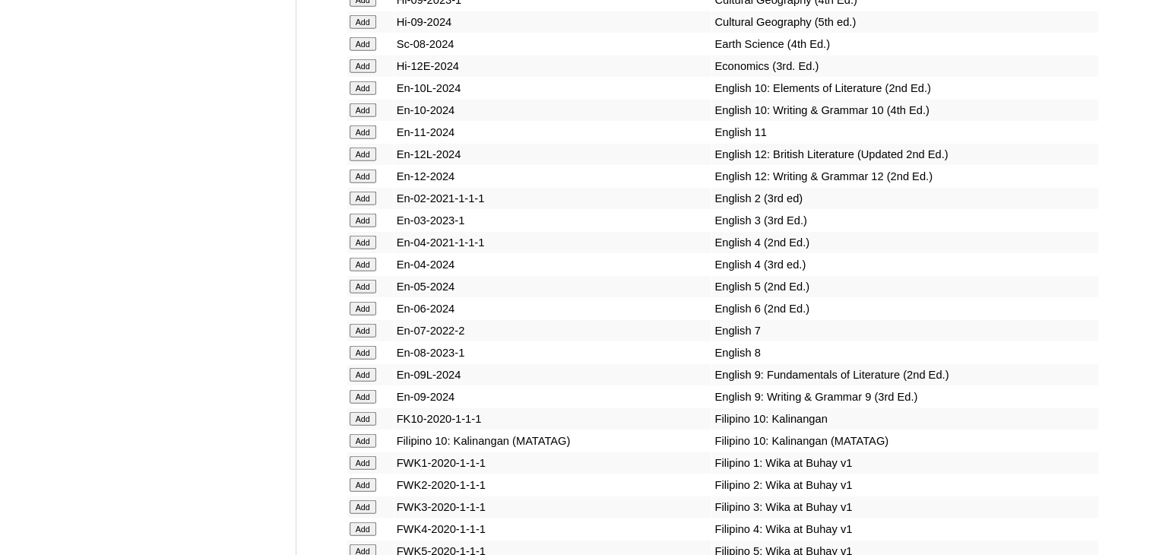
click at [366, 271] on input "Add" at bounding box center [363, 265] width 27 height 14
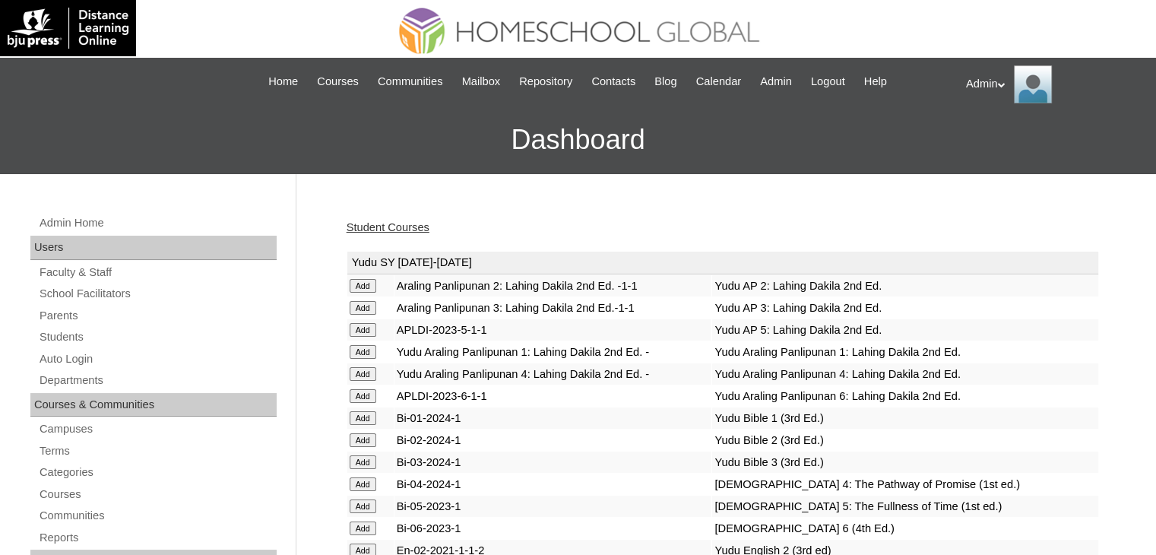
click at [406, 221] on link "Student Courses" at bounding box center [388, 227] width 83 height 12
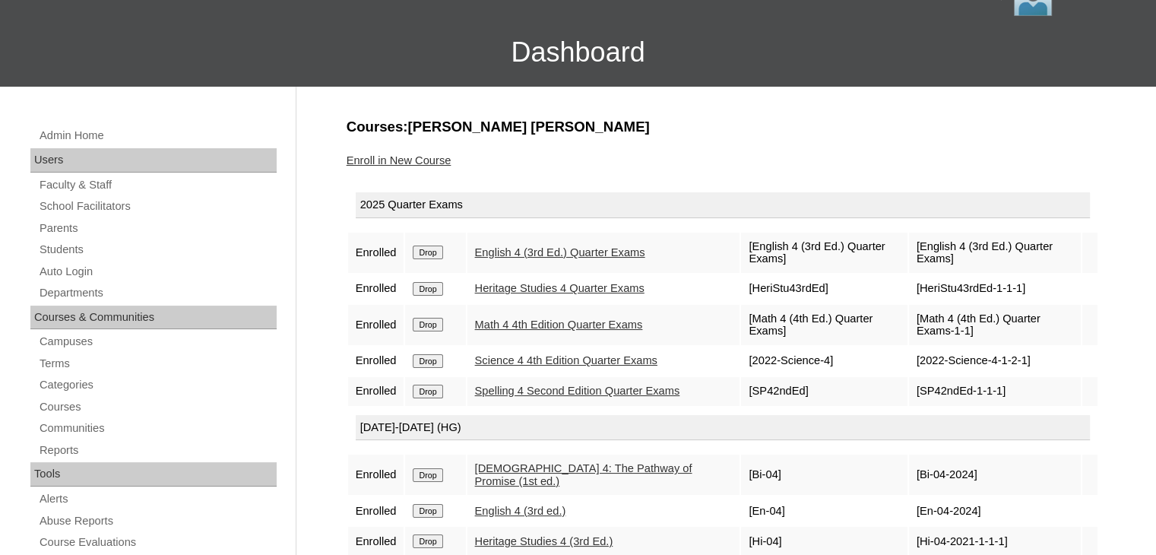
scroll to position [84, 0]
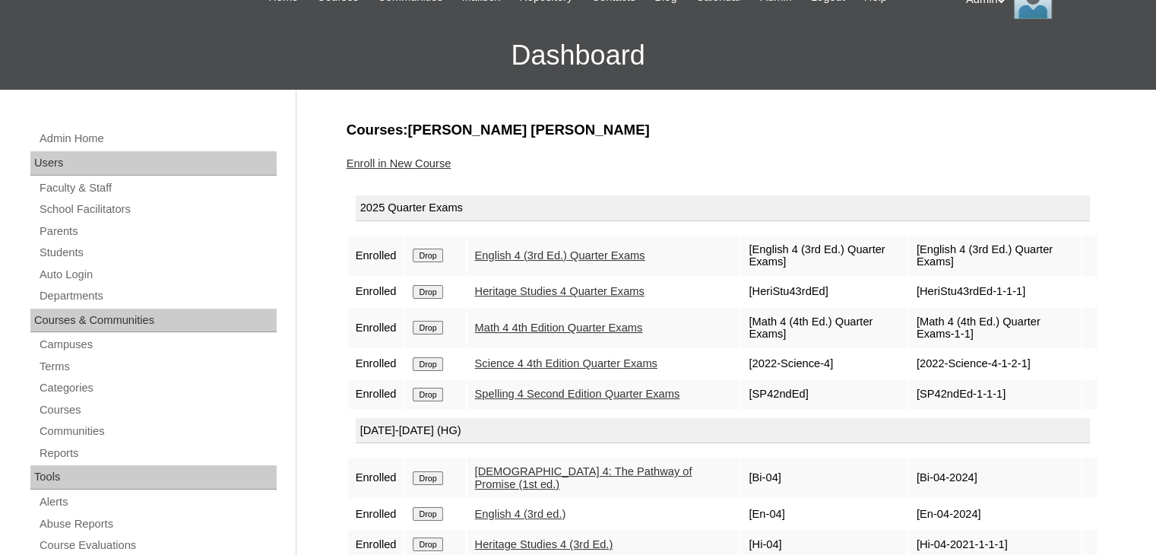
click at [428, 158] on link "Enroll in New Course" at bounding box center [399, 163] width 105 height 12
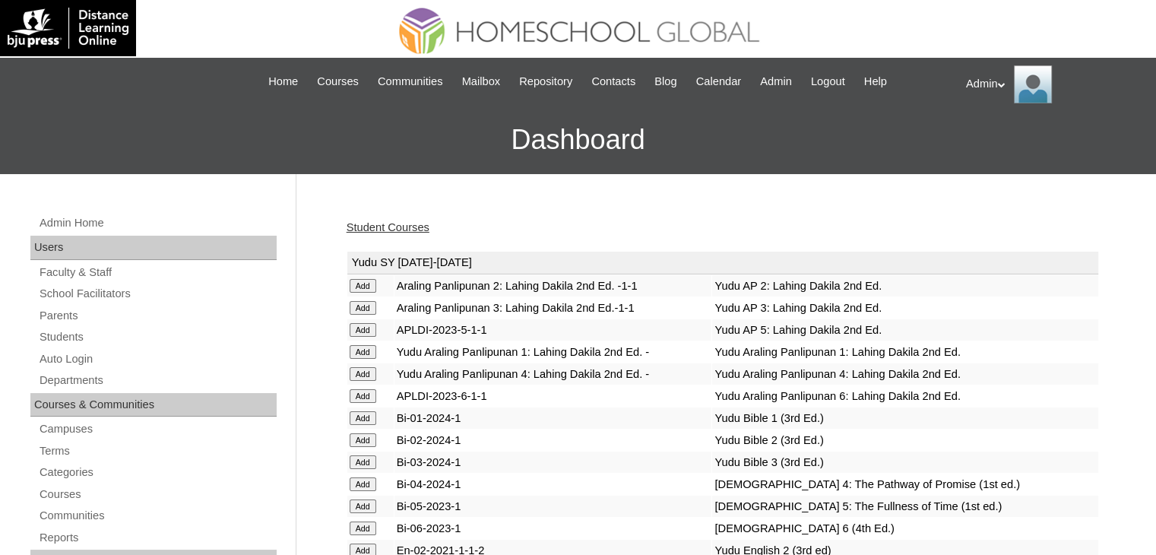
scroll to position [3251, 0]
